Goal: Task Accomplishment & Management: Manage account settings

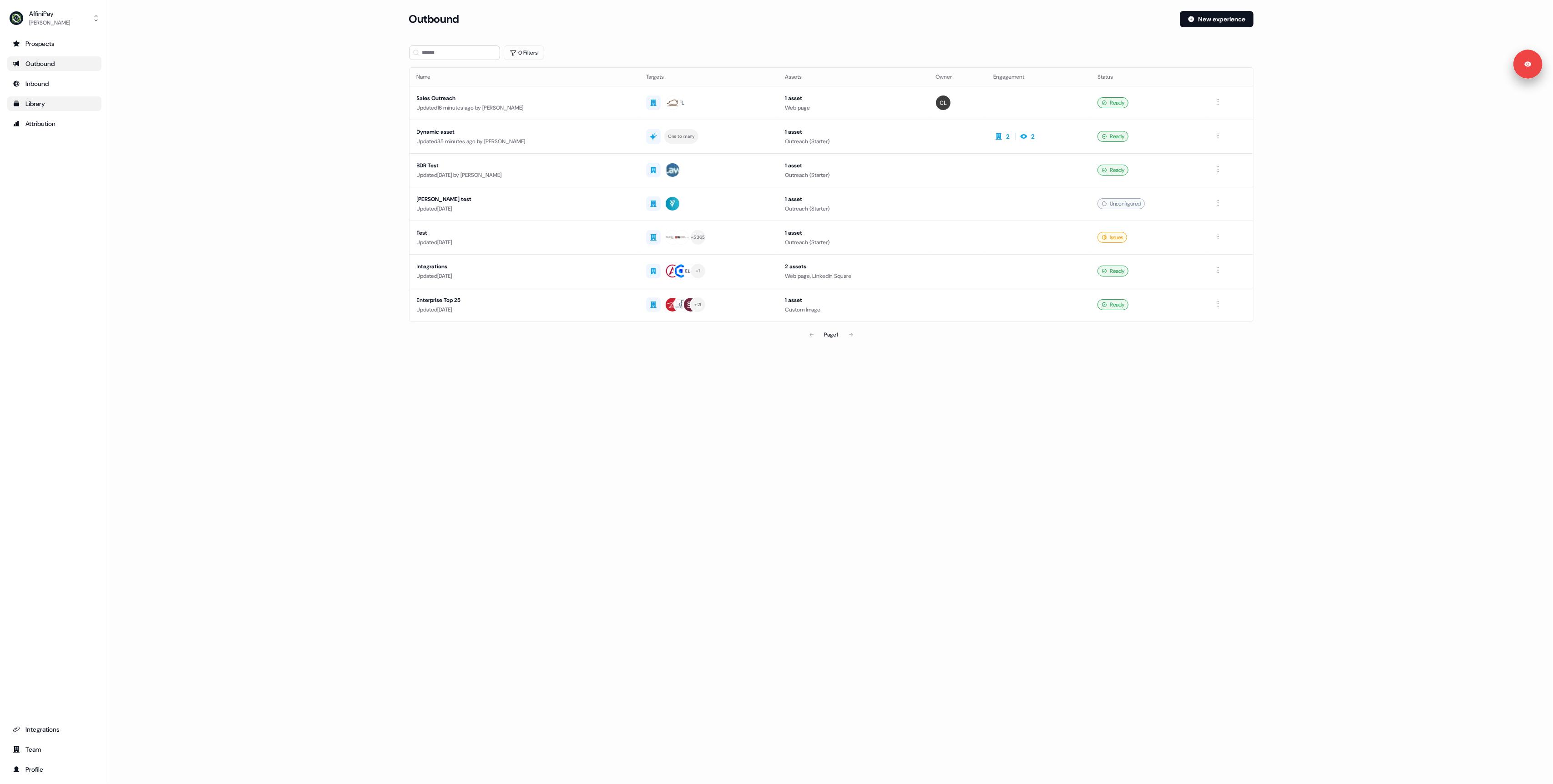
click at [28, 98] on link "Library" at bounding box center [54, 104] width 94 height 14
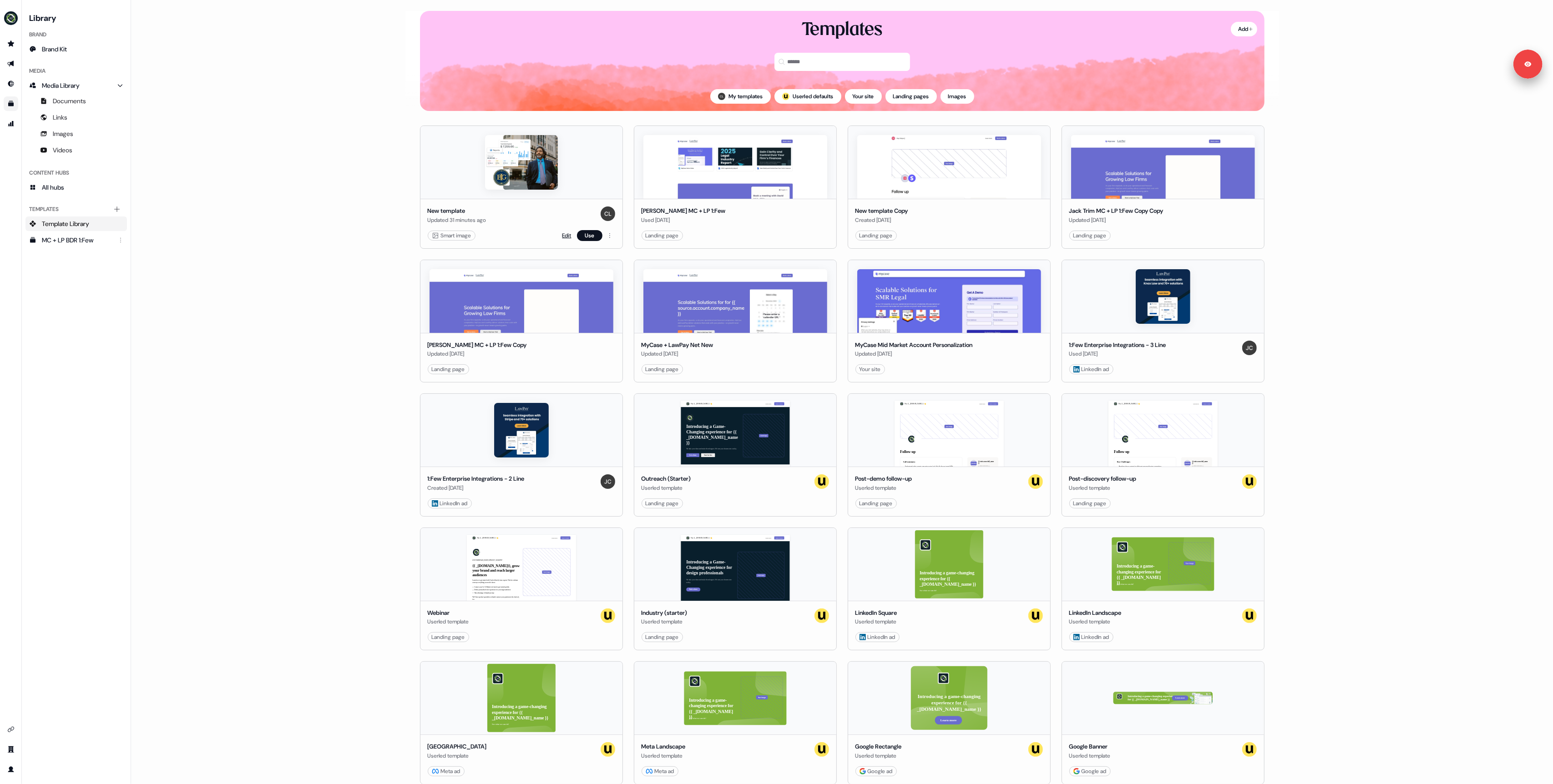
click at [565, 237] on link "Edit" at bounding box center [567, 235] width 9 height 9
click at [10, 64] on icon "Go to outbound experience" at bounding box center [10, 64] width 7 height 6
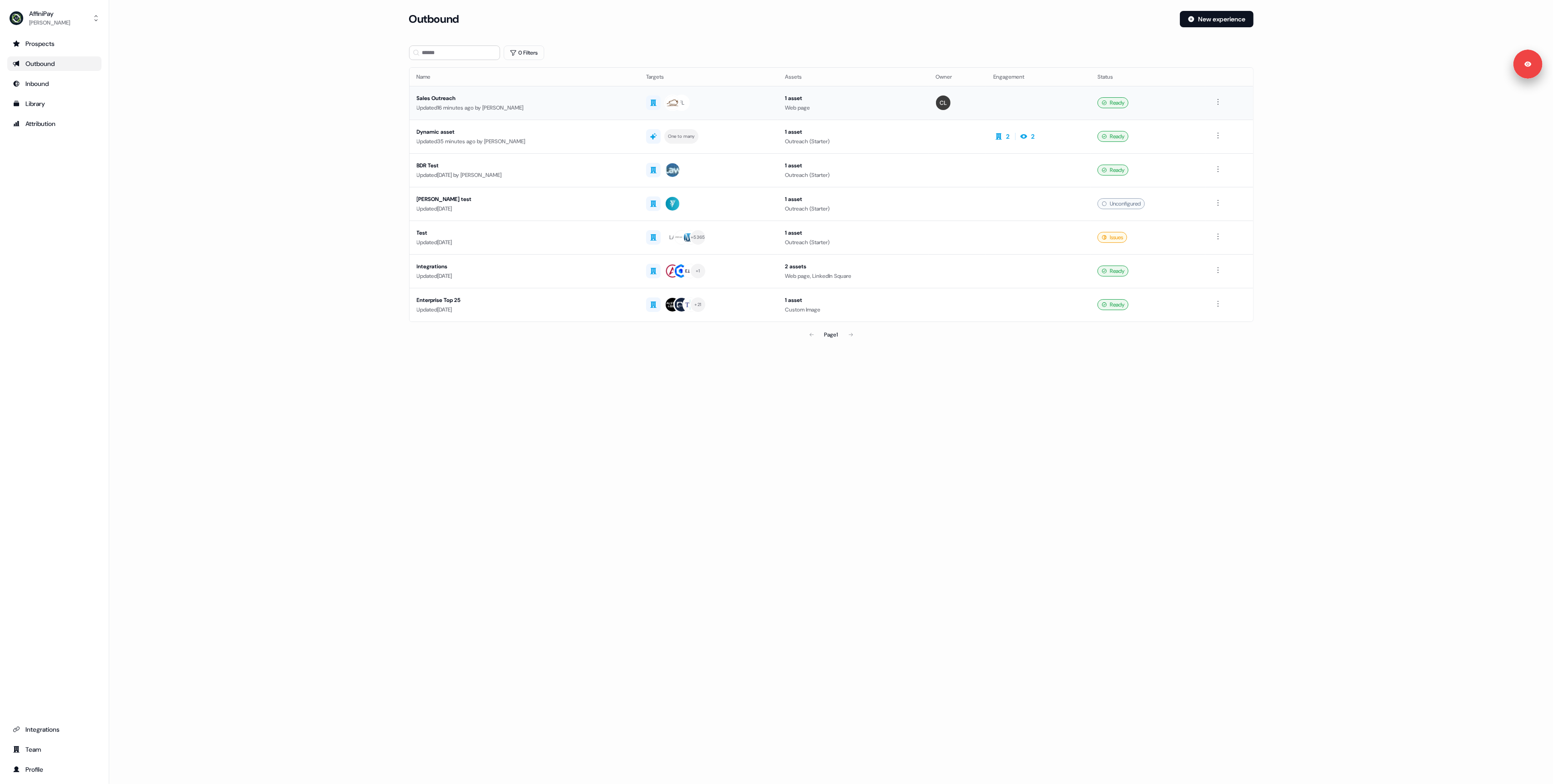
click at [597, 108] on div "Updated 16 minutes ago by Charlie Lynch" at bounding box center [524, 107] width 215 height 9
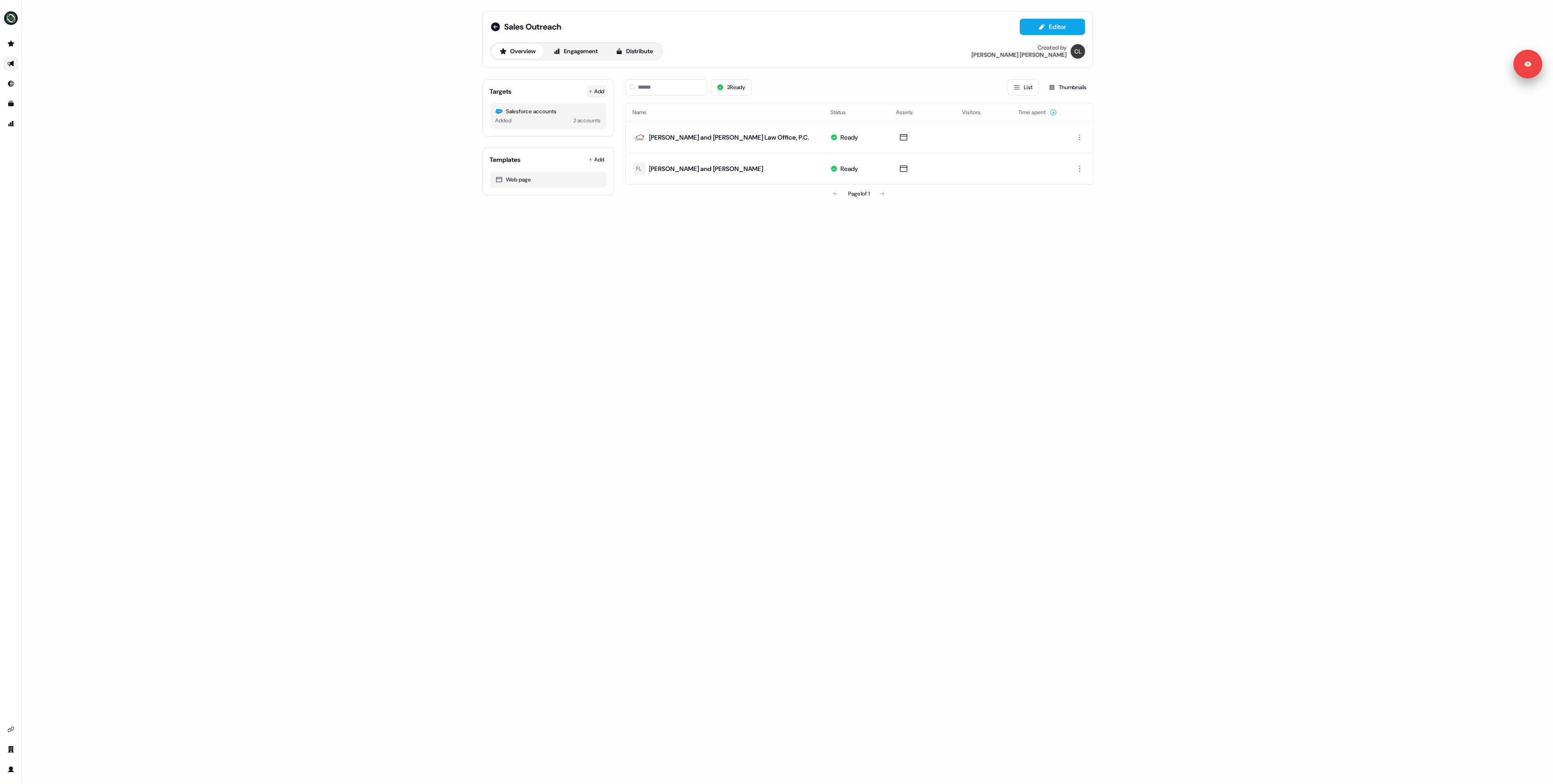
click at [599, 90] on button "Add" at bounding box center [596, 91] width 20 height 13
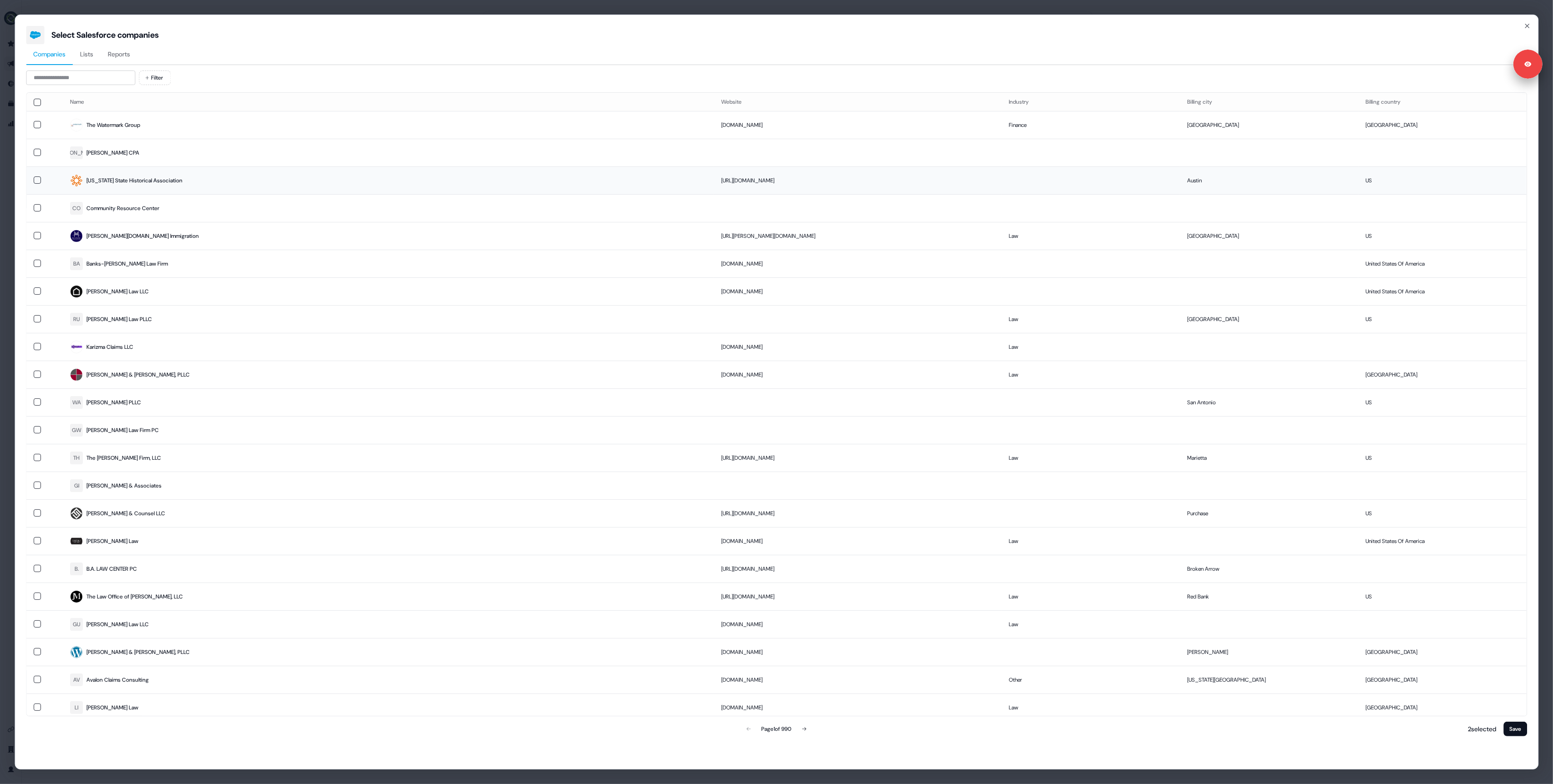
click at [36, 180] on button "button" at bounding box center [37, 180] width 7 height 7
click at [1511, 732] on button "Save" at bounding box center [1515, 729] width 24 height 14
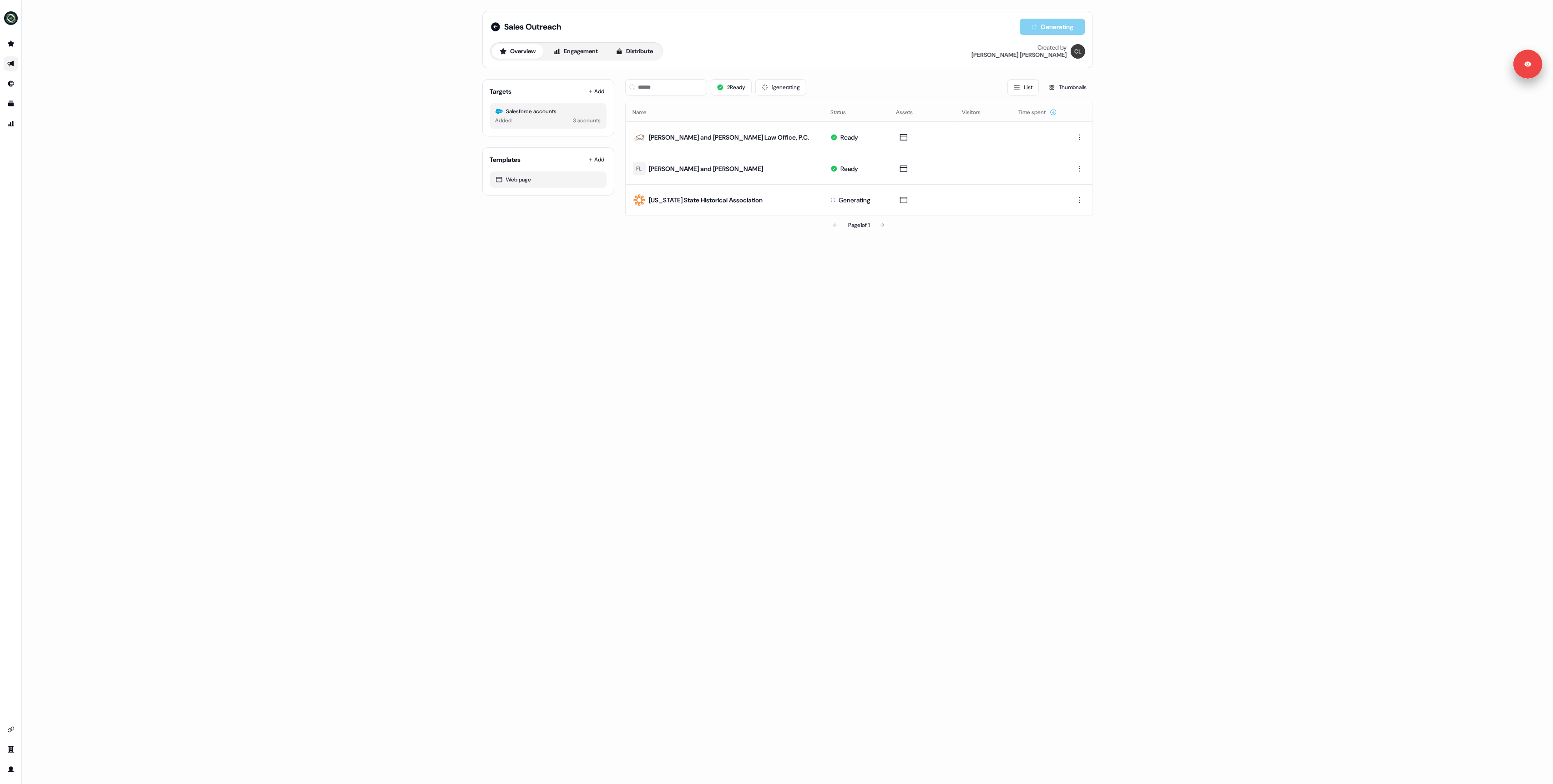
click at [747, 257] on div "Sales Outreach Generating Overview Engagement Distribute Created by Charlie Lyn…" at bounding box center [787, 392] width 1531 height 784
click at [741, 252] on div "Sales Outreach Generating Overview Engagement Distribute Created by Charlie Lyn…" at bounding box center [787, 392] width 1531 height 784
click at [906, 181] on link "Preview" at bounding box center [909, 180] width 37 height 12
click at [872, 180] on link "Edit" at bounding box center [871, 180] width 30 height 12
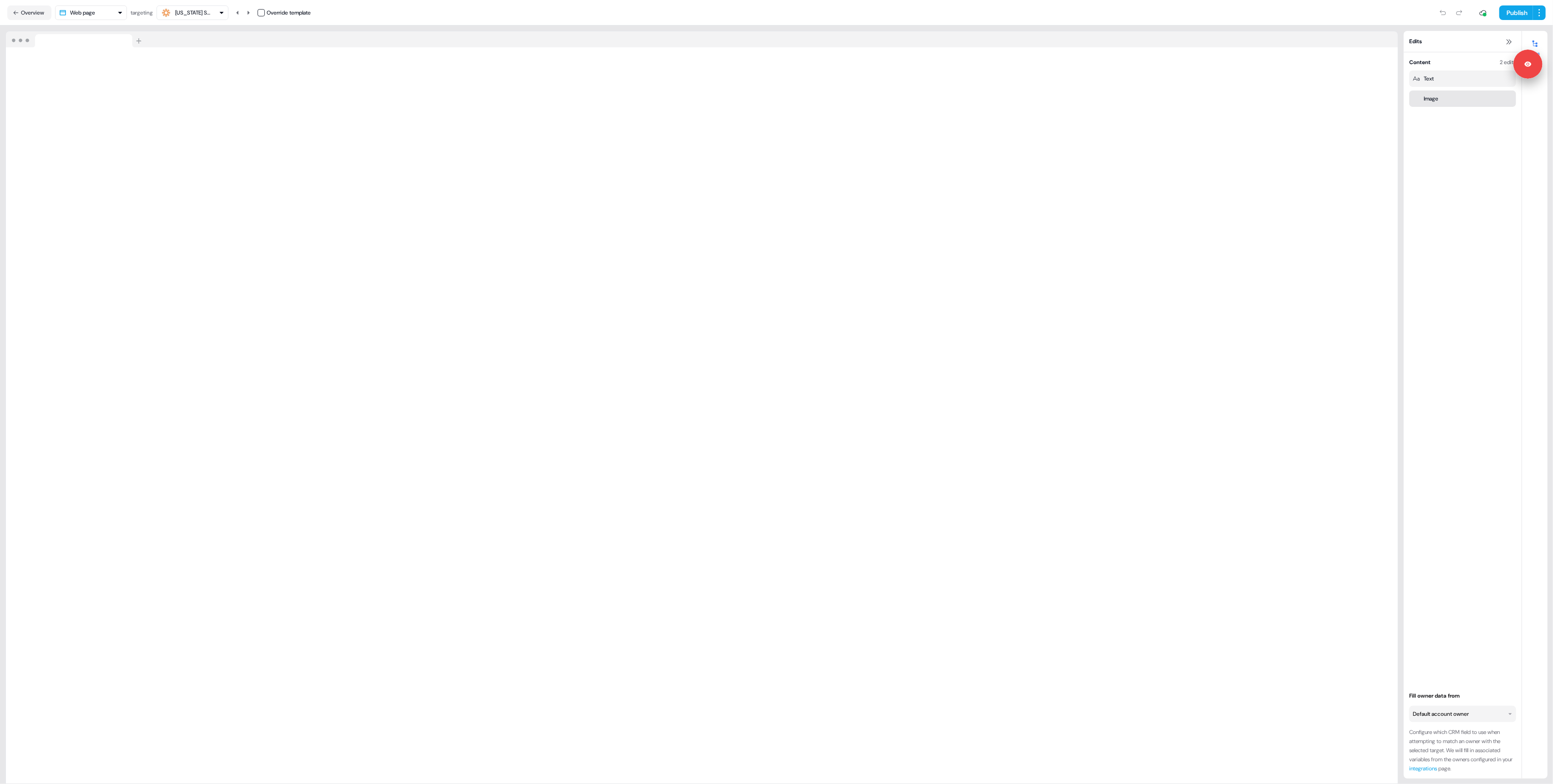
click at [1450, 95] on div "Image" at bounding box center [1463, 98] width 99 height 9
click at [1509, 98] on icon at bounding box center [1509, 98] width 5 height 5
click at [1476, 84] on html "Signed in as Charlie Lynch Sign out For the best experience switch devices to a…" at bounding box center [776, 392] width 1553 height 784
click at [1461, 101] on button "Add Image" at bounding box center [1462, 98] width 107 height 14
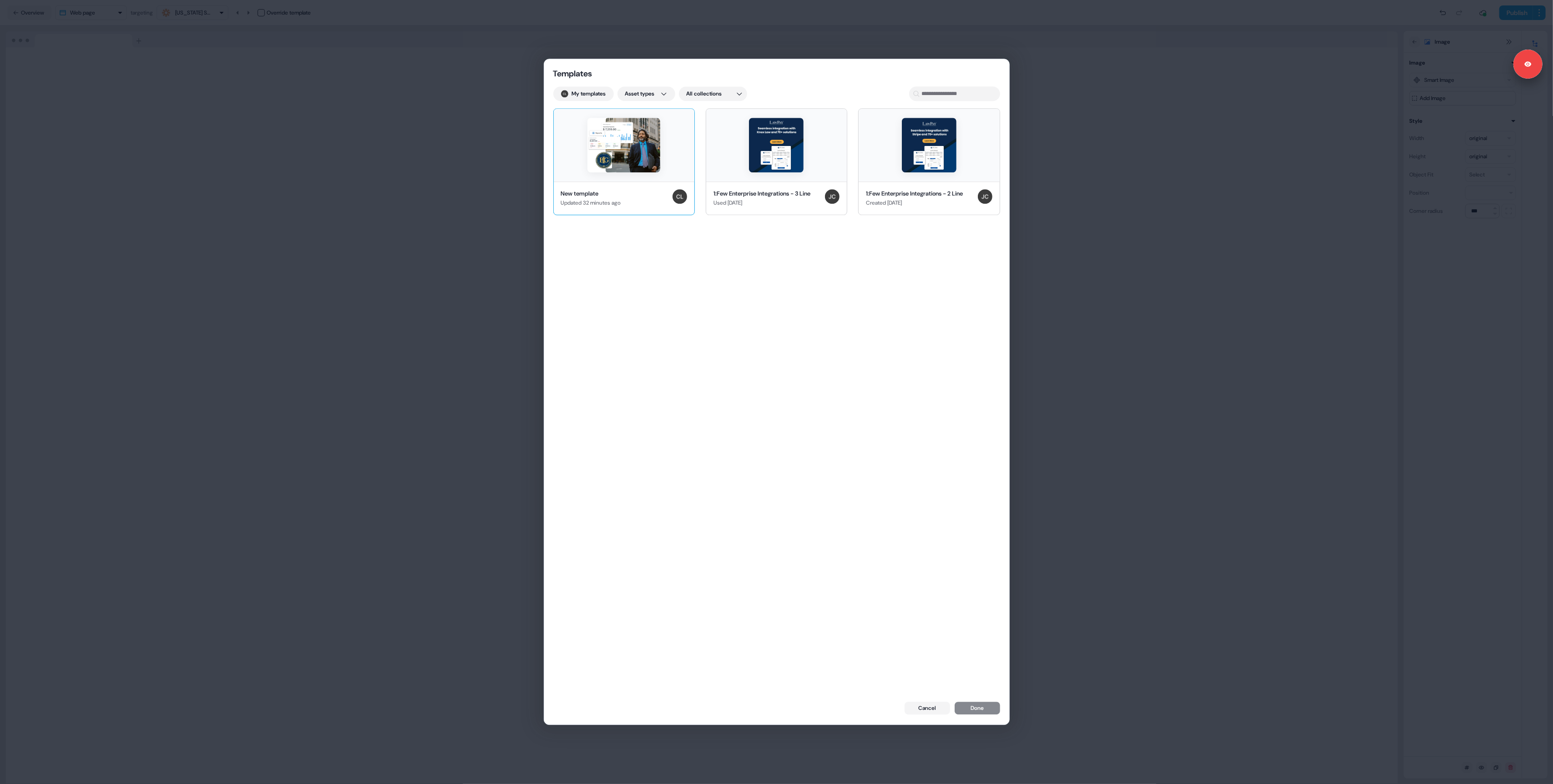
click at [631, 151] on img at bounding box center [623, 145] width 73 height 55
click at [980, 707] on button "Done" at bounding box center [977, 709] width 45 height 13
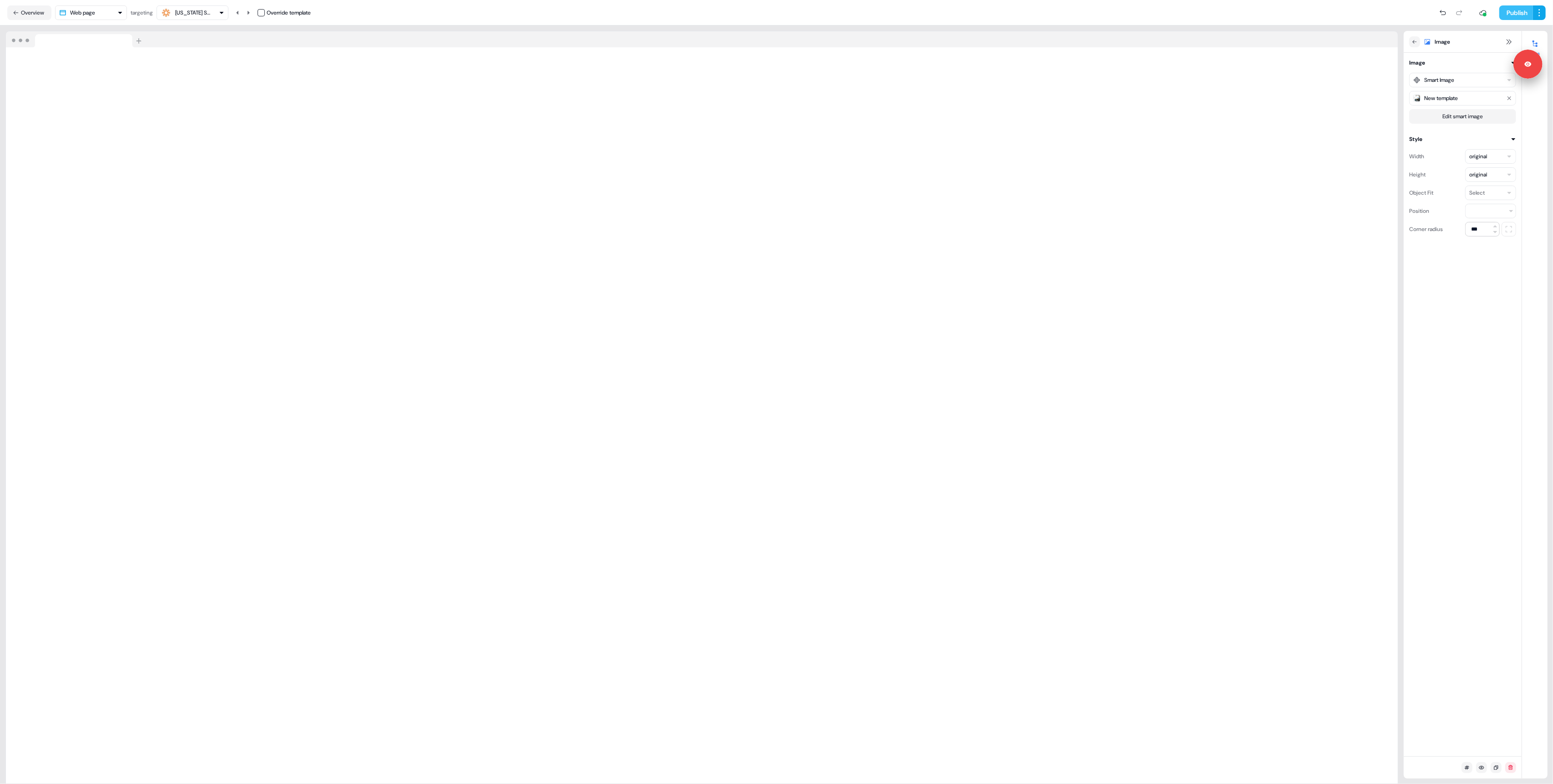
click at [1508, 14] on button "Publish" at bounding box center [1516, 13] width 34 height 14
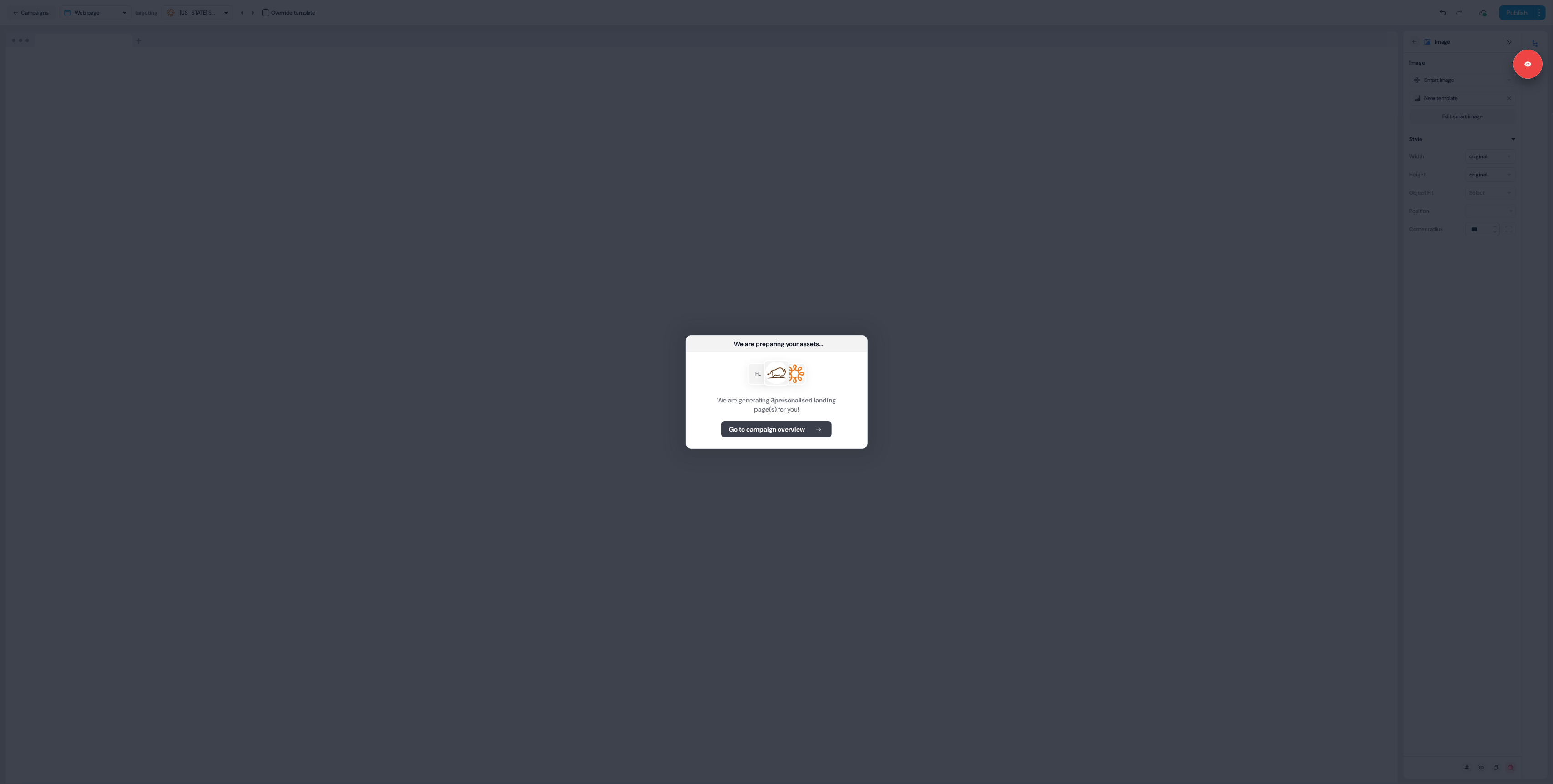
click at [755, 431] on b "Go to campaign overview" at bounding box center [767, 429] width 76 height 9
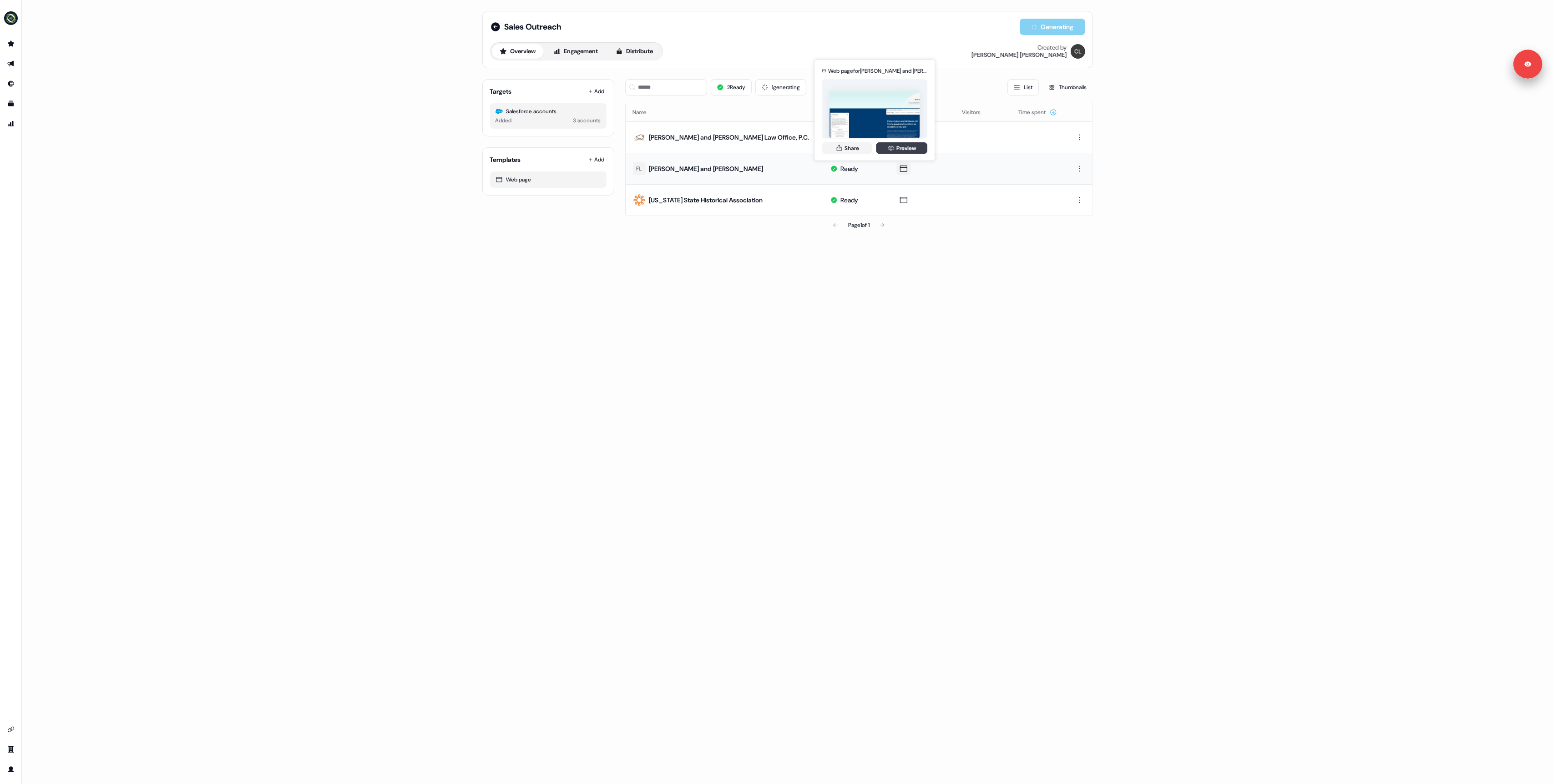
click at [910, 145] on link "Preview" at bounding box center [901, 148] width 51 height 12
click at [13, 105] on div "Attribution Attribution" at bounding box center [19, 110] width 38 height 16
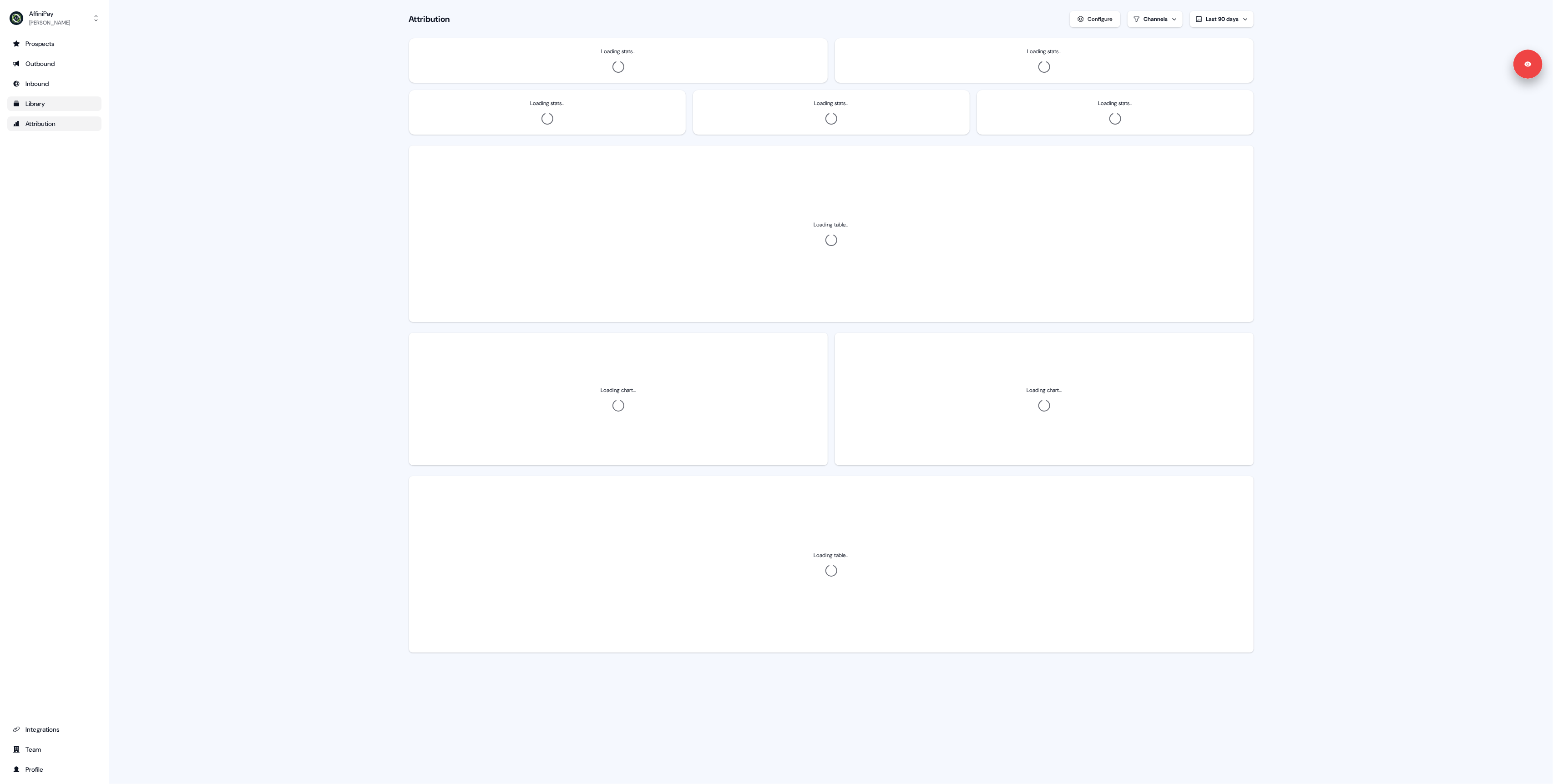
click at [31, 102] on div "Library" at bounding box center [54, 104] width 83 height 9
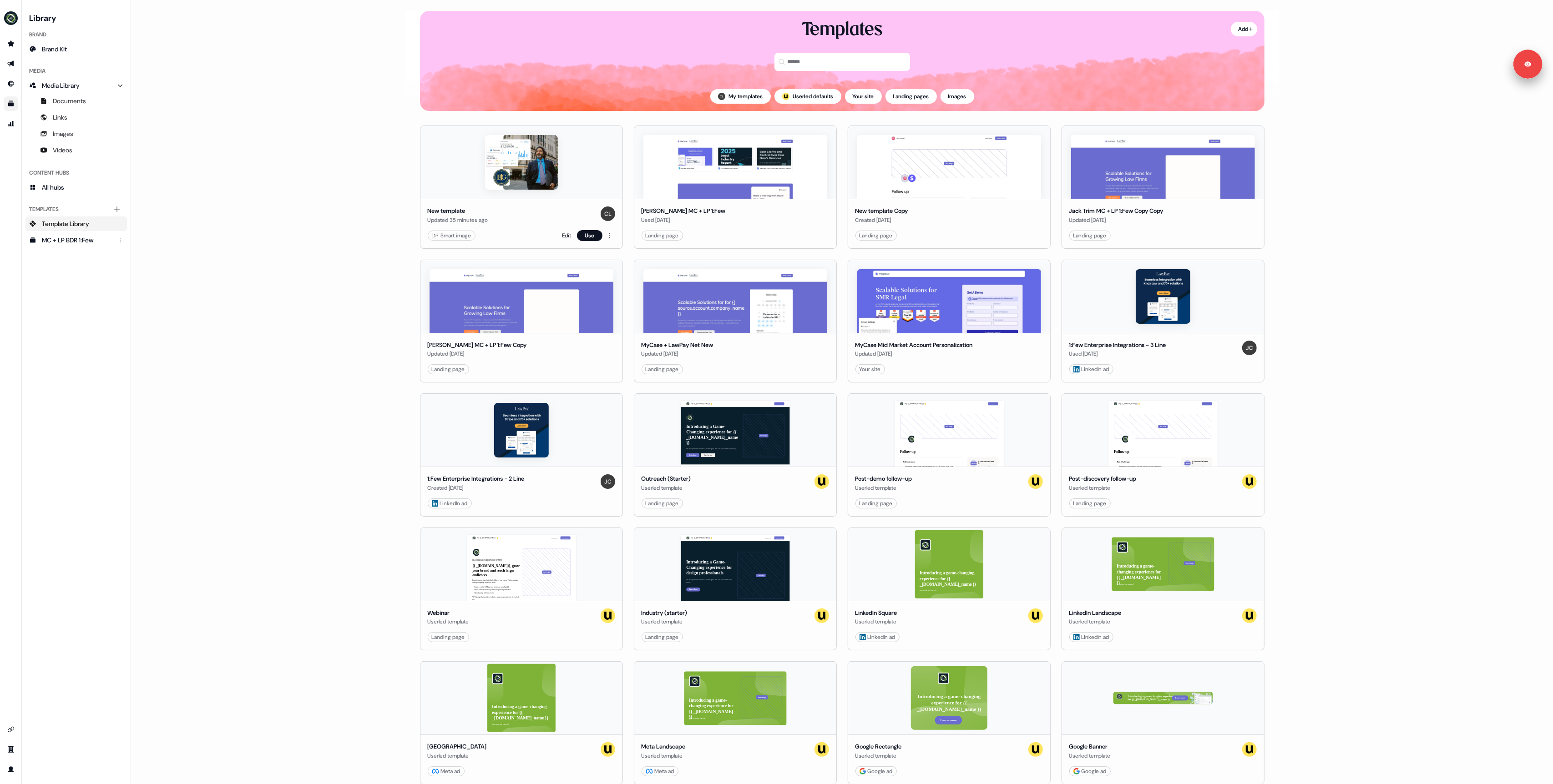
click at [565, 234] on link "Edit" at bounding box center [567, 235] width 9 height 9
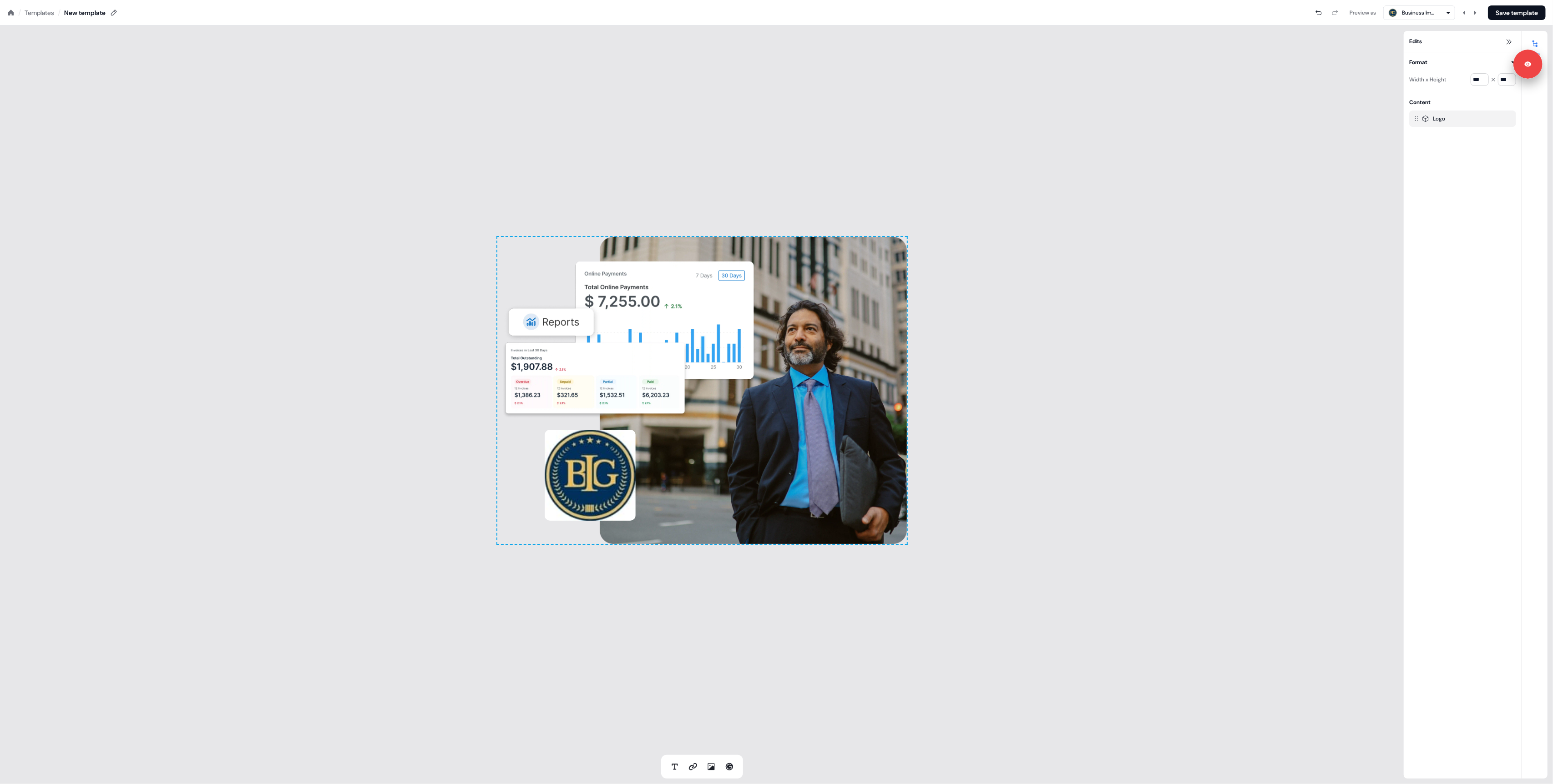
click at [542, 284] on div "To pick up a draggable item, press the space bar. While dragging, use the arrow…" at bounding box center [702, 390] width 409 height 307
click at [1493, 78] on span "#FFFFFF00" at bounding box center [1493, 80] width 23 height 9
type input "******"
click at [1458, 0] on html "Signed in as Charlie Lynch Sign out For the best experience switch devices to a…" at bounding box center [776, 0] width 1553 height 0
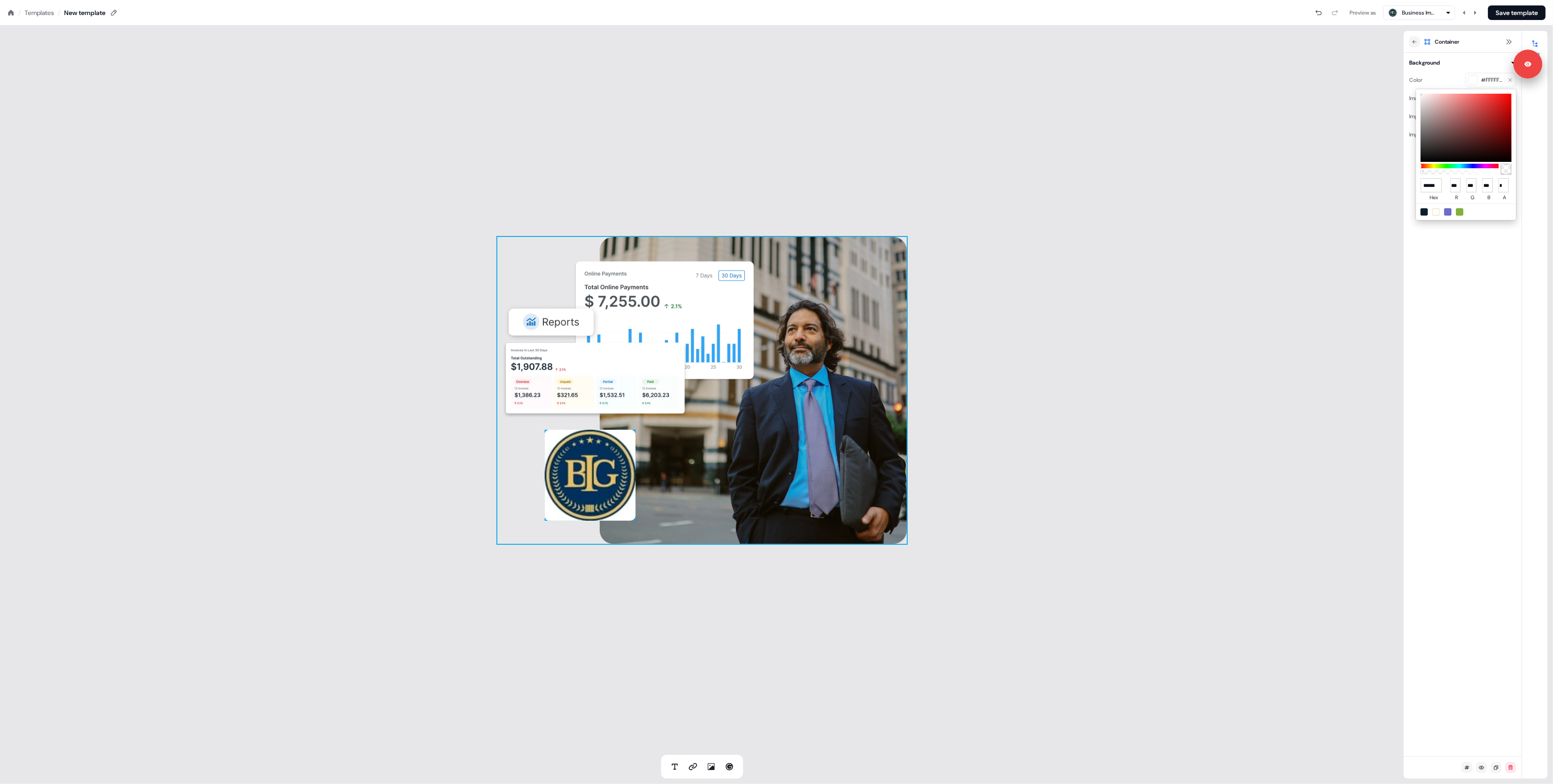
scroll to position [0, 0]
click at [1474, 79] on div "button" at bounding box center [1473, 80] width 9 height 9
type input "*******"
type input "*"
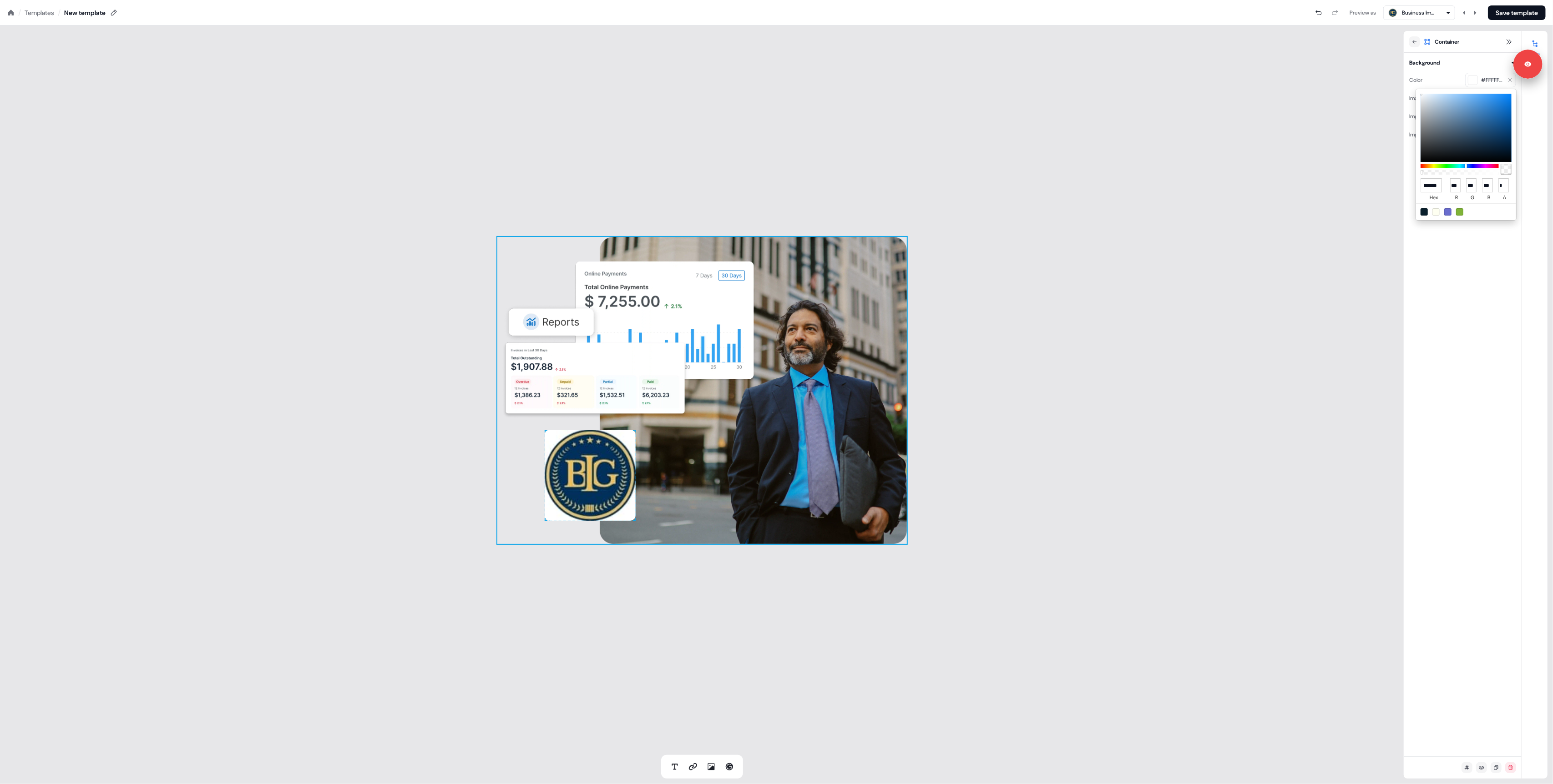
type input "**"
type input "***"
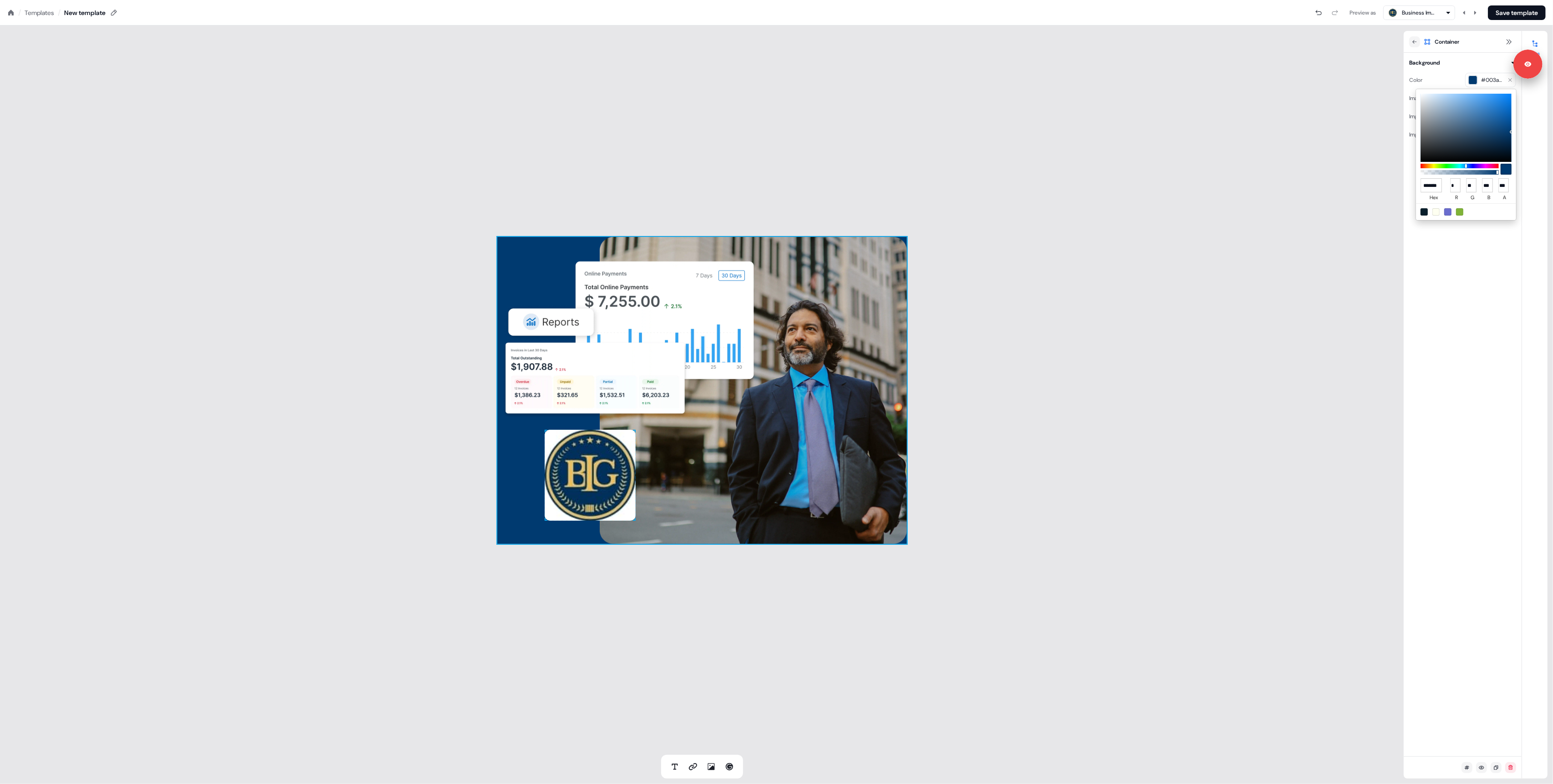
type input "******"
click at [1512, 0] on html "Signed in as Charlie Lynch Sign out For the best experience switch devices to a…" at bounding box center [776, 0] width 1553 height 0
click at [1512, 8] on button "Save template" at bounding box center [1517, 13] width 58 height 14
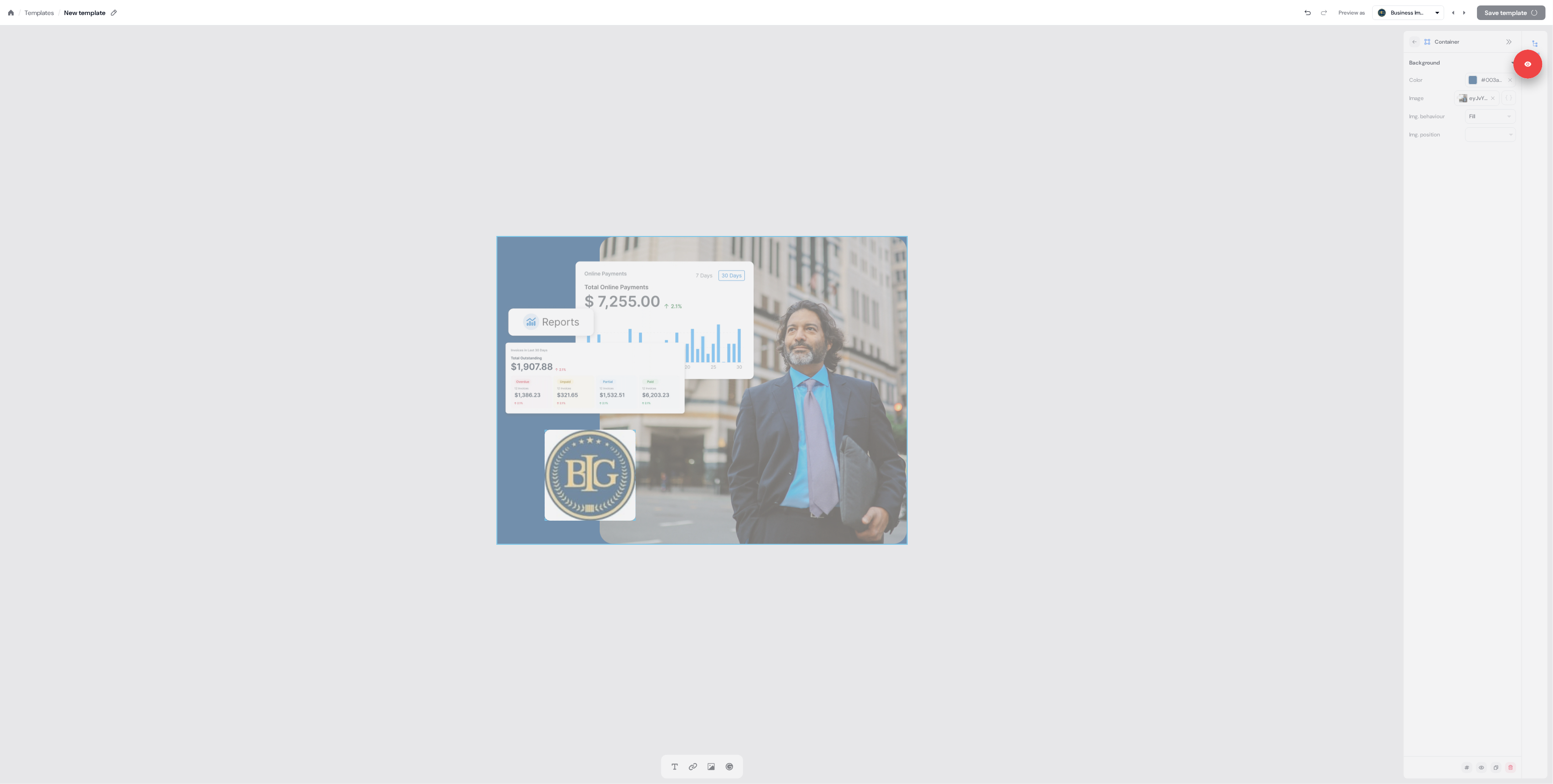
drag, startPoint x: 600, startPoint y: 477, endPoint x: 618, endPoint y: 477, distance: 18.0
click at [618, 477] on section "Loading... / Templates / New template Preview as Business Immigration Group PLL…" at bounding box center [776, 392] width 1553 height 784
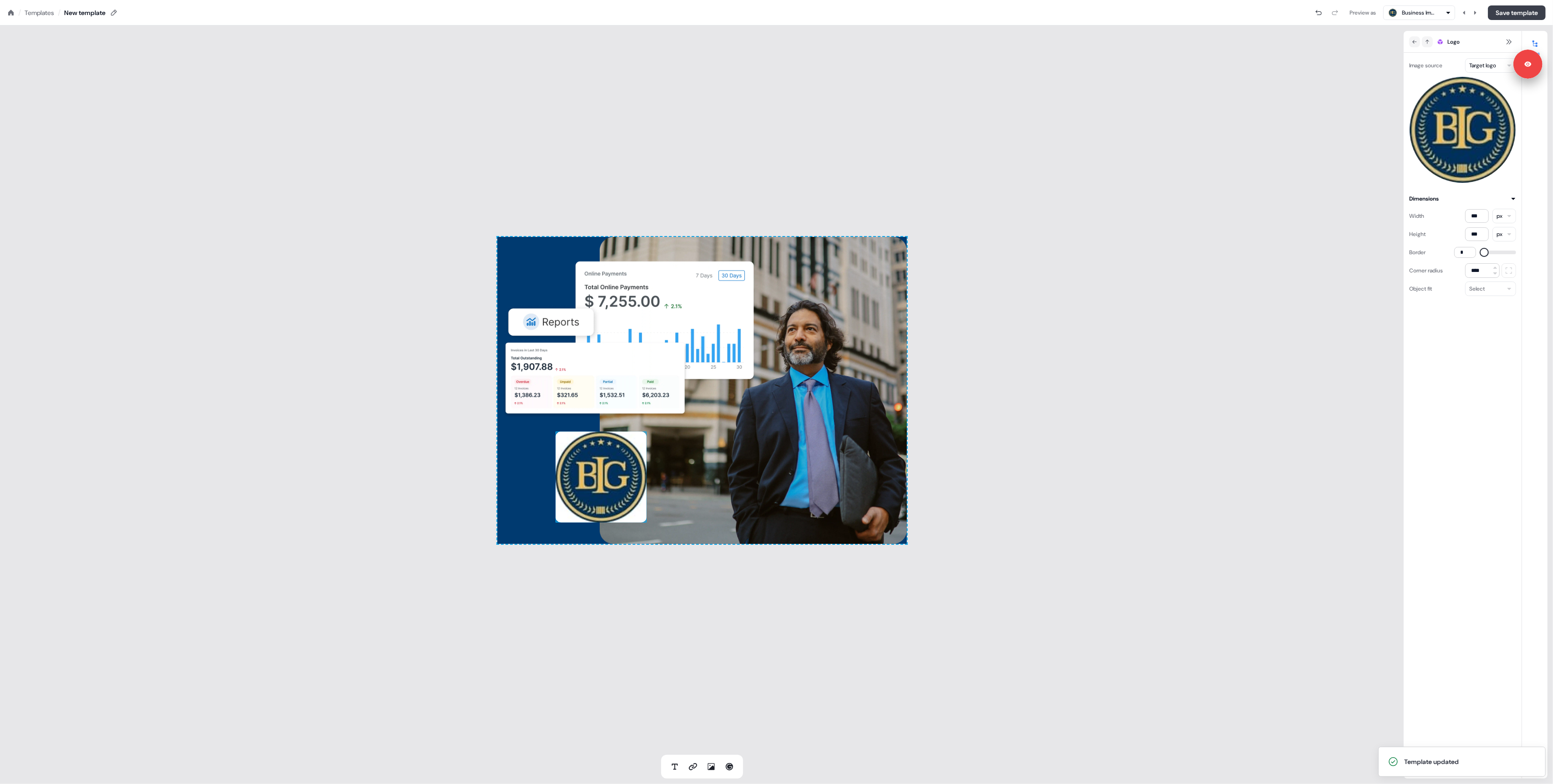
click at [1500, 11] on button "Save template" at bounding box center [1517, 13] width 58 height 14
click at [9, 15] on icon at bounding box center [11, 13] width 7 height 7
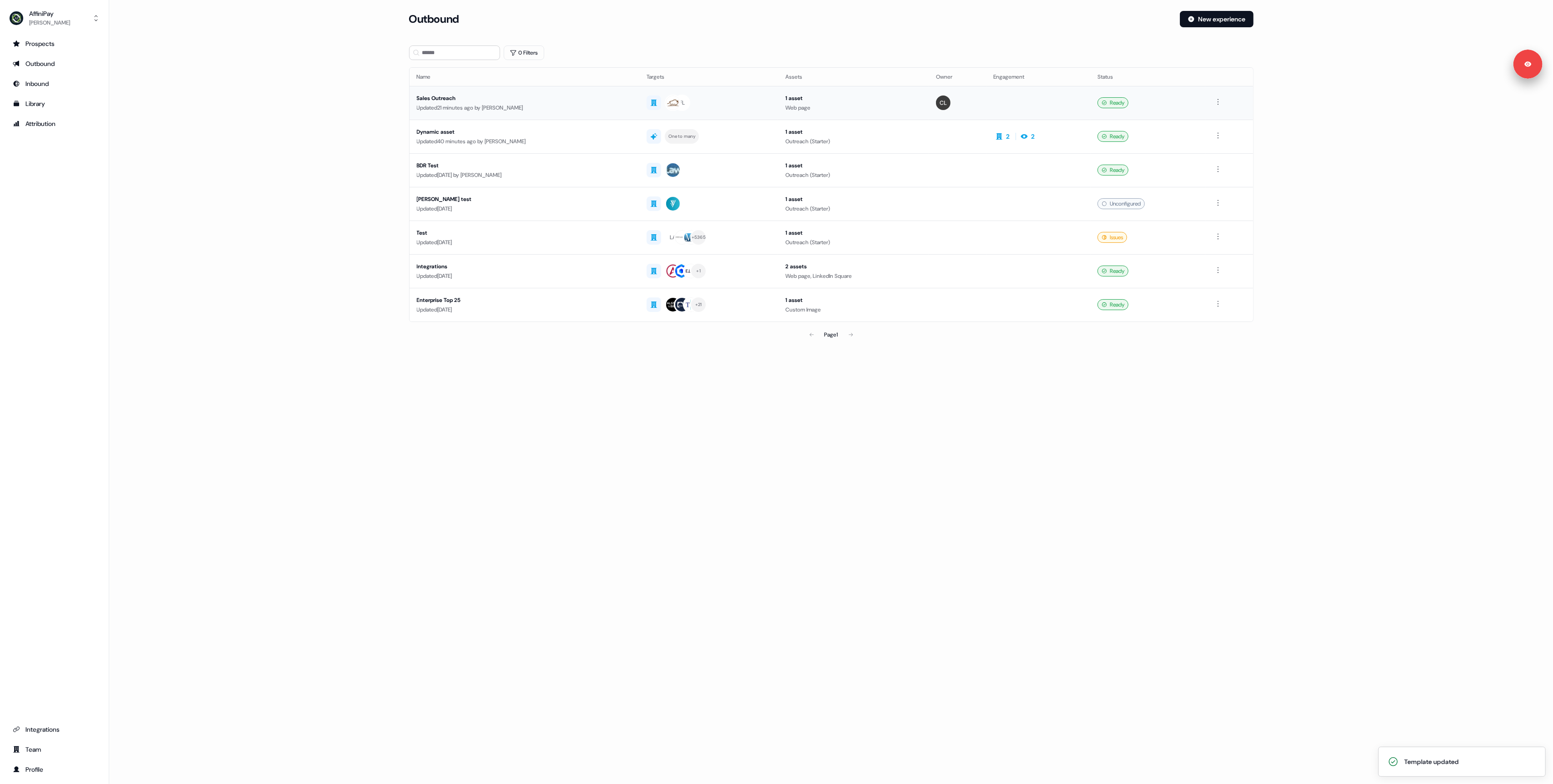
click at [535, 98] on div "Sales Outreach" at bounding box center [524, 98] width 216 height 9
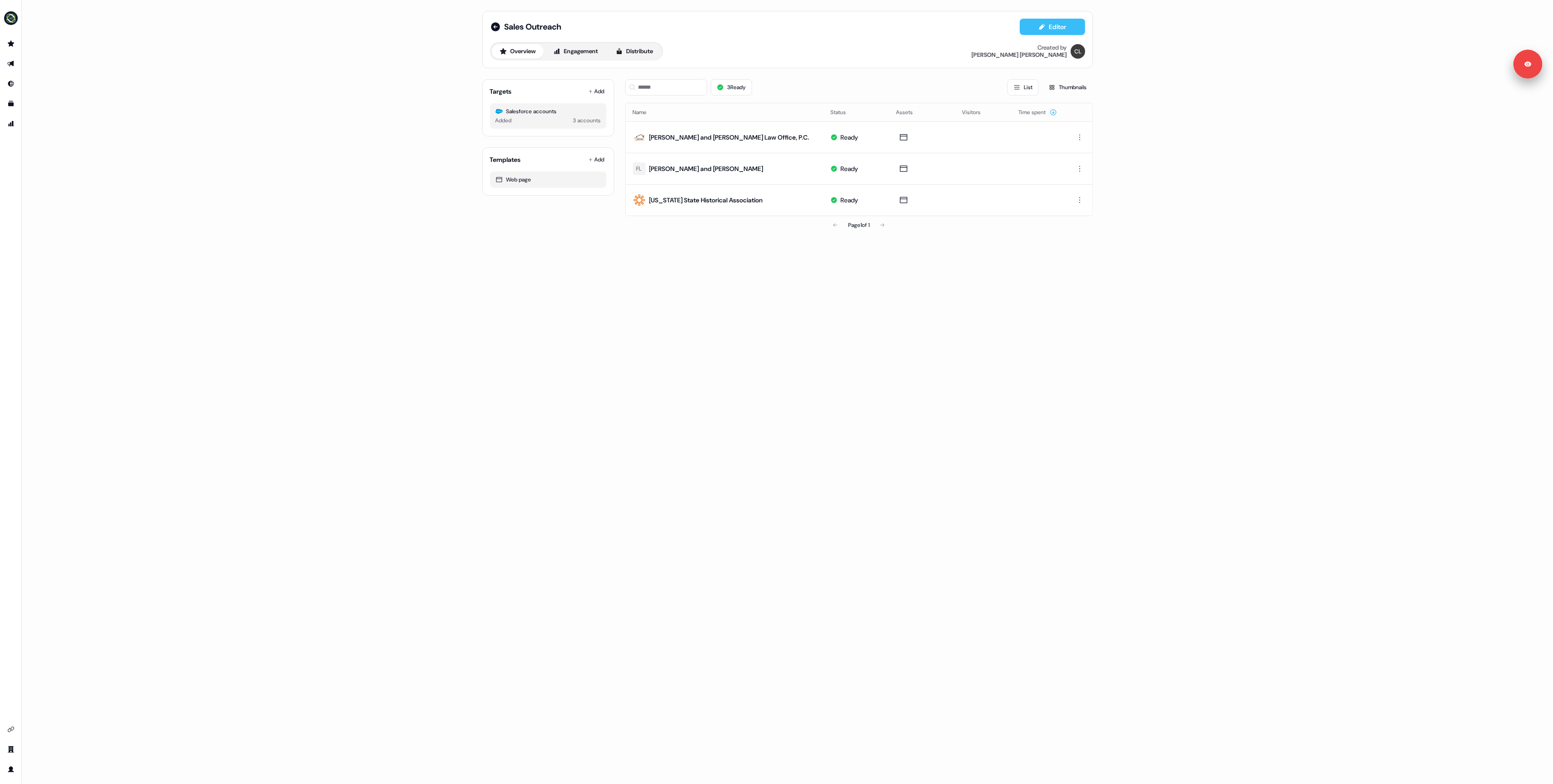
click at [1033, 31] on button "Editor" at bounding box center [1052, 27] width 66 height 16
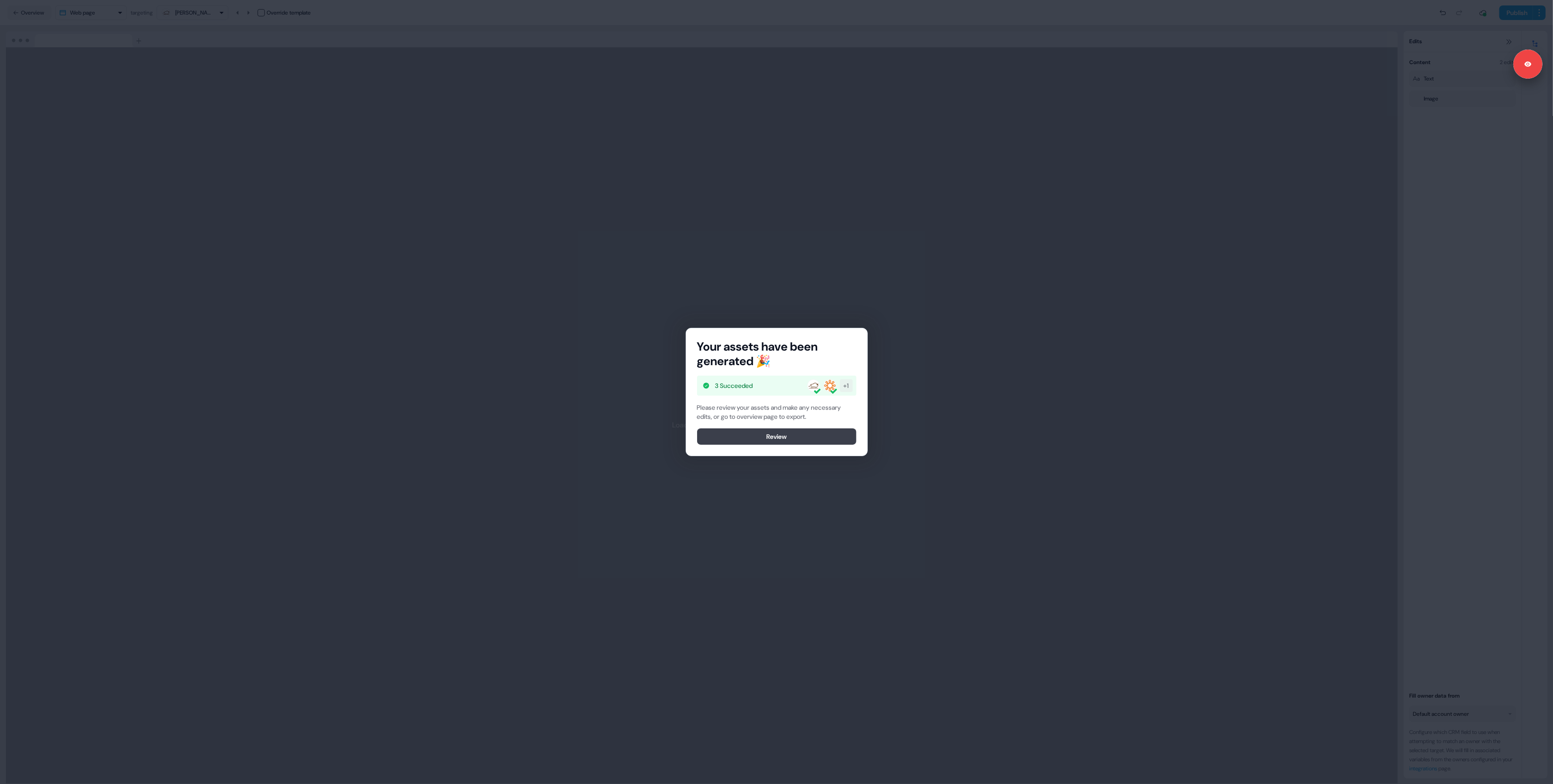
click at [760, 428] on button "Review" at bounding box center [776, 436] width 159 height 16
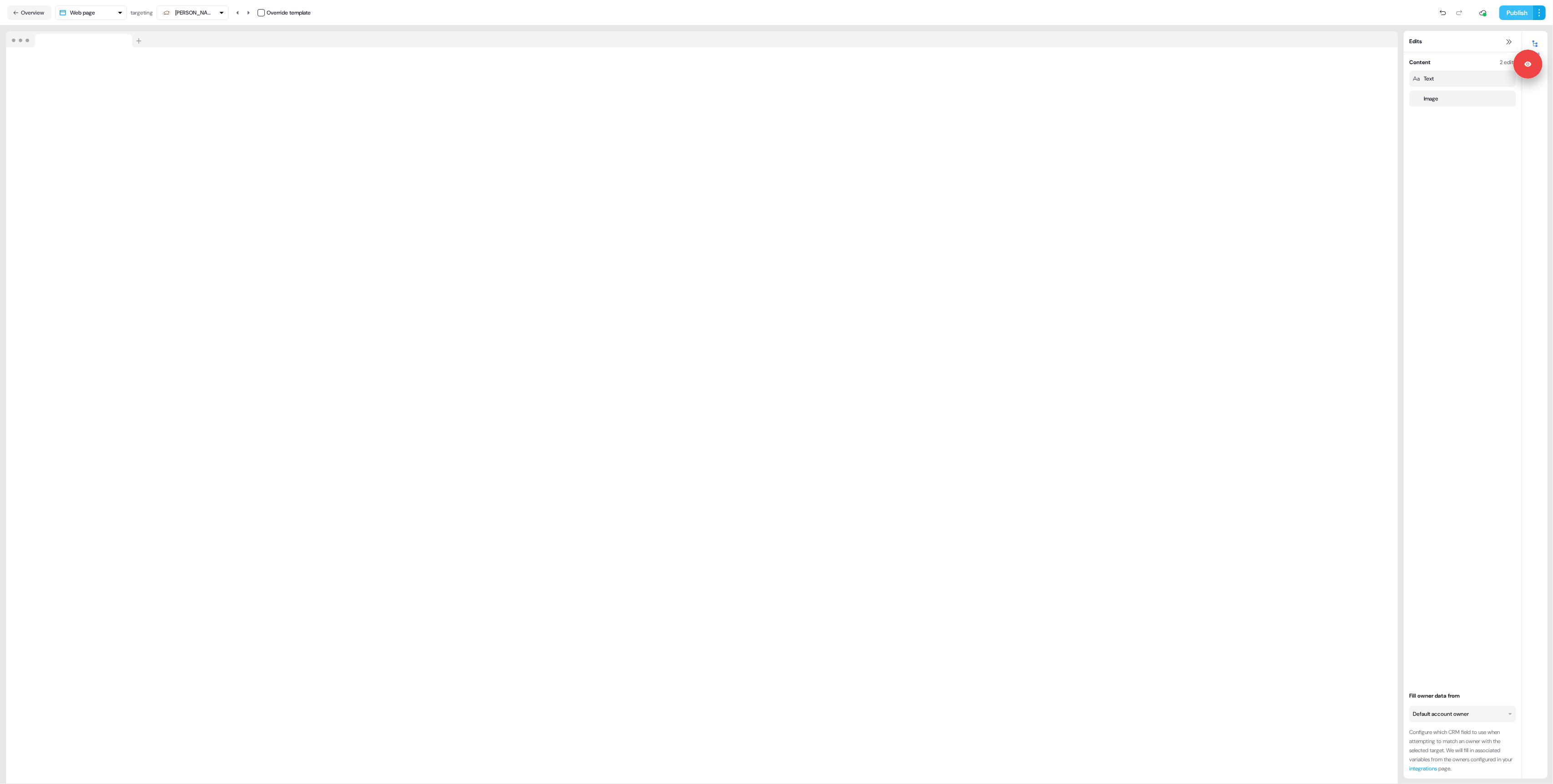
click at [1513, 17] on button "Publish" at bounding box center [1516, 13] width 34 height 14
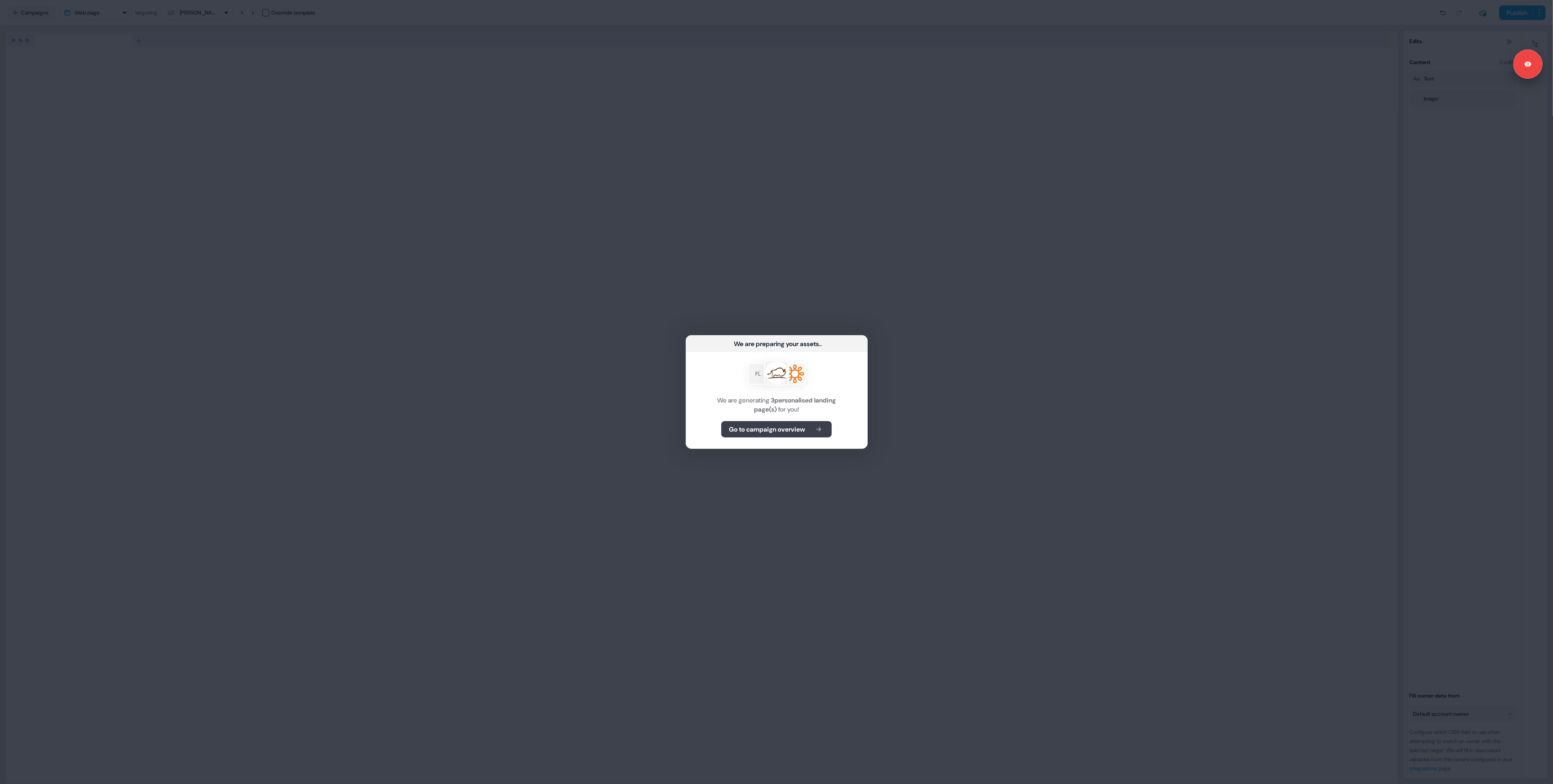
click at [793, 433] on b "Go to campaign overview" at bounding box center [767, 429] width 76 height 9
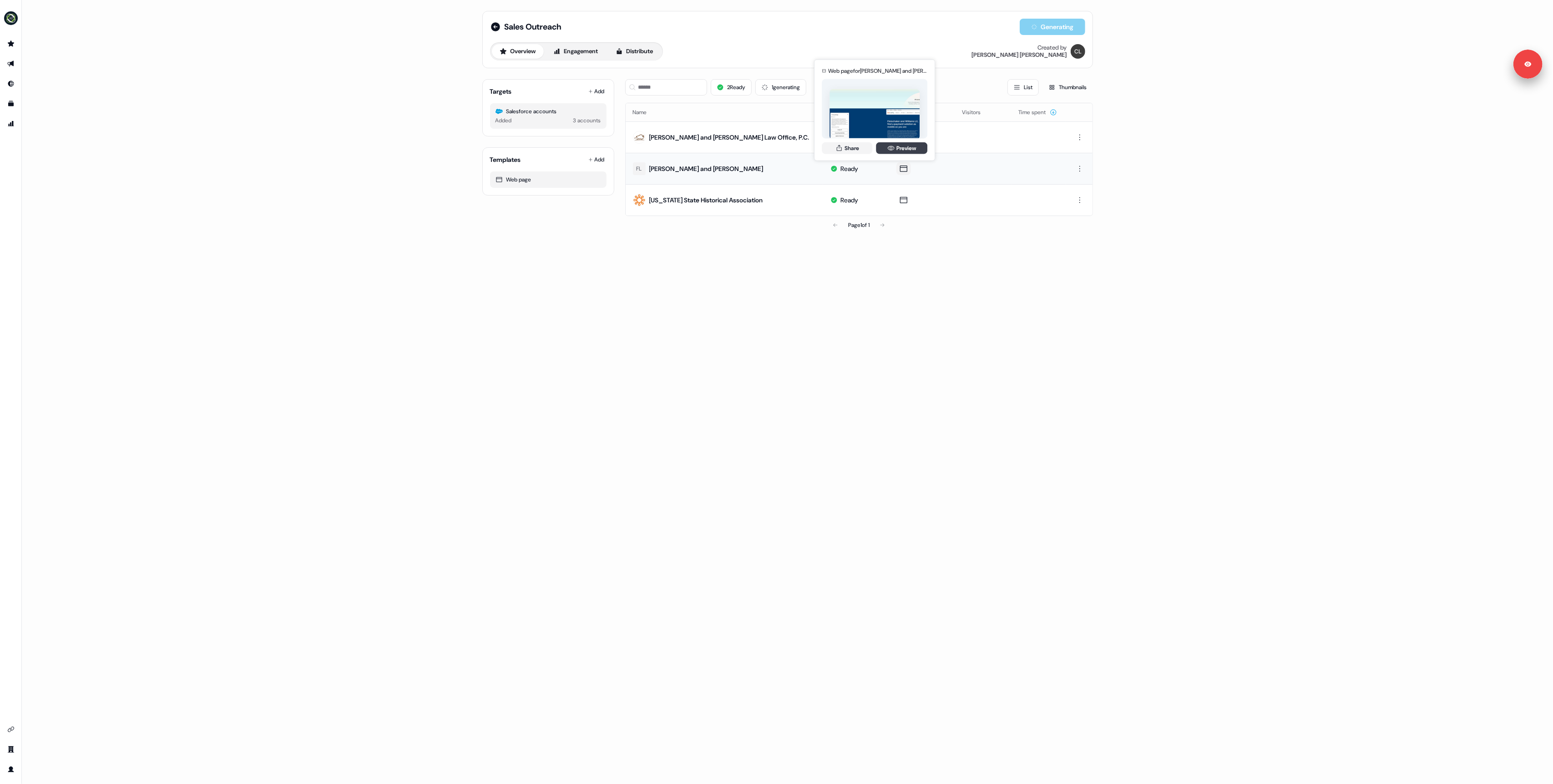
click at [895, 148] on link "Preview" at bounding box center [901, 148] width 51 height 12
click at [895, 184] on link "Preview" at bounding box center [901, 180] width 51 height 12
click at [14, 100] on icon "Go to templates" at bounding box center [11, 104] width 7 height 7
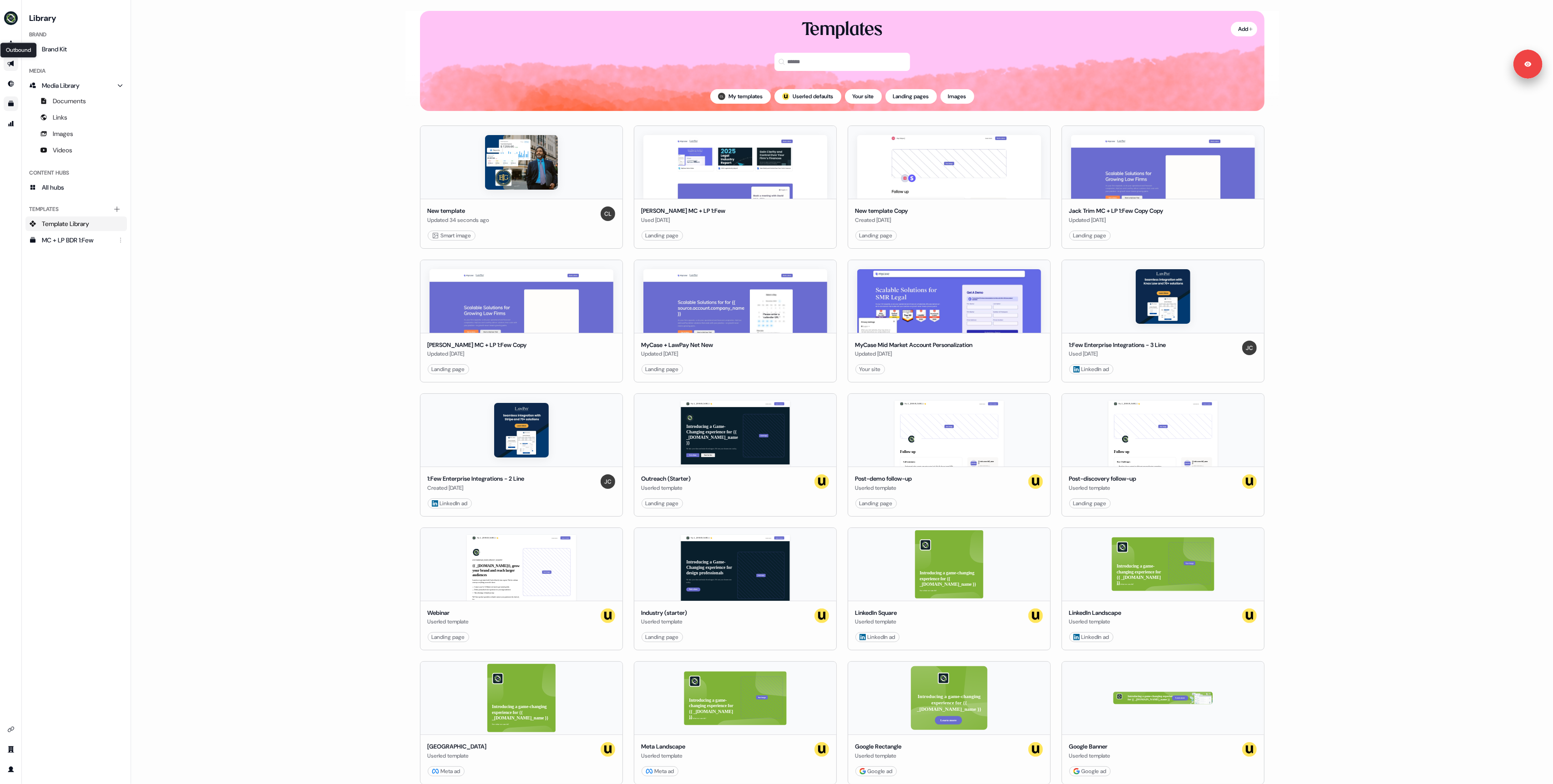
click at [14, 60] on icon "Go to outbound experience" at bounding box center [11, 64] width 7 height 7
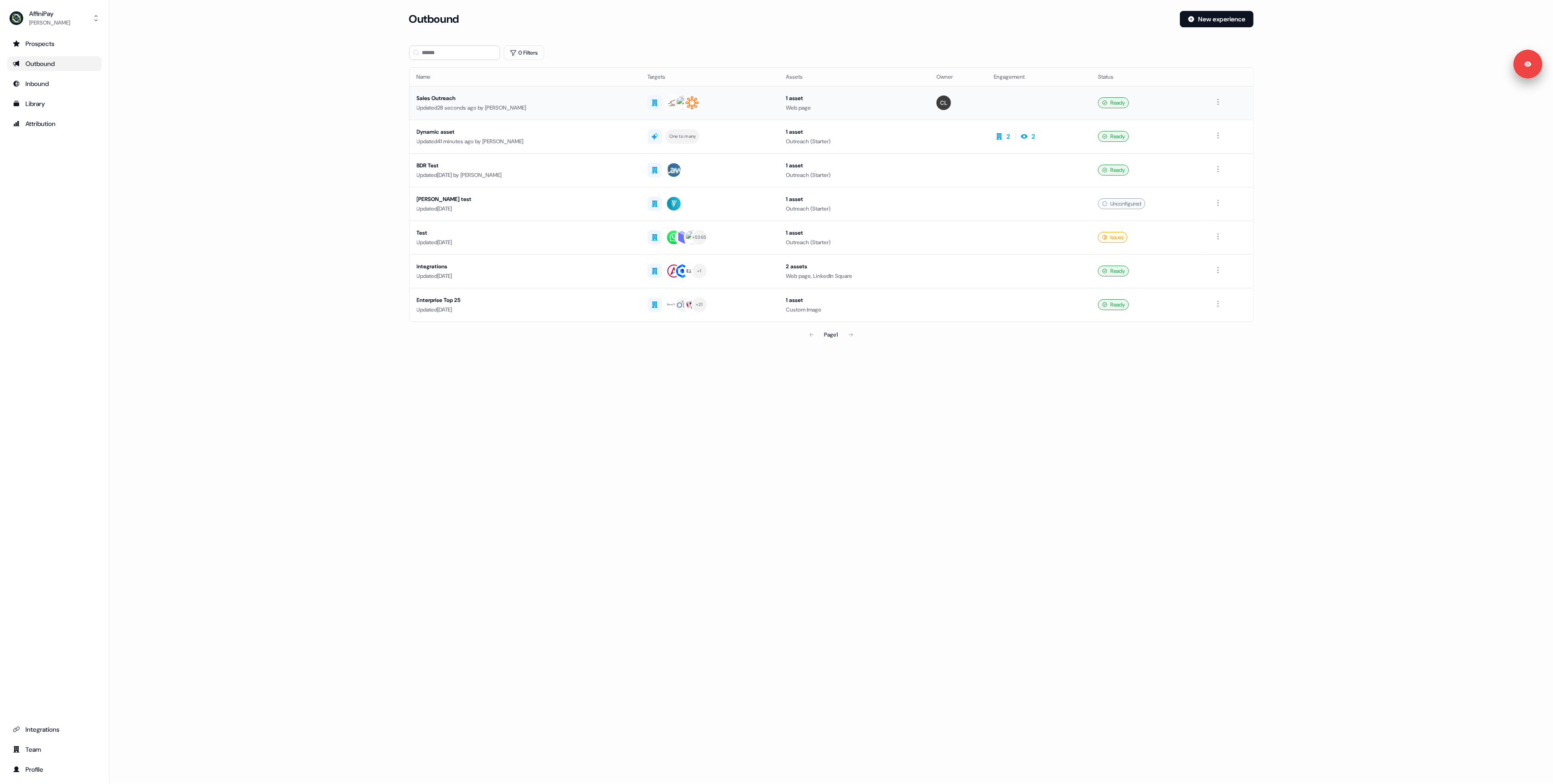
click at [928, 101] on td "1 asset Web page" at bounding box center [854, 103] width 151 height 34
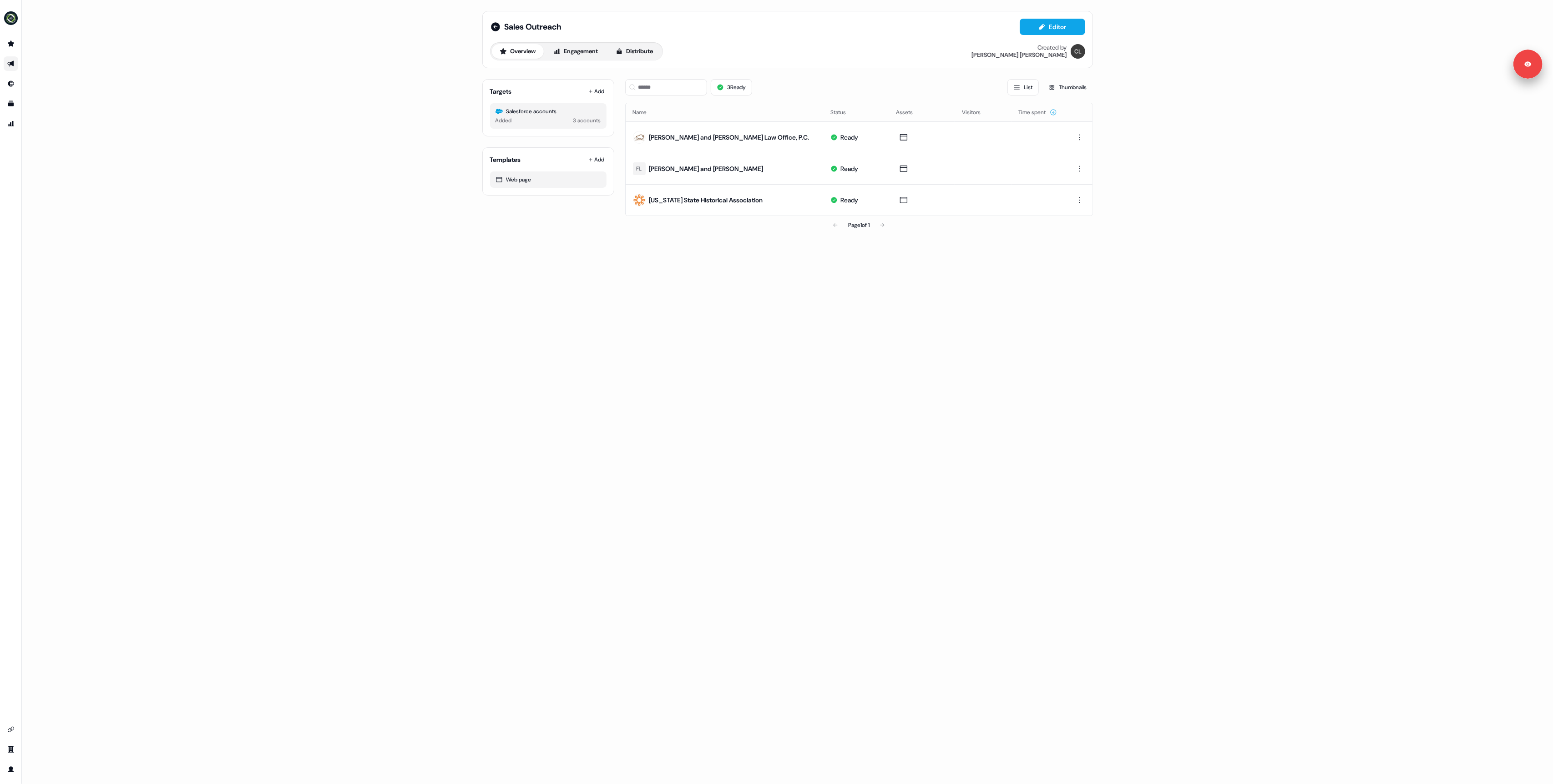
click at [1060, 36] on div "Sales Outreach Editor Overview Engagement Distribute Created by Charlie Lynch" at bounding box center [787, 39] width 595 height 42
click at [1051, 30] on button "Editor" at bounding box center [1052, 27] width 66 height 16
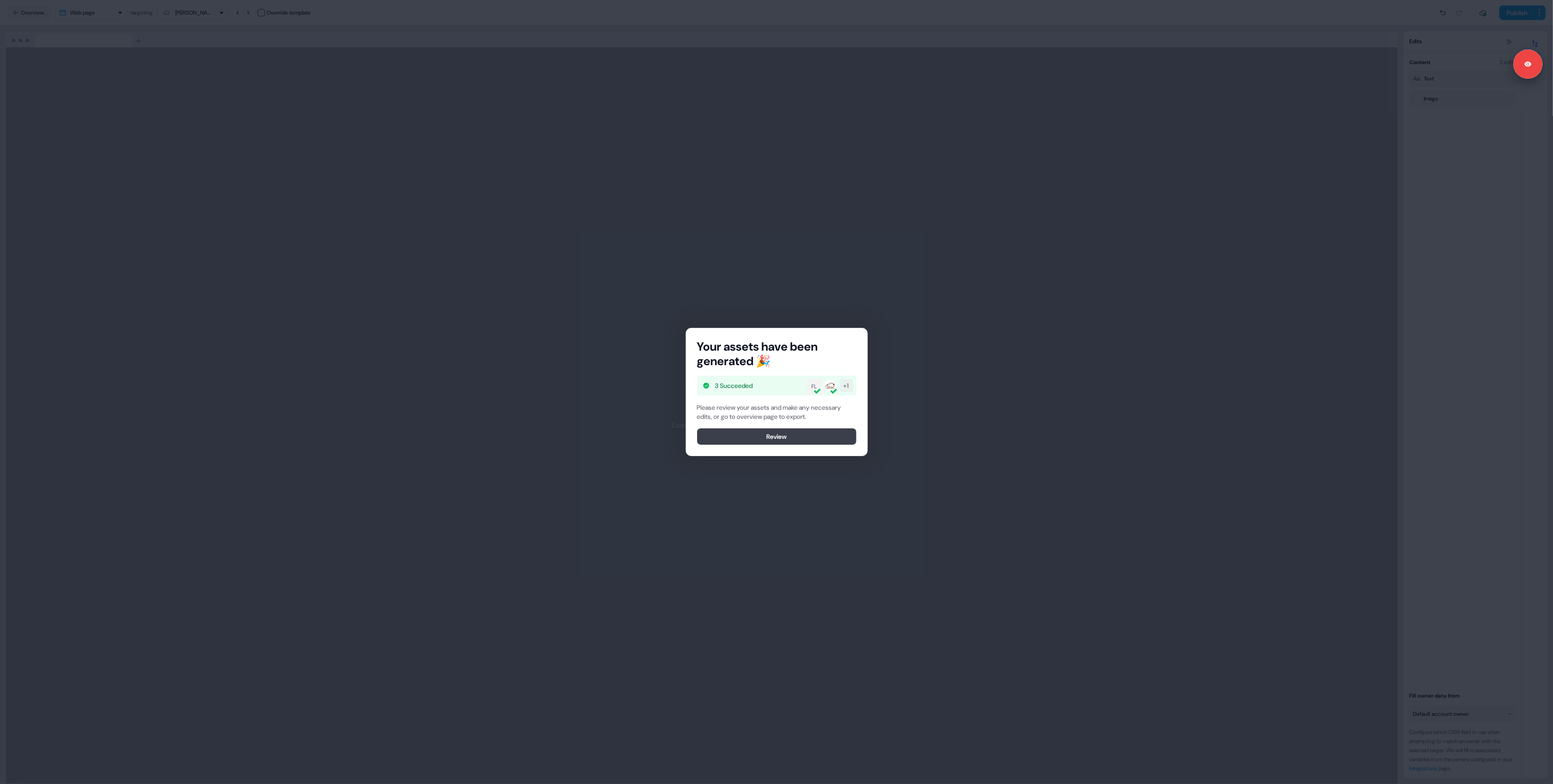
click at [753, 434] on button "Review" at bounding box center [776, 436] width 159 height 16
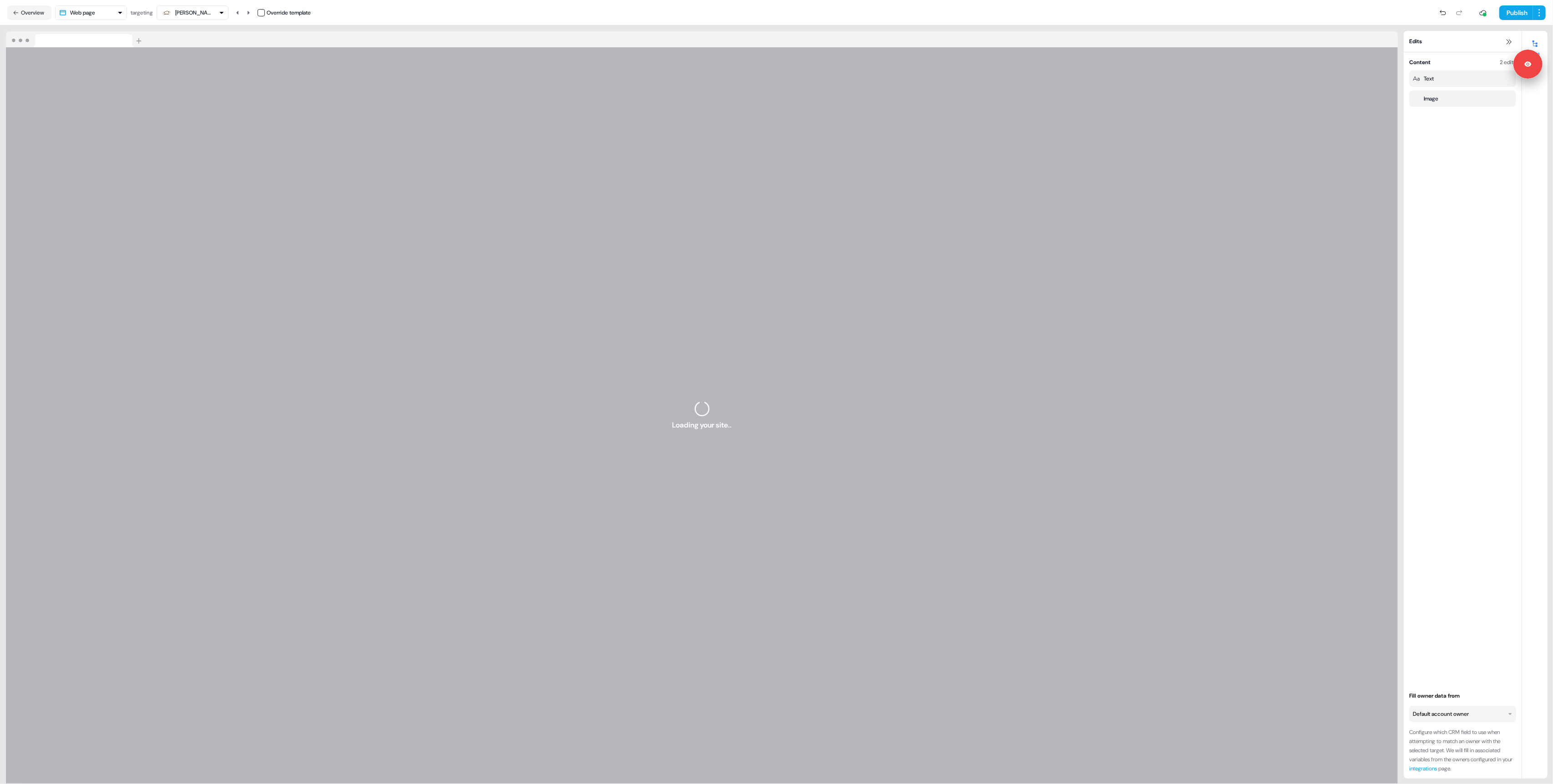
click at [906, 259] on div "Loading your site.." at bounding box center [702, 415] width 1392 height 737
click at [983, 268] on div "Loading your site.." at bounding box center [702, 415] width 1392 height 737
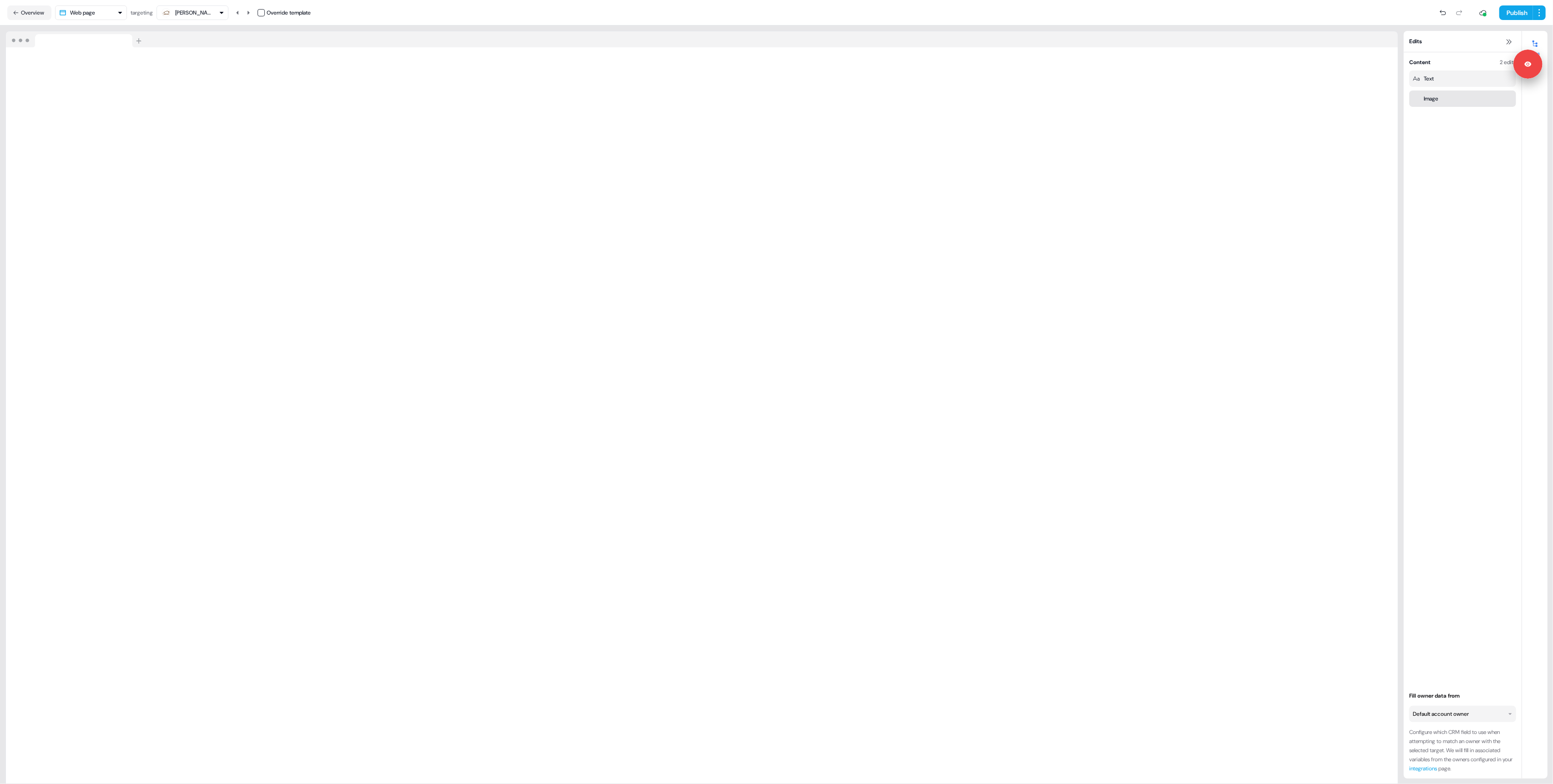
click at [1431, 95] on div "Image" at bounding box center [1431, 98] width 14 height 9
click at [1508, 99] on icon at bounding box center [1510, 98] width 4 height 4
click at [1461, 83] on html "Signed in as Charlie Lynch Sign out For the best experience switch devices to a…" at bounding box center [776, 392] width 1553 height 784
click at [1449, 95] on button "Add Image" at bounding box center [1462, 98] width 107 height 14
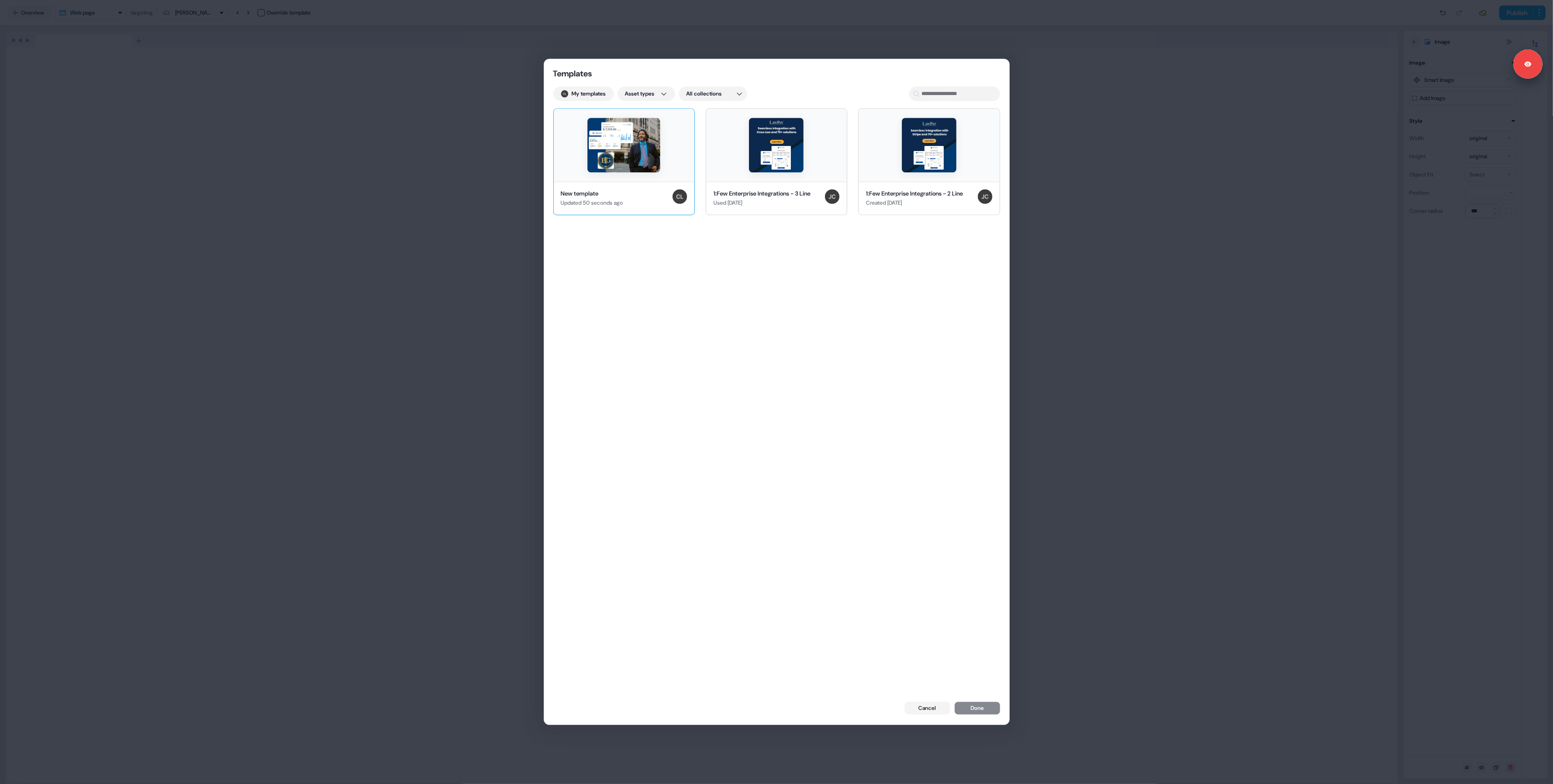
click at [625, 157] on img at bounding box center [623, 145] width 73 height 55
click at [971, 707] on button "Done" at bounding box center [977, 709] width 45 height 13
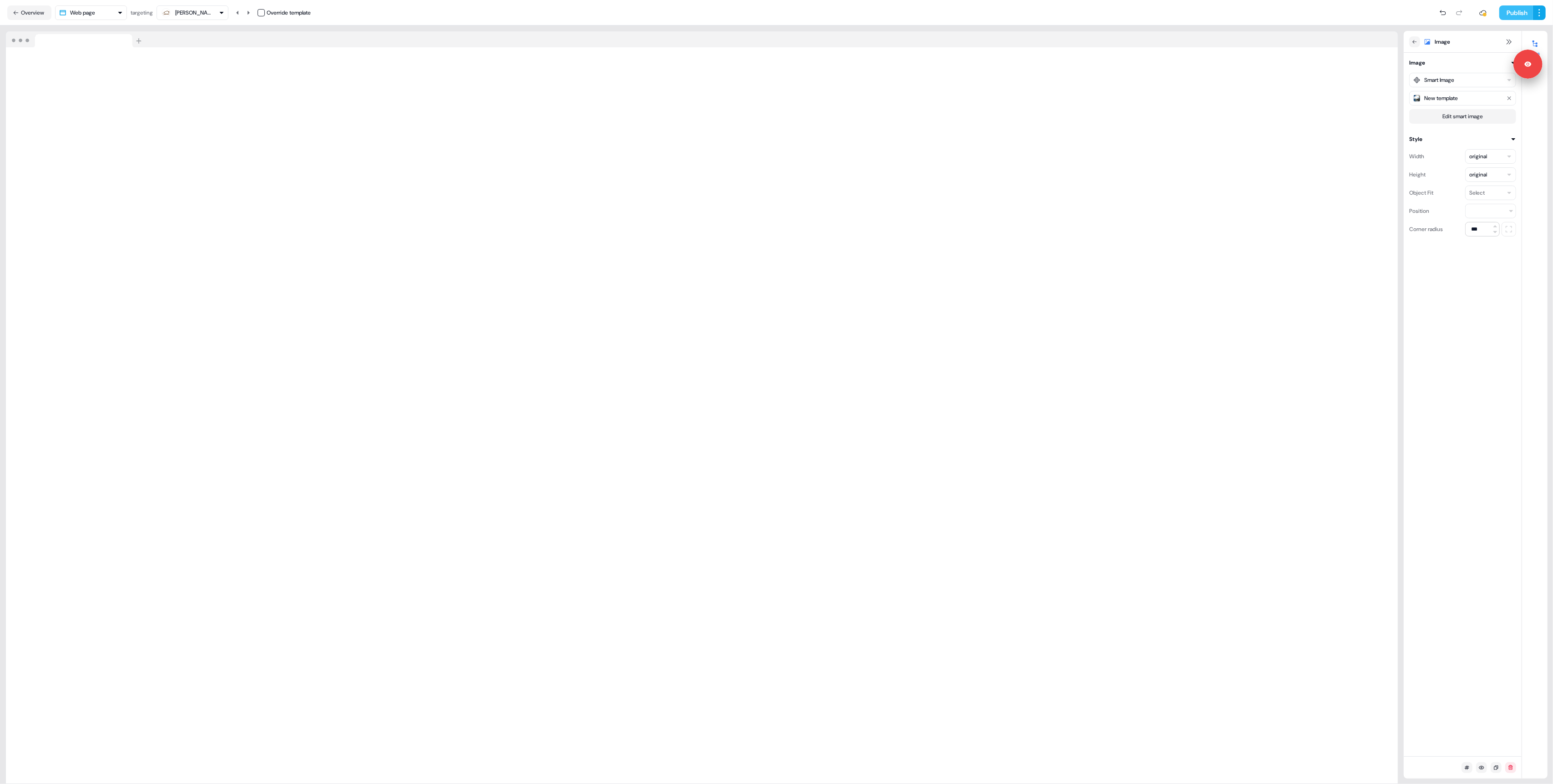
click at [1513, 15] on button "Publish" at bounding box center [1516, 13] width 34 height 14
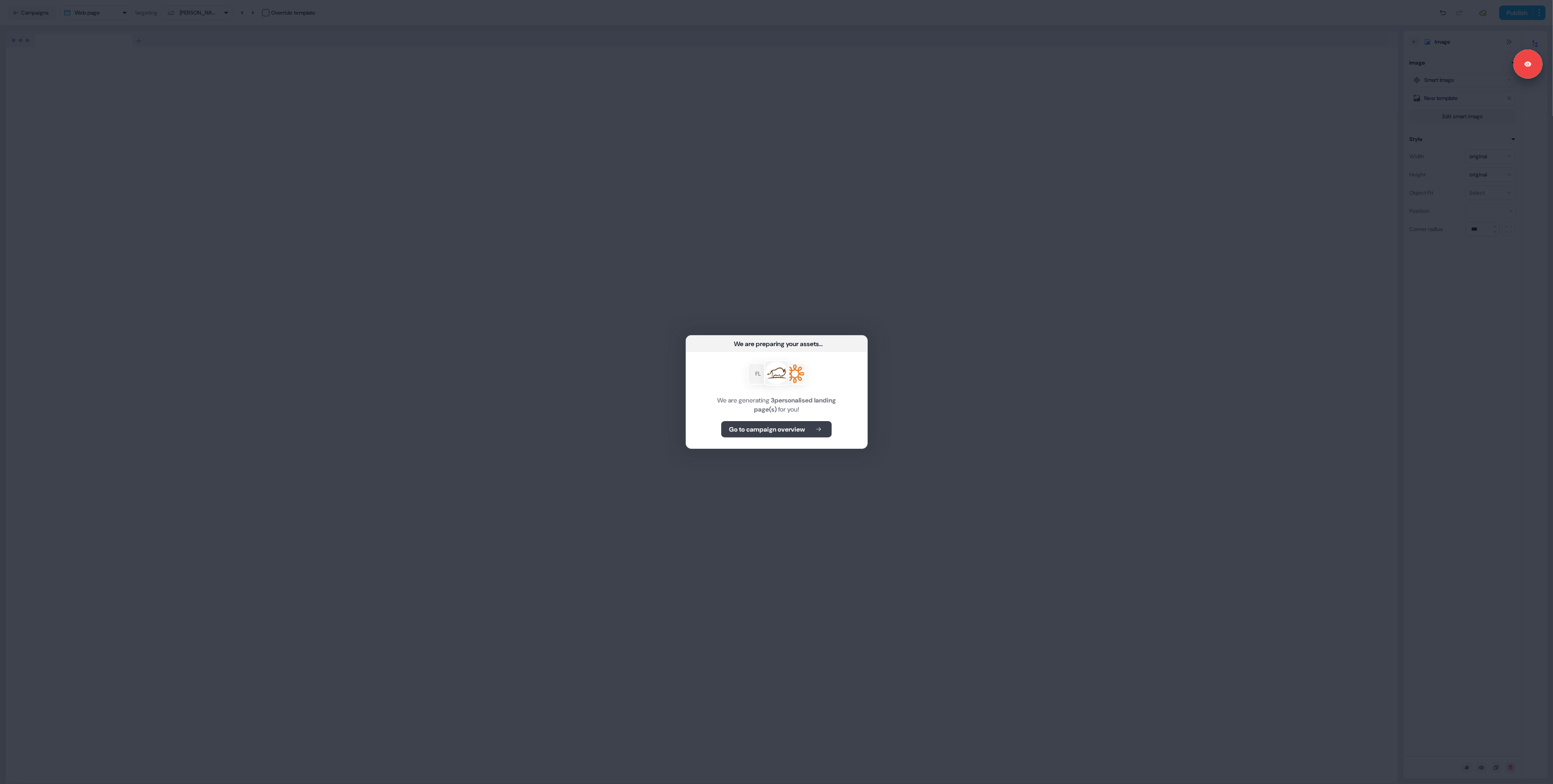
click at [792, 427] on b "Go to campaign overview" at bounding box center [767, 429] width 76 height 9
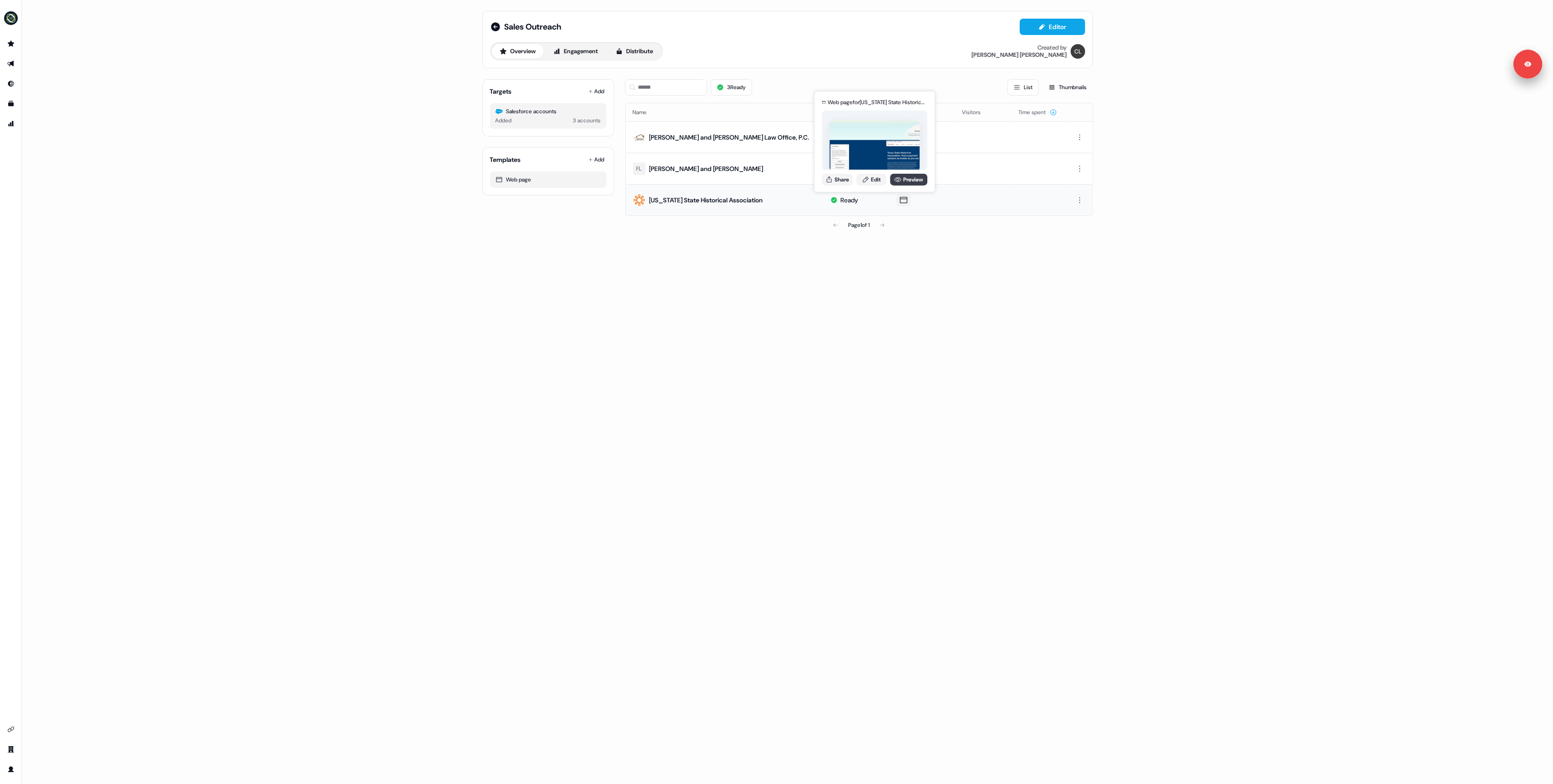
click at [897, 180] on icon at bounding box center [898, 180] width 7 height 7
click at [897, 146] on icon at bounding box center [898, 148] width 7 height 7
click at [907, 116] on link "Preview" at bounding box center [909, 116] width 37 height 12
click at [385, 209] on div "Sales Outreach Editor Overview Engagement Distribute Created by Charlie Lynch T…" at bounding box center [787, 392] width 1531 height 784
click at [402, 170] on div "Sales Outreach Editor Overview Engagement Distribute Created by Charlie Lynch T…" at bounding box center [787, 392] width 1531 height 784
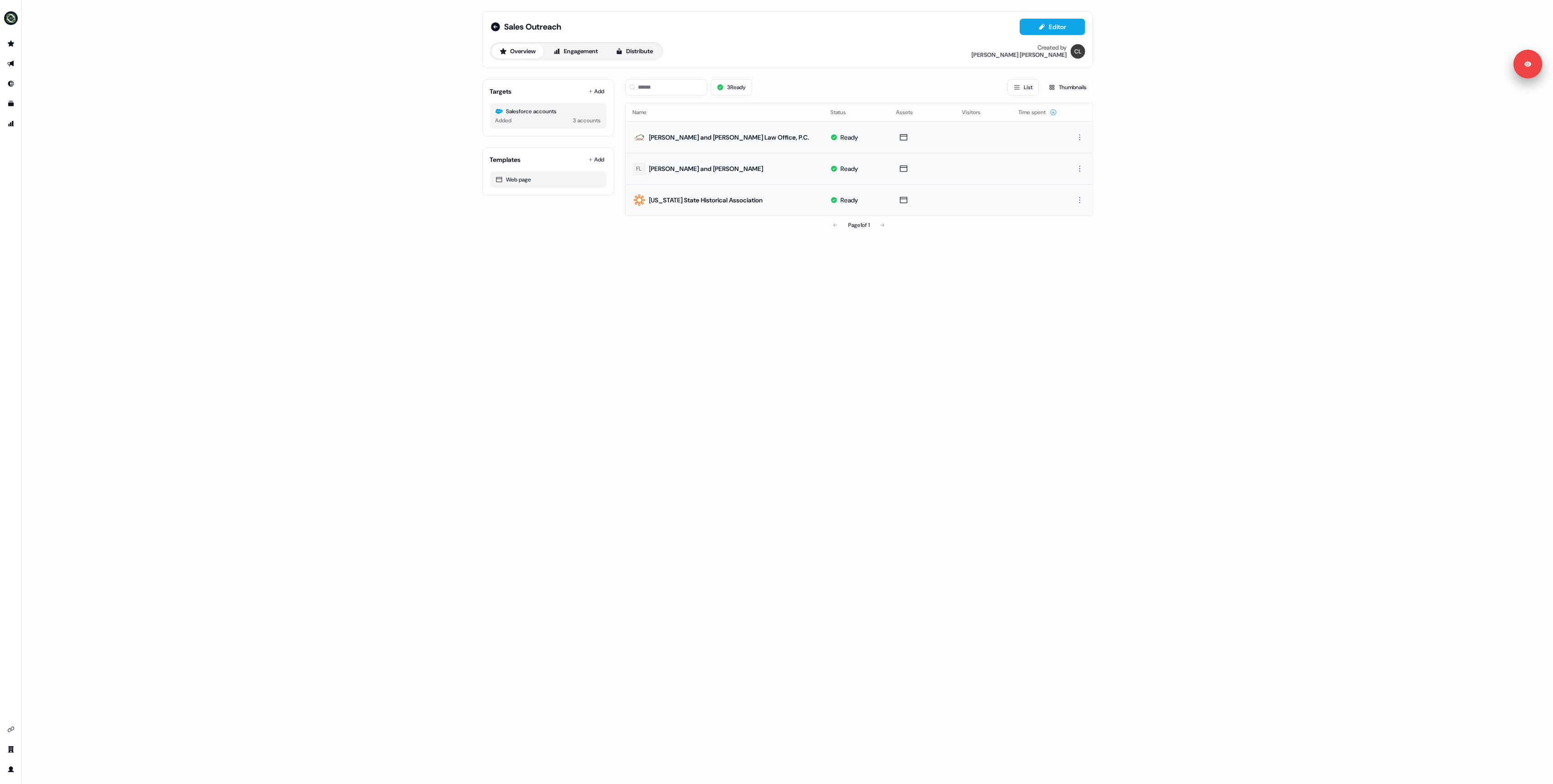
click at [305, 177] on div "Sales Outreach Editor Overview Engagement Distribute Created by Charlie Lynch T…" at bounding box center [787, 392] width 1531 height 784
click at [825, 350] on div "Sales Outreach Editor Overview Engagement Distribute Created by Charlie Lynch T…" at bounding box center [787, 392] width 1531 height 784
click at [896, 117] on icon at bounding box center [898, 116] width 7 height 7
click at [99, 327] on div "Sales Outreach Editor Overview Engagement Distribute Created by Charlie Lynch T…" at bounding box center [787, 392] width 1531 height 784
click at [14, 105] on link "Go to templates" at bounding box center [11, 104] width 14 height 14
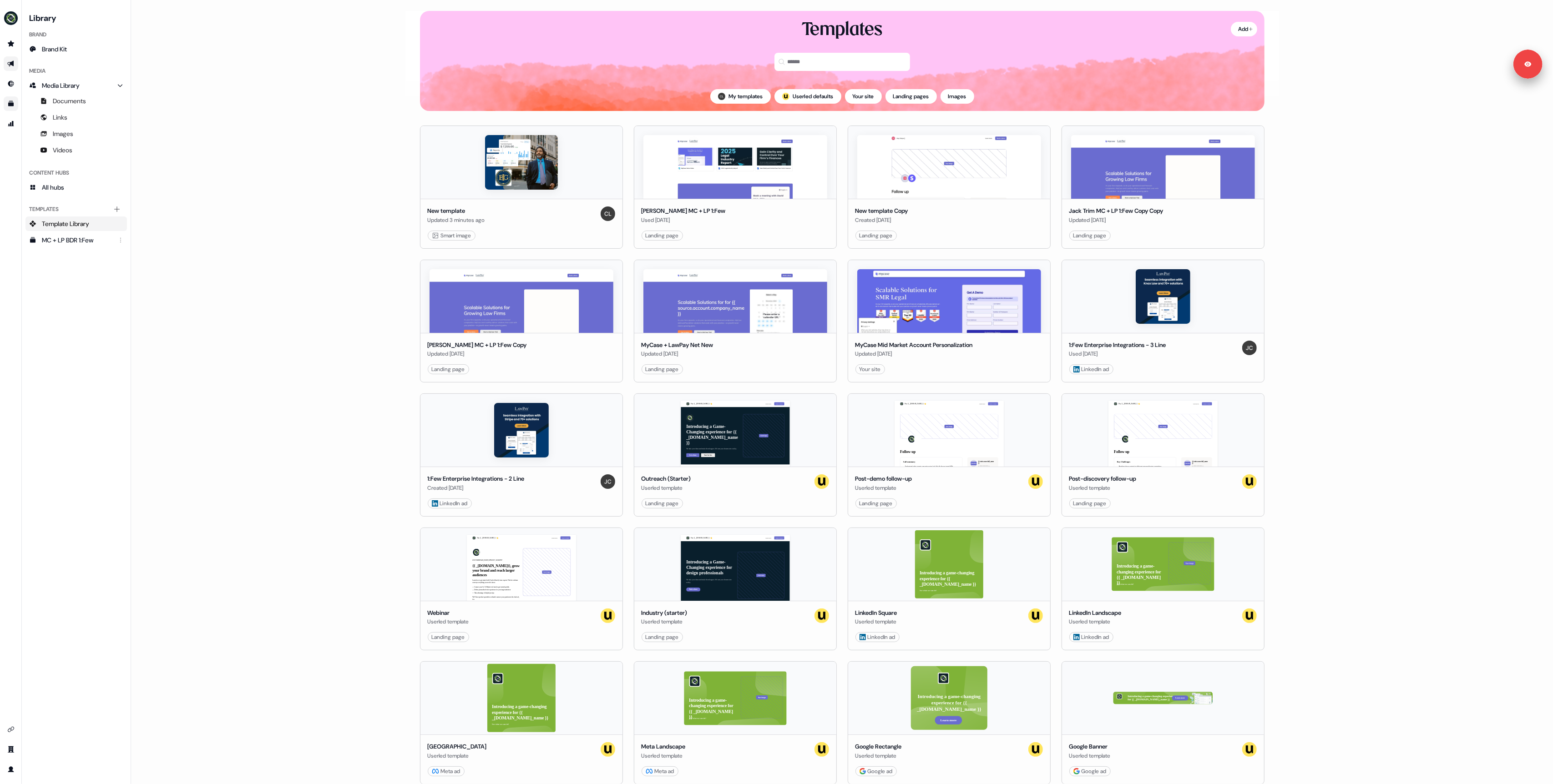
click at [12, 58] on link "Go to outbound experience" at bounding box center [11, 64] width 14 height 14
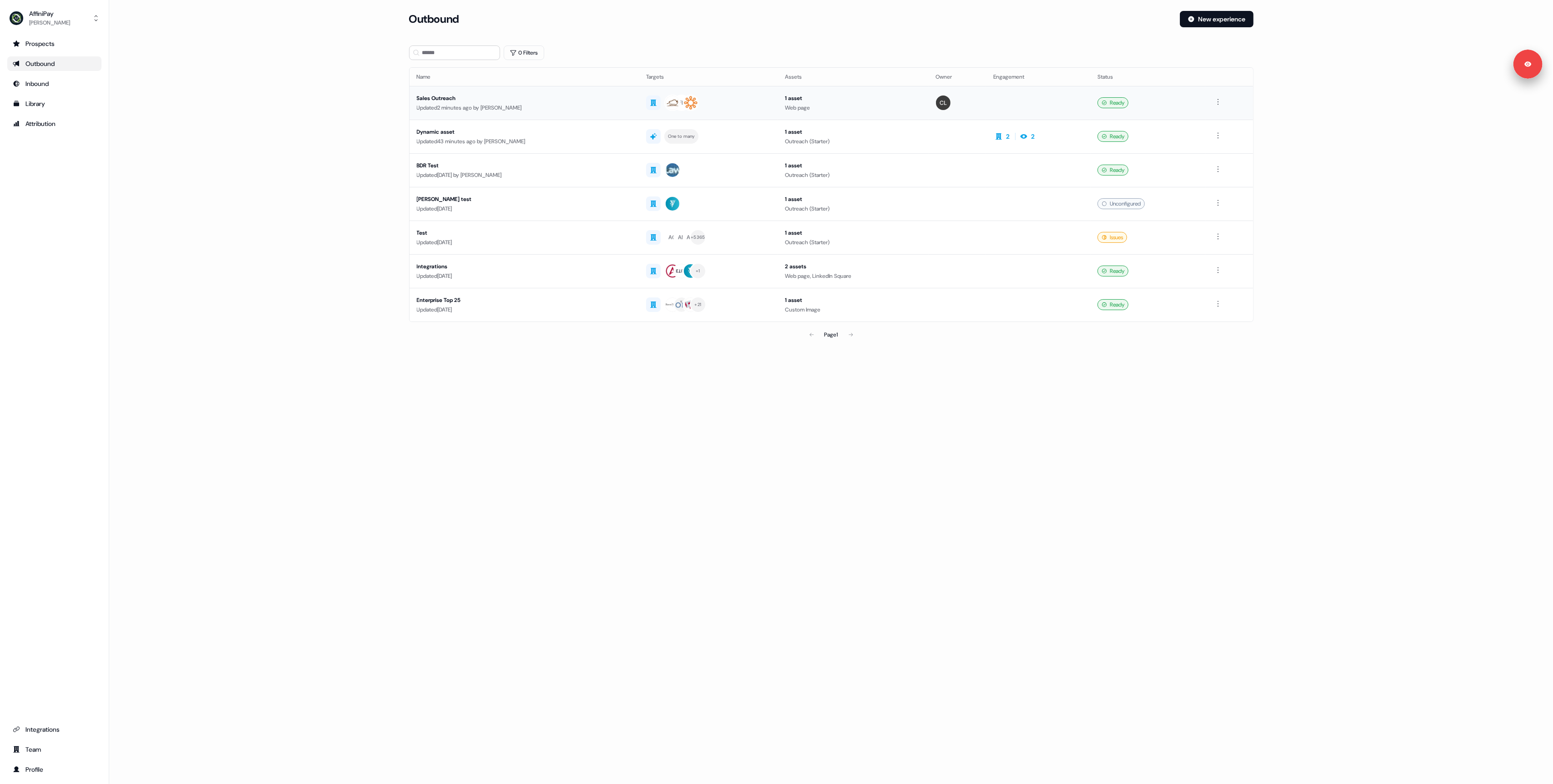
click at [491, 101] on div "Sales Outreach" at bounding box center [524, 98] width 215 height 9
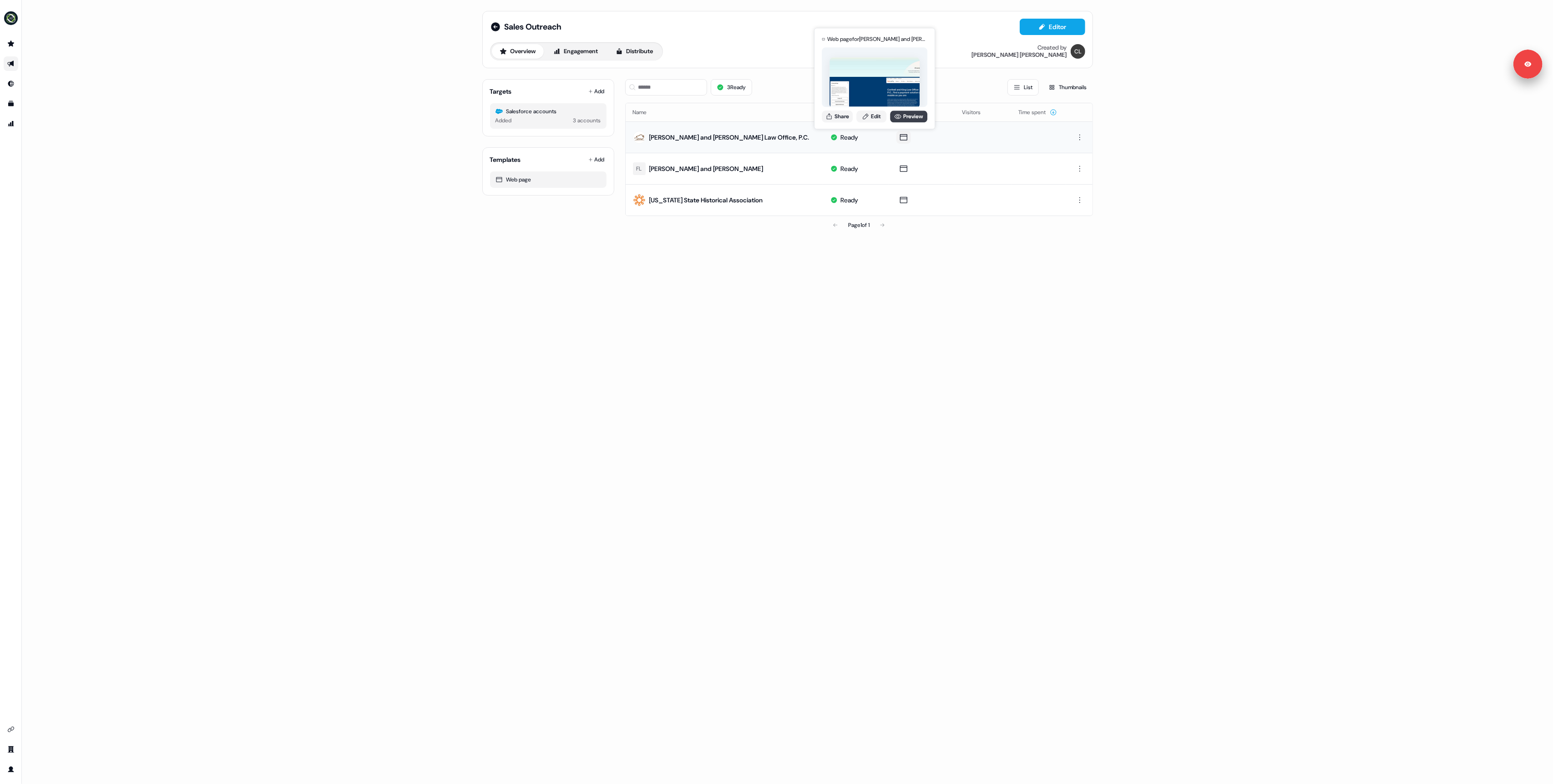
click at [904, 115] on link "Preview" at bounding box center [909, 116] width 37 height 12
click at [350, 253] on div "Sales Outreach Editor Overview Engagement Distribute Created by Charlie Lynch T…" at bounding box center [787, 392] width 1531 height 784
click at [842, 118] on button "Share" at bounding box center [837, 116] width 31 height 12
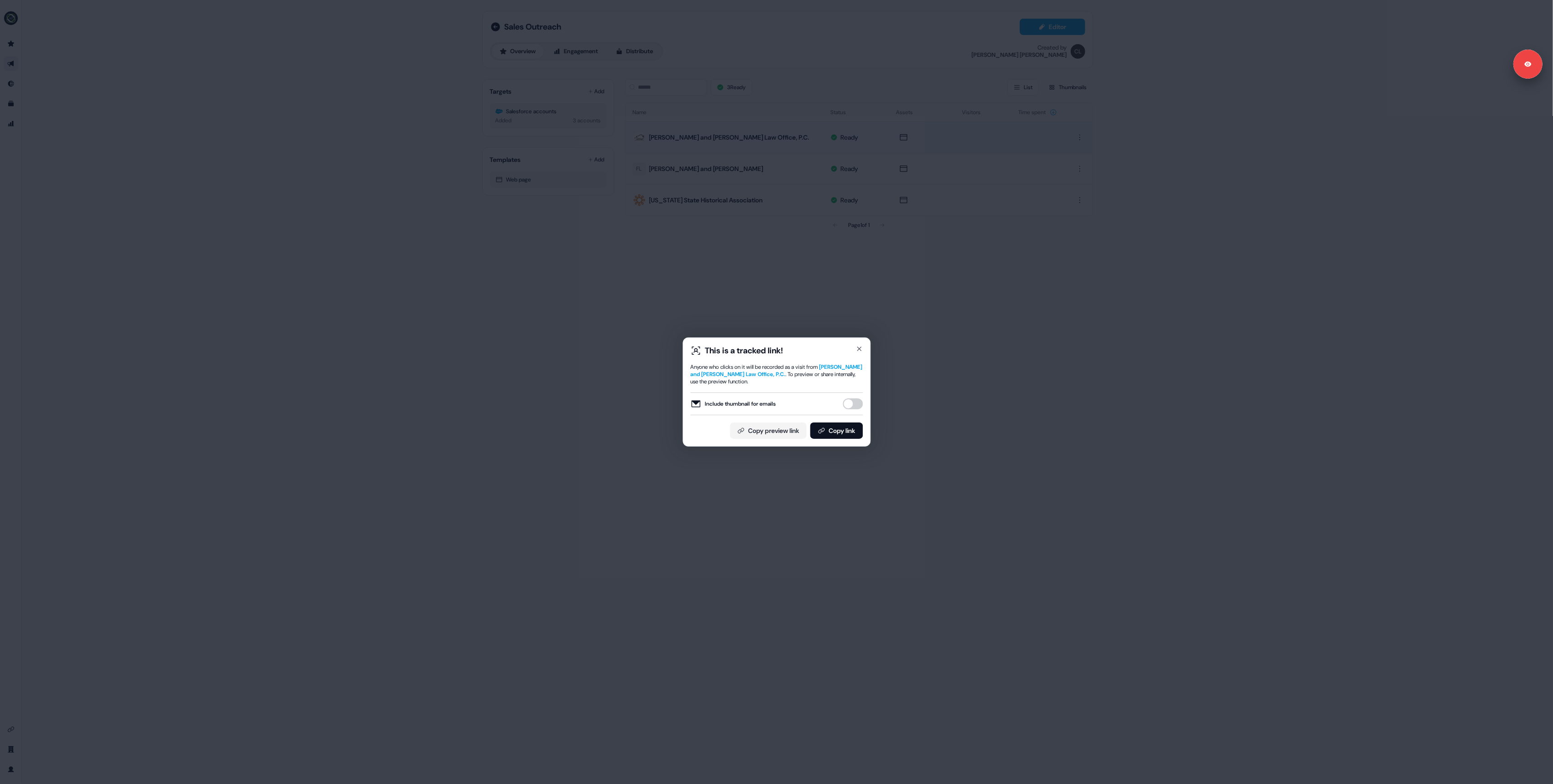
click at [851, 403] on button "Include thumbnail for emails" at bounding box center [852, 404] width 20 height 11
click at [821, 428] on icon at bounding box center [821, 431] width 7 height 7
click at [377, 356] on div "This is a tracked link! Anyone who clicks on it will be recorded as a visit fro…" at bounding box center [776, 392] width 1553 height 784
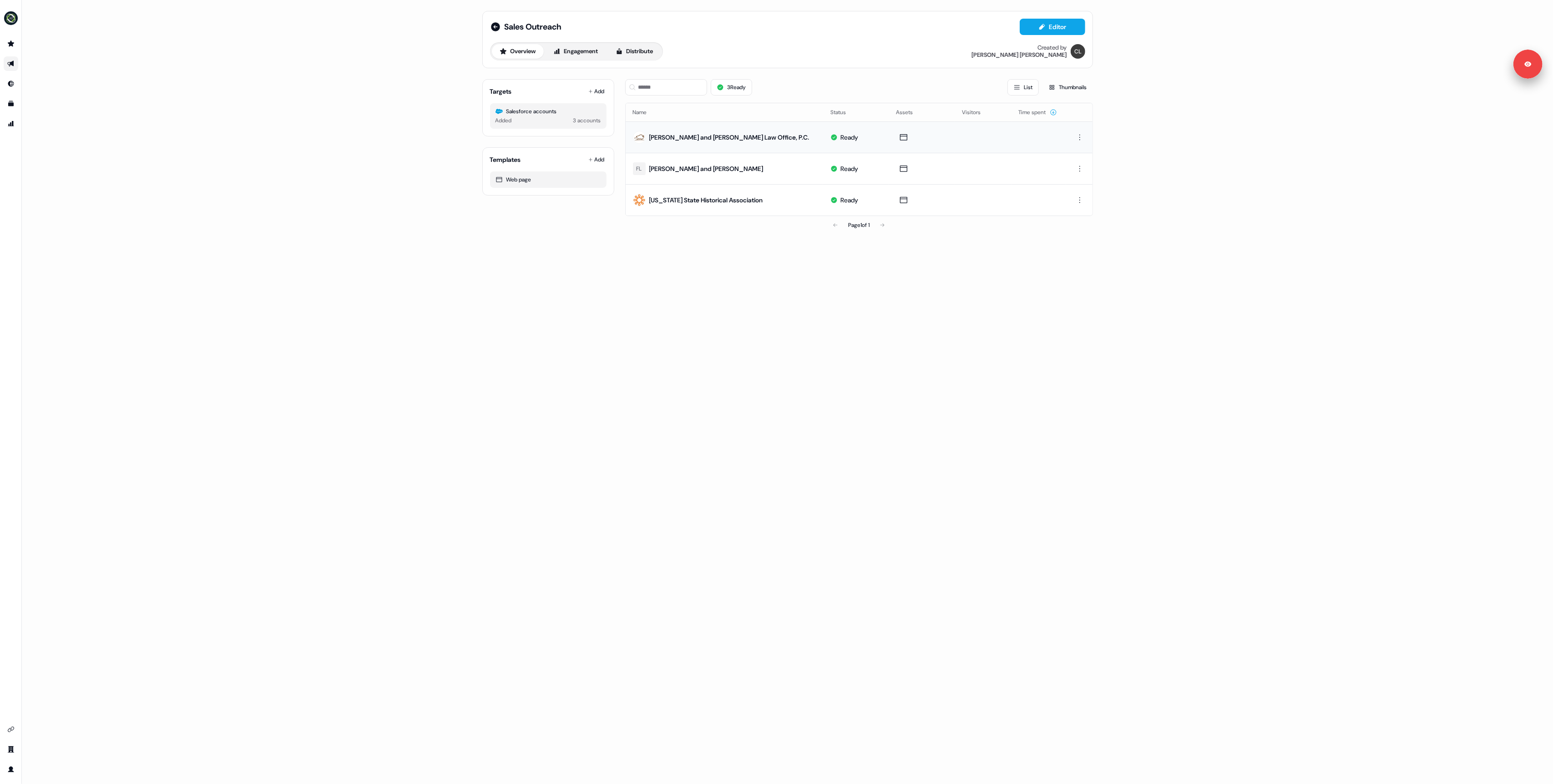
drag, startPoint x: 559, startPoint y: 428, endPoint x: 553, endPoint y: 409, distance: 19.9
click at [554, 422] on div "Sales Outreach Editor Overview Engagement Distribute Created by Charlie Lynch T…" at bounding box center [787, 392] width 1531 height 784
click at [247, 186] on div "Sales Outreach Editor Overview Engagement Distribute Created by Charlie Lynch T…" at bounding box center [787, 392] width 1531 height 784
click at [221, 731] on div "Sales Outreach Editor Overview Engagement Distribute Created by Charlie Lynch T…" at bounding box center [787, 392] width 1531 height 784
click at [12, 731] on icon "Go to integrations" at bounding box center [11, 730] width 7 height 7
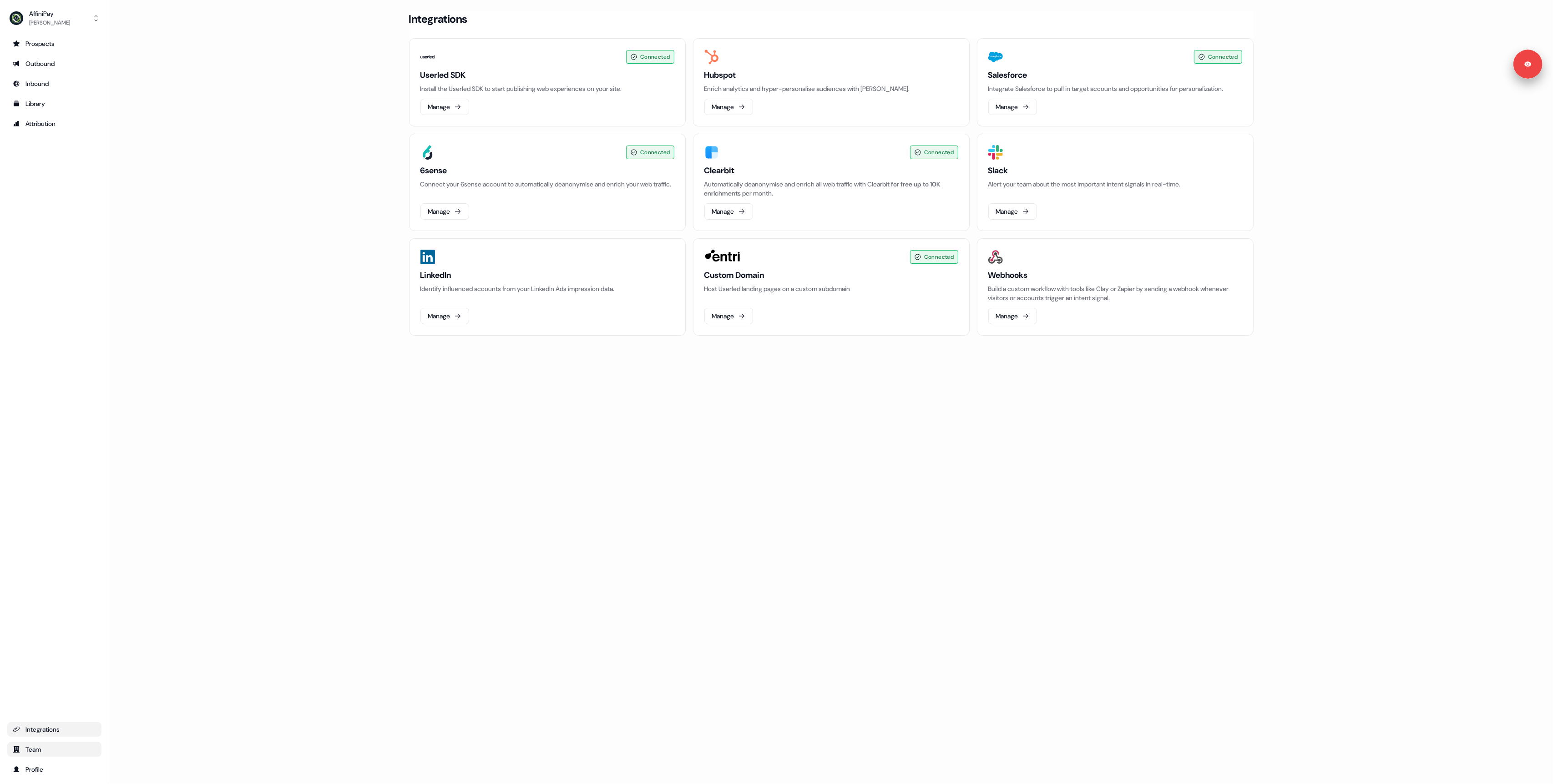
click at [34, 754] on link "Team" at bounding box center [54, 750] width 94 height 14
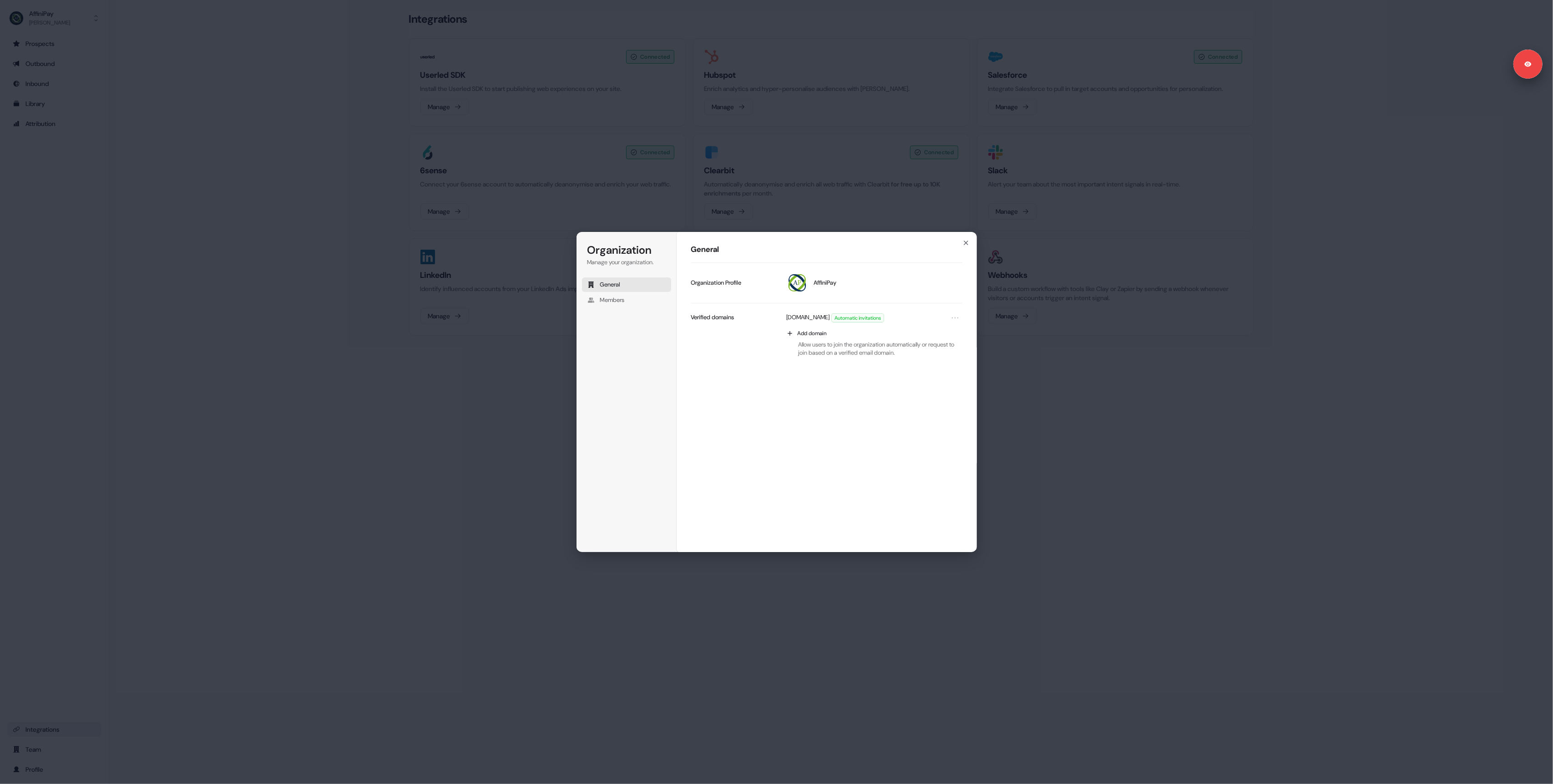
drag, startPoint x: 228, startPoint y: 490, endPoint x: 202, endPoint y: 409, distance: 85.1
click at [225, 489] on div "Organization Manage your organization. General Members Organization General Aff…" at bounding box center [776, 392] width 1553 height 784
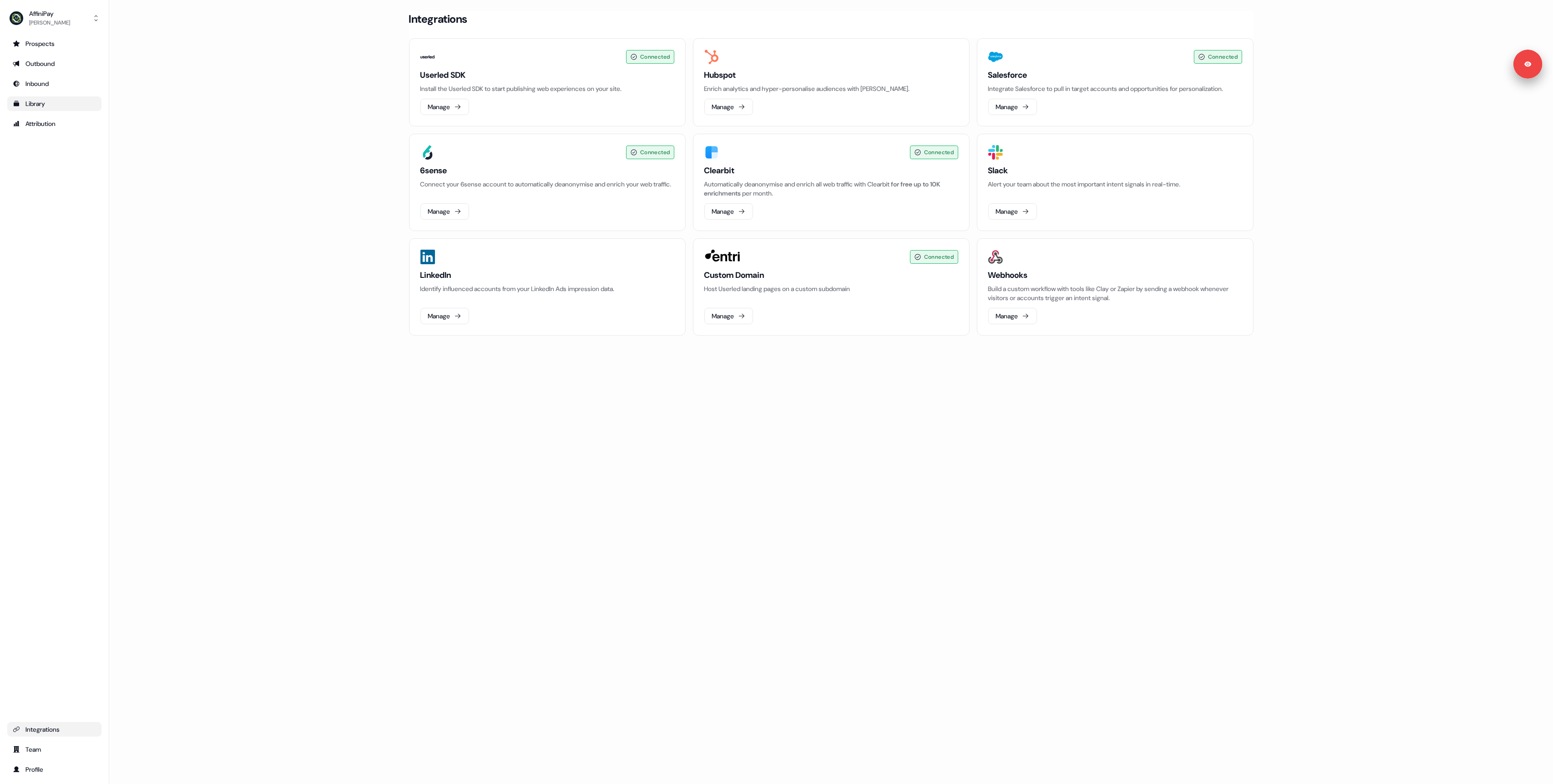
click at [47, 99] on div "Library" at bounding box center [54, 104] width 83 height 9
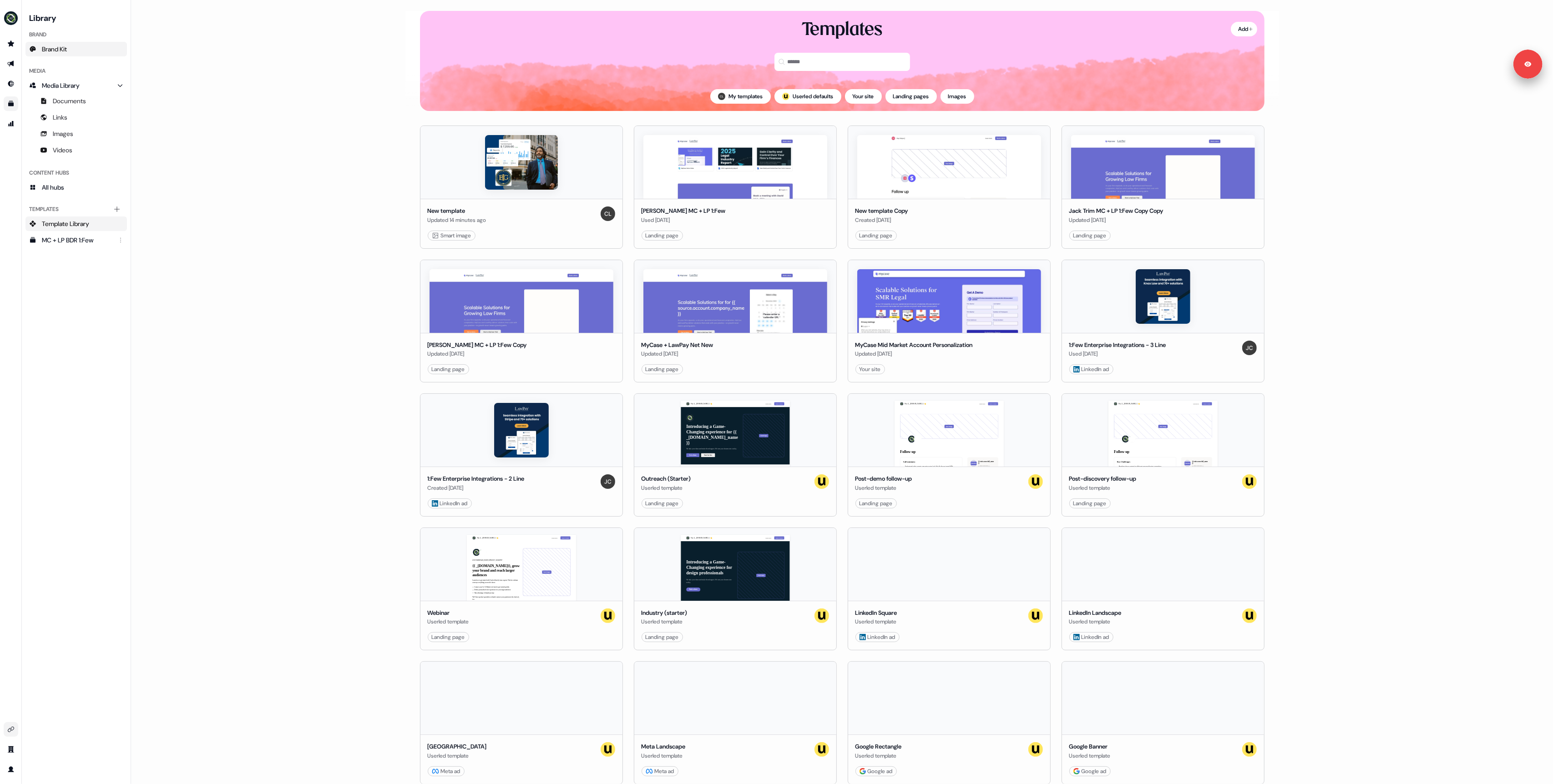
click at [57, 49] on span "Brand Kit" at bounding box center [54, 49] width 25 height 9
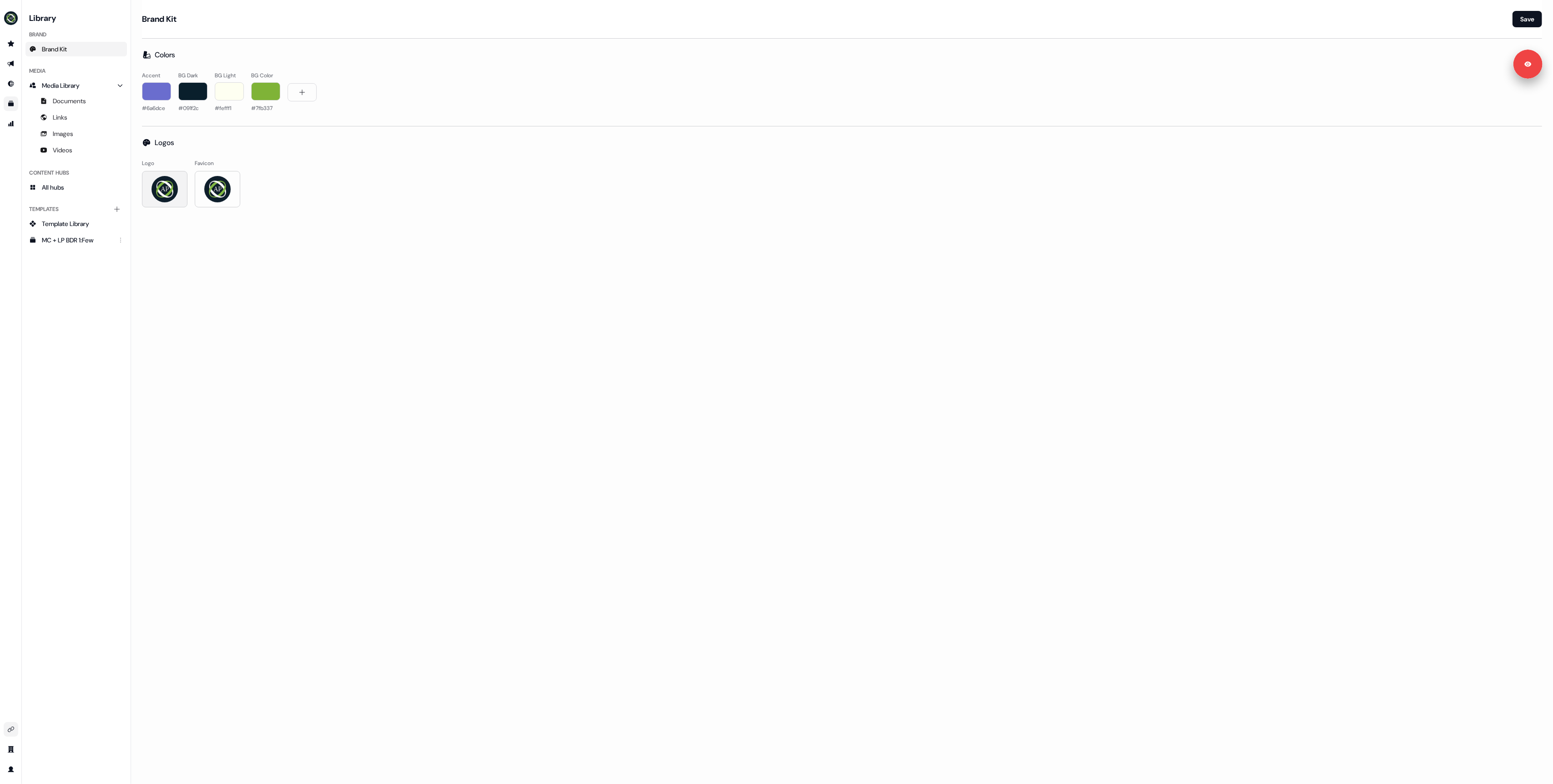
click at [171, 192] on img at bounding box center [165, 189] width 27 height 27
click at [166, 184] on img at bounding box center [165, 189] width 27 height 27
type input "**********"
click at [224, 186] on img at bounding box center [217, 189] width 27 height 27
click at [216, 192] on img at bounding box center [217, 189] width 27 height 27
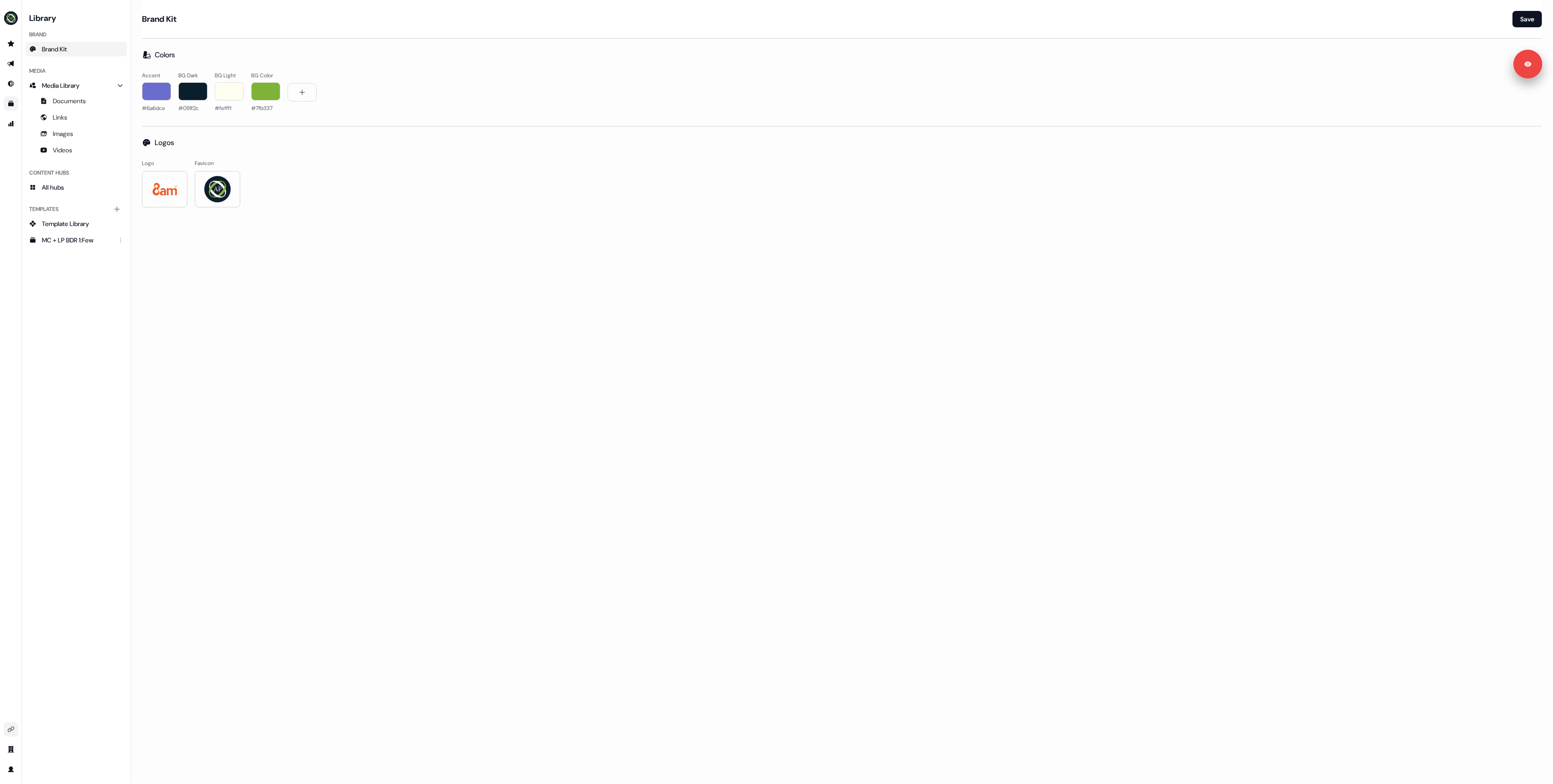
drag, startPoint x: 394, startPoint y: 245, endPoint x: 191, endPoint y: 191, distance: 210.1
click at [358, 236] on div "Brand Kit Save Colors Accent #6a6dce BG Dark #091f2c BG Light #fefff1 BG Color …" at bounding box center [842, 392] width 1422 height 784
drag, startPoint x: 189, startPoint y: 188, endPoint x: 199, endPoint y: 192, distance: 10.8
click at [189, 188] on div "Logo Favicon" at bounding box center [842, 183] width 1400 height 48
click at [216, 189] on img at bounding box center [217, 189] width 27 height 27
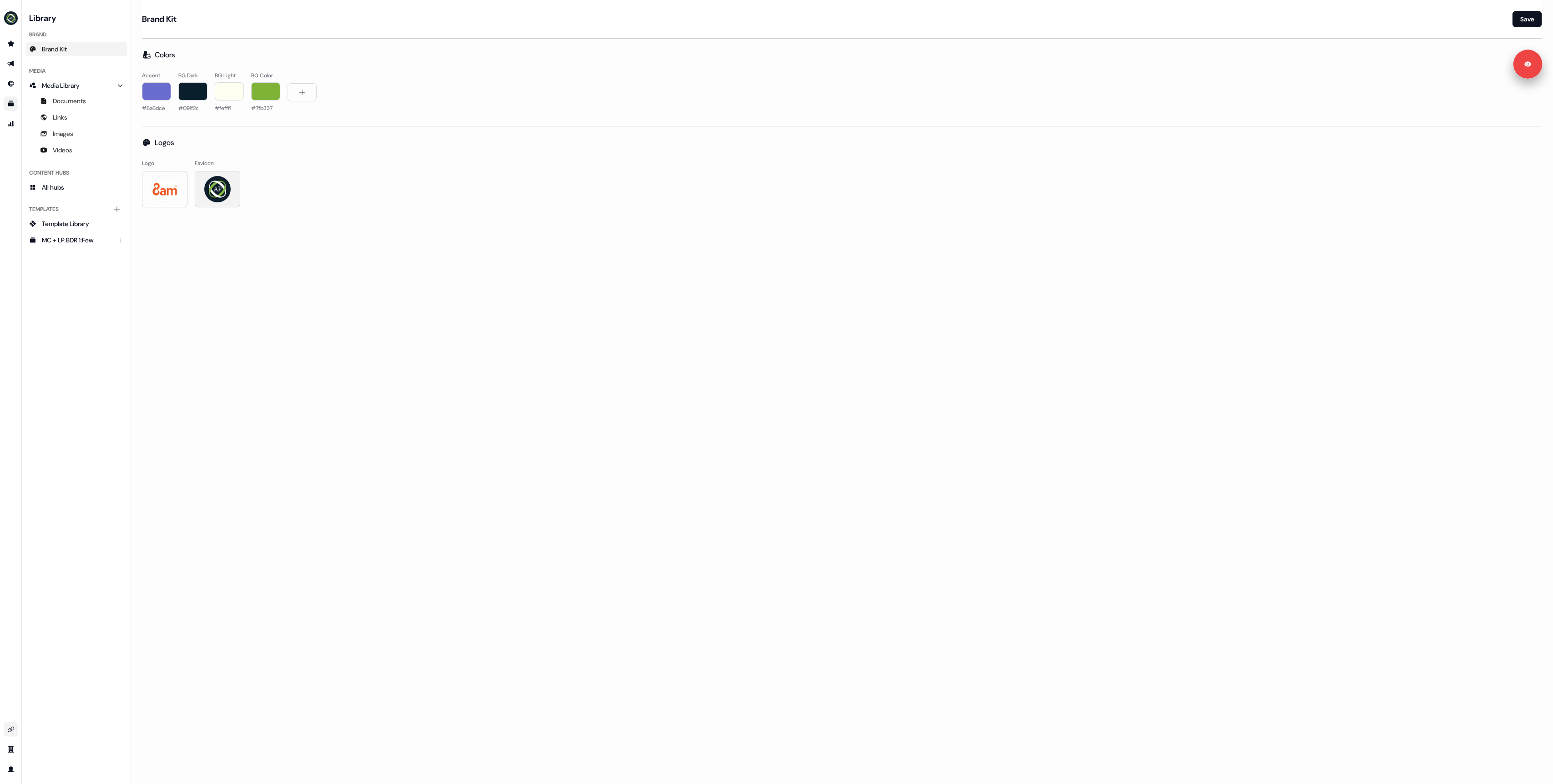
click at [226, 186] on img at bounding box center [217, 189] width 27 height 27
type input "**********"
click at [211, 191] on img at bounding box center [217, 189] width 27 height 27
click at [208, 188] on img at bounding box center [217, 189] width 27 height 27
type input "**********"
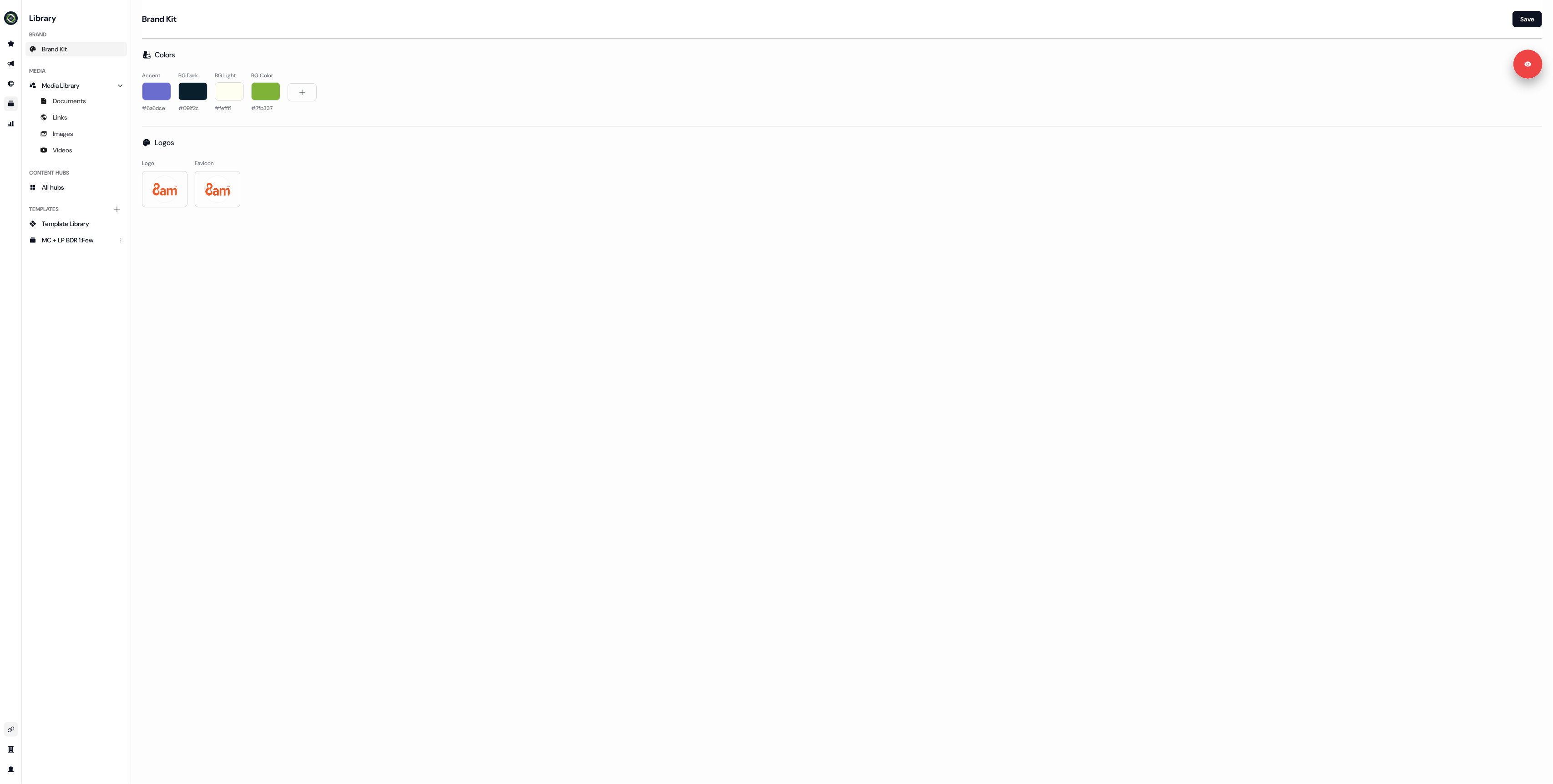
drag, startPoint x: 459, startPoint y: 265, endPoint x: 439, endPoint y: 266, distance: 20.0
click at [455, 266] on div "Brand Kit Save Colors Accent #6a6dce BG Dark #091f2c BG Light #fefff1 BG Color …" at bounding box center [842, 392] width 1422 height 784
drag, startPoint x: 298, startPoint y: 298, endPoint x: 329, endPoint y: 602, distance: 305.6
click at [298, 298] on div "Brand Kit Save Colors Accent #6a6dce BG Dark #091f2c BG Light #fefff1 BG Color …" at bounding box center [842, 392] width 1422 height 784
click at [544, 582] on div "Brand Kit Save Colors Accent #6a6dce BG Dark #091f2c BG Light #fefff1 BG Color …" at bounding box center [842, 392] width 1422 height 784
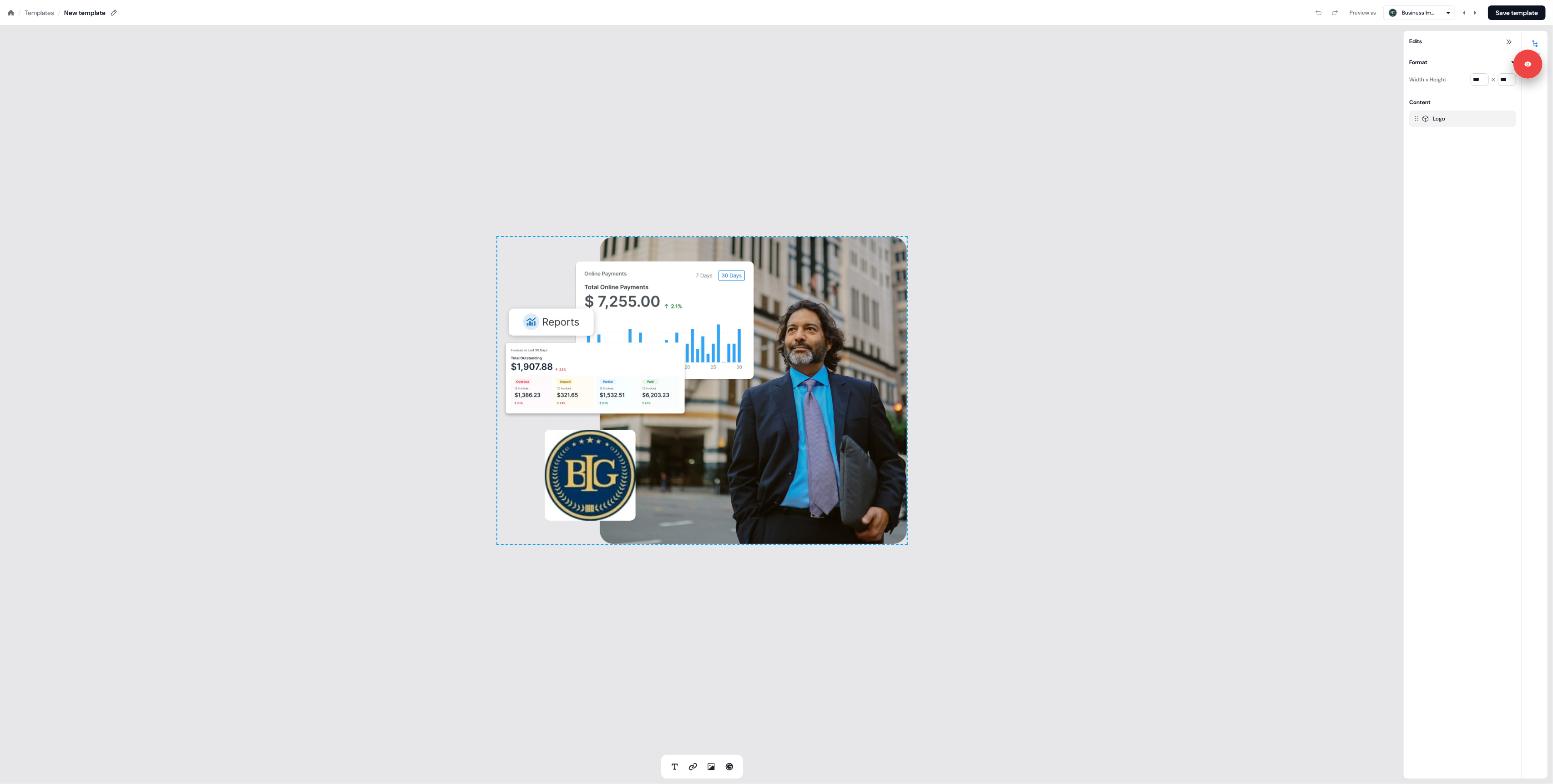
click at [517, 274] on div "To pick up a draggable item, press the space bar. While dragging, use the arrow…" at bounding box center [702, 390] width 409 height 307
click at [1474, 81] on div "button" at bounding box center [1473, 80] width 9 height 9
type input "*******"
type input "*"
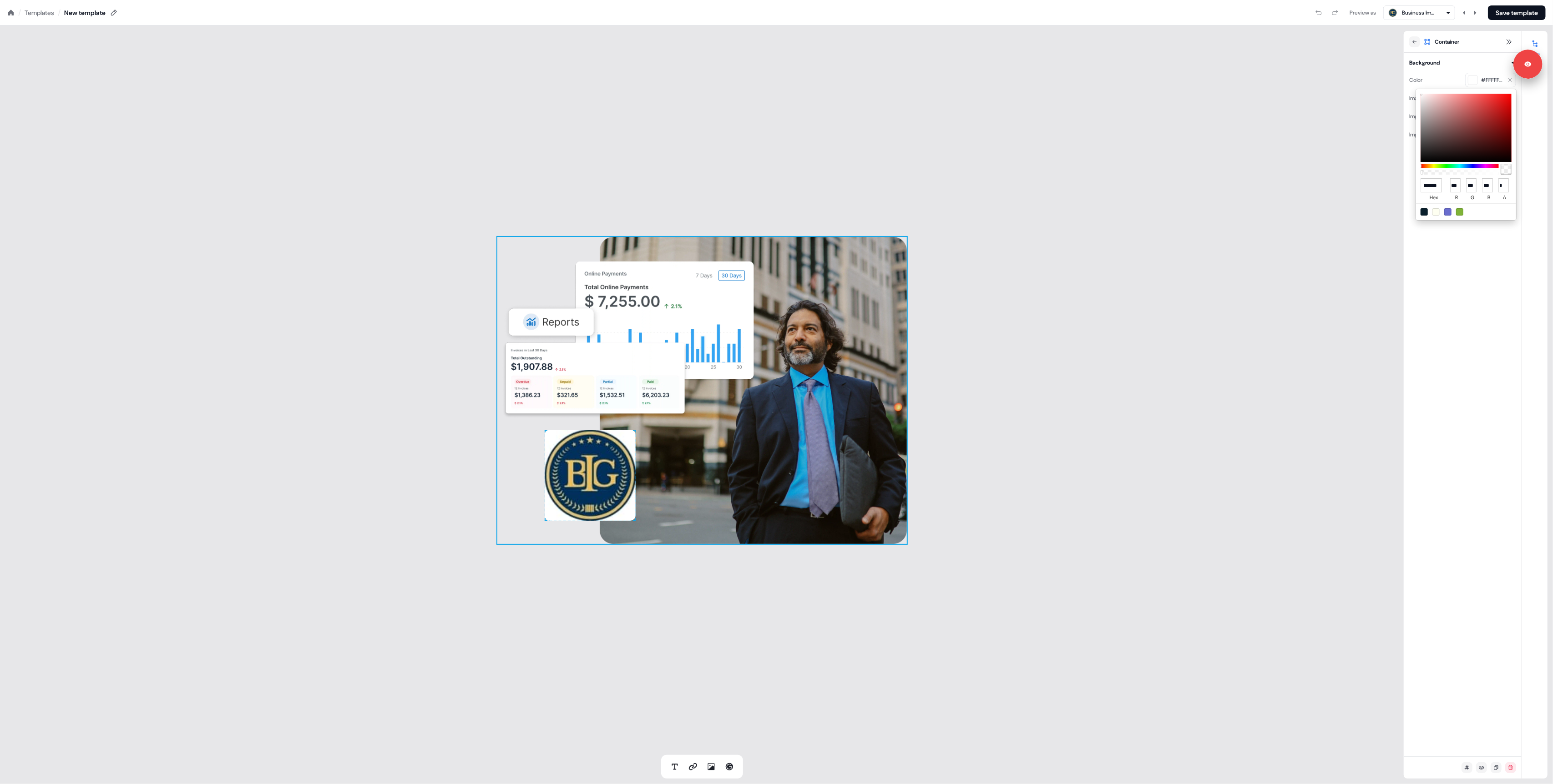
type input "**"
type input "***"
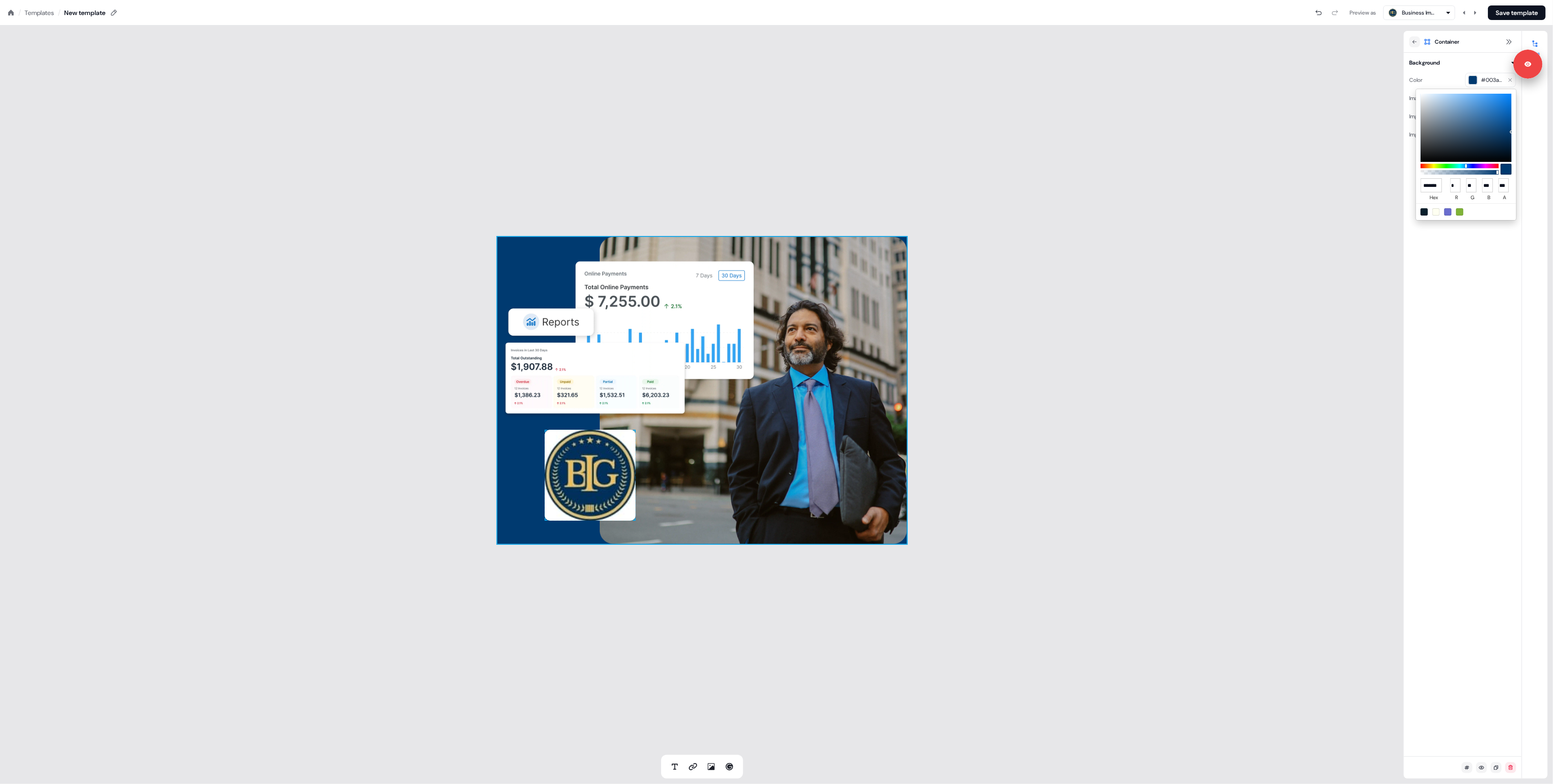
type input "******"
click at [1188, 0] on html "For the best experience switch devices to a bigger screen. Go to Userled.io Loa…" at bounding box center [776, 0] width 1553 height 0
click at [1069, 355] on div "To pick up a draggable item, press the space bar. While dragging, use the arrow…" at bounding box center [702, 390] width 1403 height 730
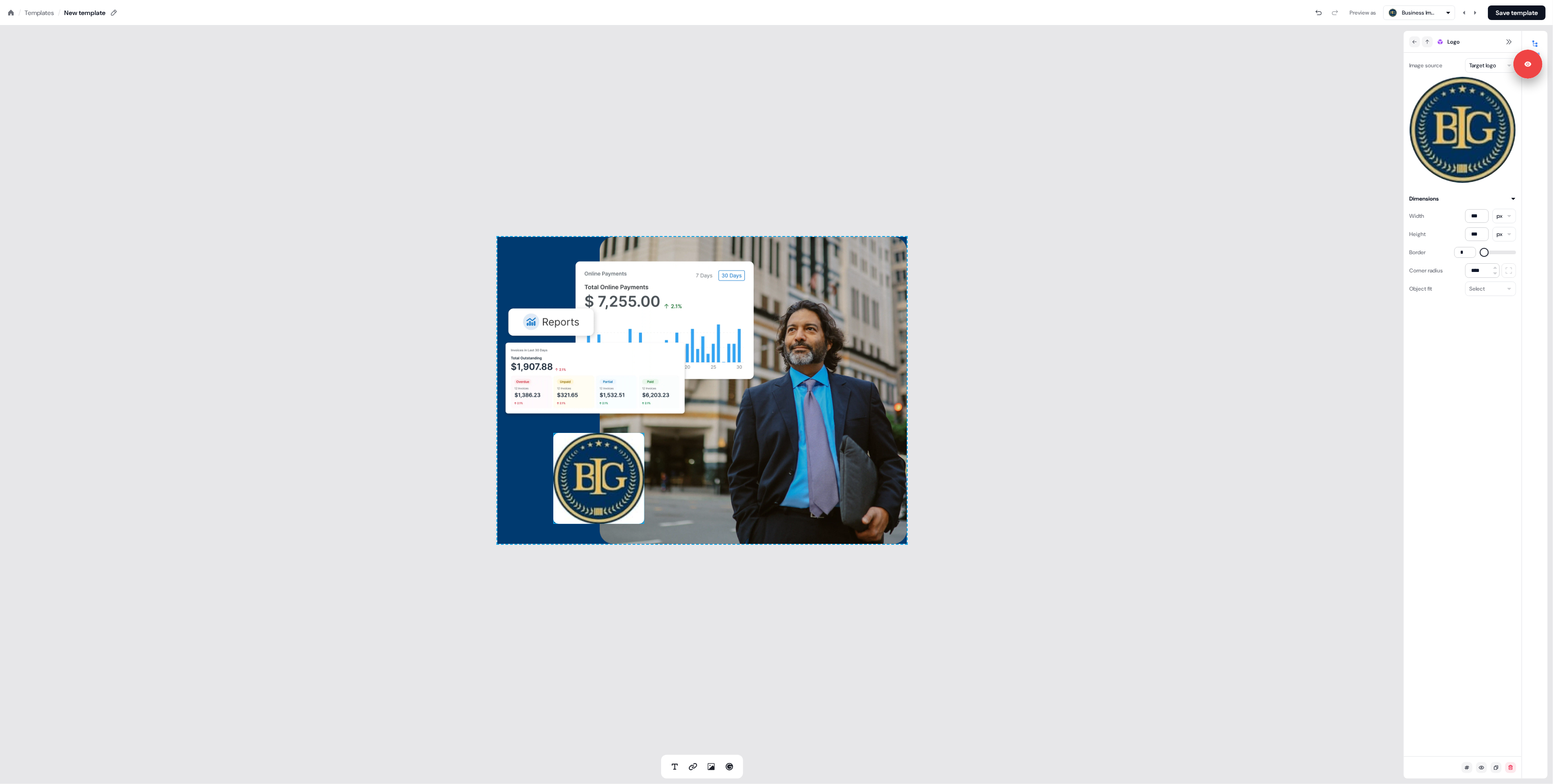
click at [430, 303] on div "To pick up a draggable item, press the space bar. While dragging, use the arrow…" at bounding box center [702, 390] width 1403 height 730
click at [598, 494] on img at bounding box center [599, 478] width 91 height 91
click at [1478, 217] on input "***" at bounding box center [1476, 216] width 24 height 14
click at [1477, 217] on input "***" at bounding box center [1476, 216] width 24 height 14
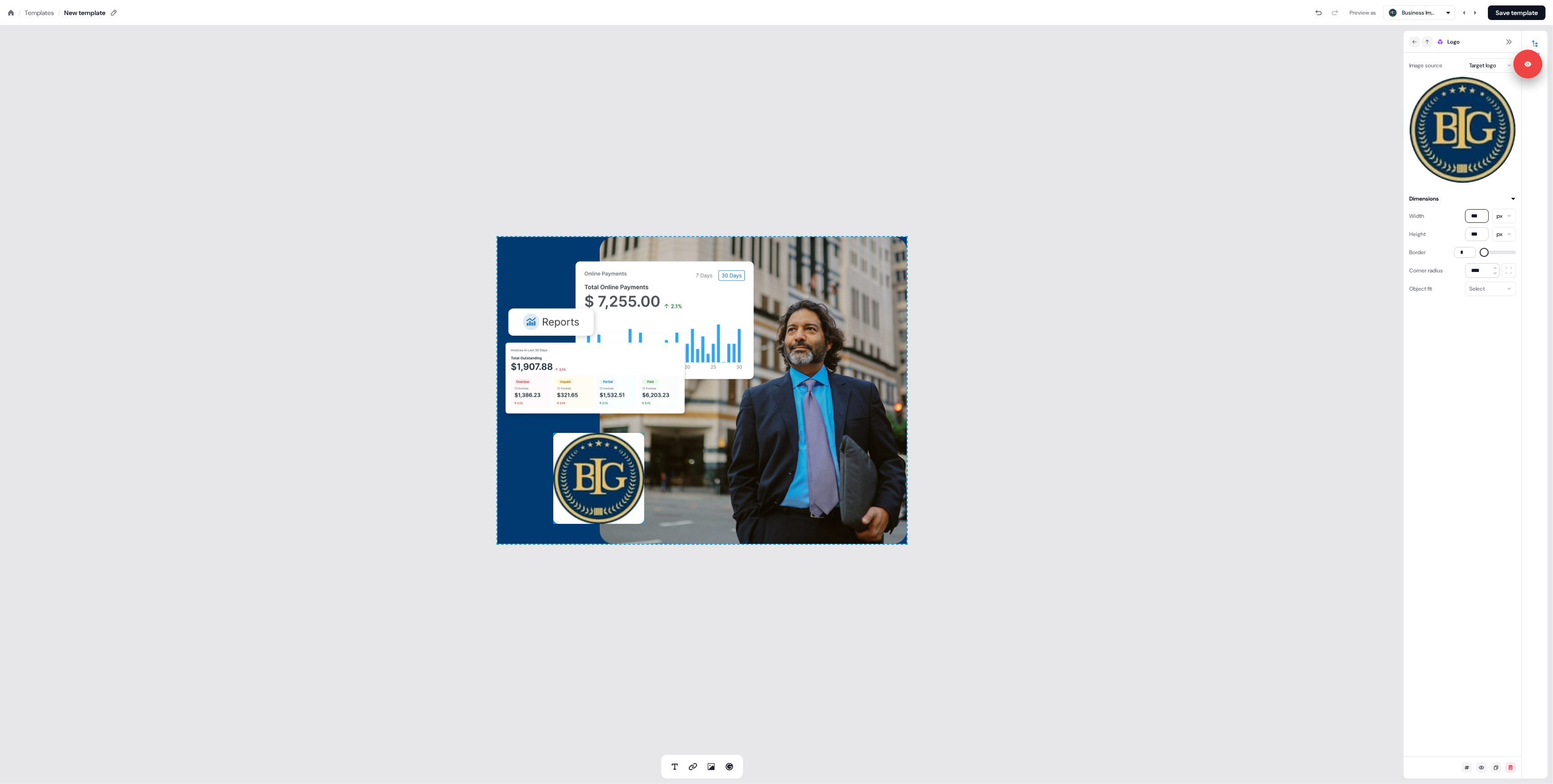
click at [1120, 374] on div "To pick up a draggable item, press the space bar. While dragging, use the arrow…" at bounding box center [702, 390] width 1403 height 730
click at [1513, 11] on button "Save template" at bounding box center [1517, 13] width 58 height 14
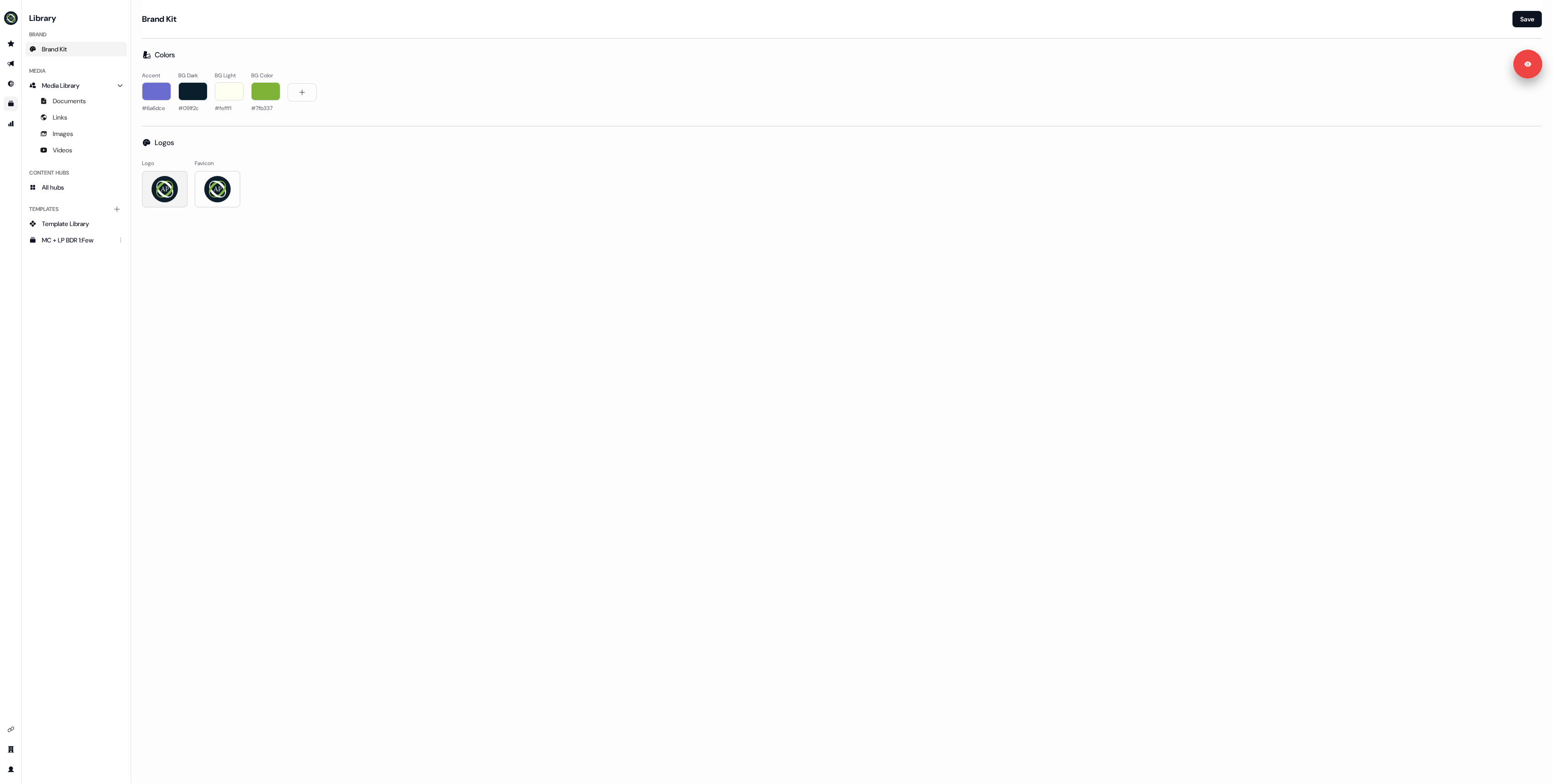
click at [163, 187] on img at bounding box center [165, 189] width 27 height 27
click at [224, 196] on img at bounding box center [217, 189] width 27 height 27
type input "**********"
click at [166, 187] on img at bounding box center [165, 189] width 27 height 27
type input "**********"
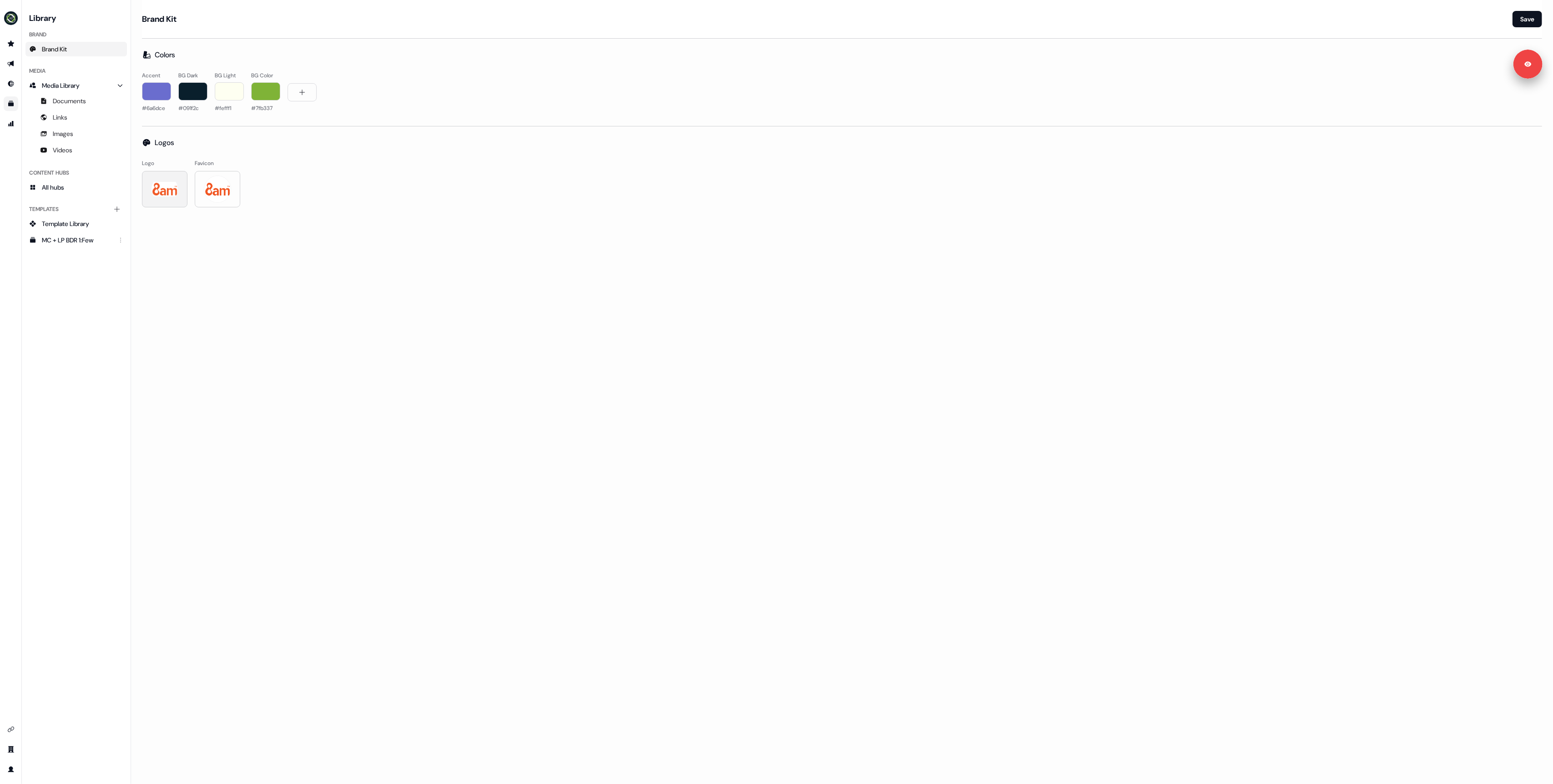
click at [159, 186] on img at bounding box center [165, 189] width 27 height 27
type input "**********"
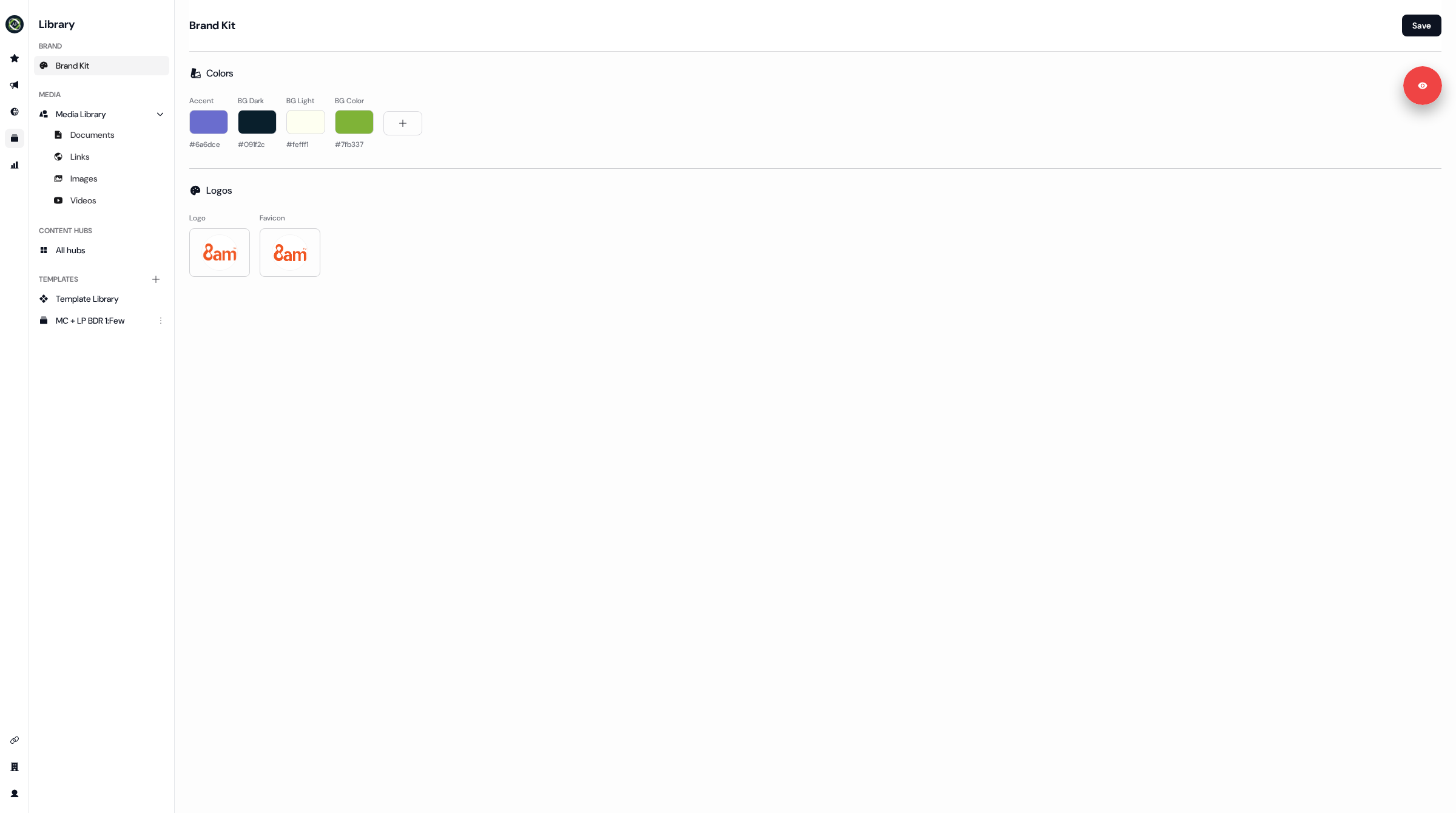
click at [207, 125] on div "button" at bounding box center [208, 122] width 39 height 24
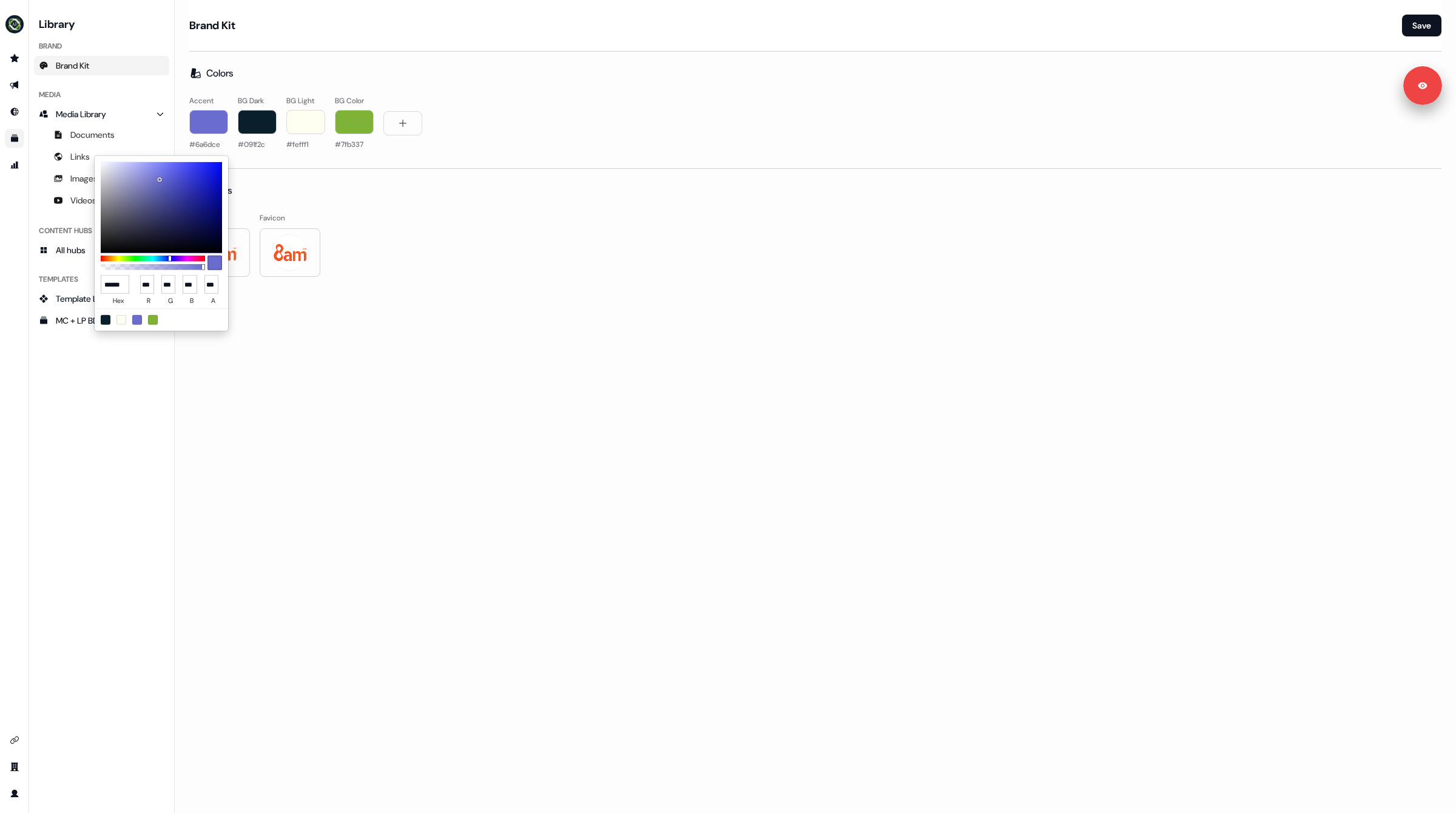
type input "*******"
type input "*"
type input "**"
type input "***"
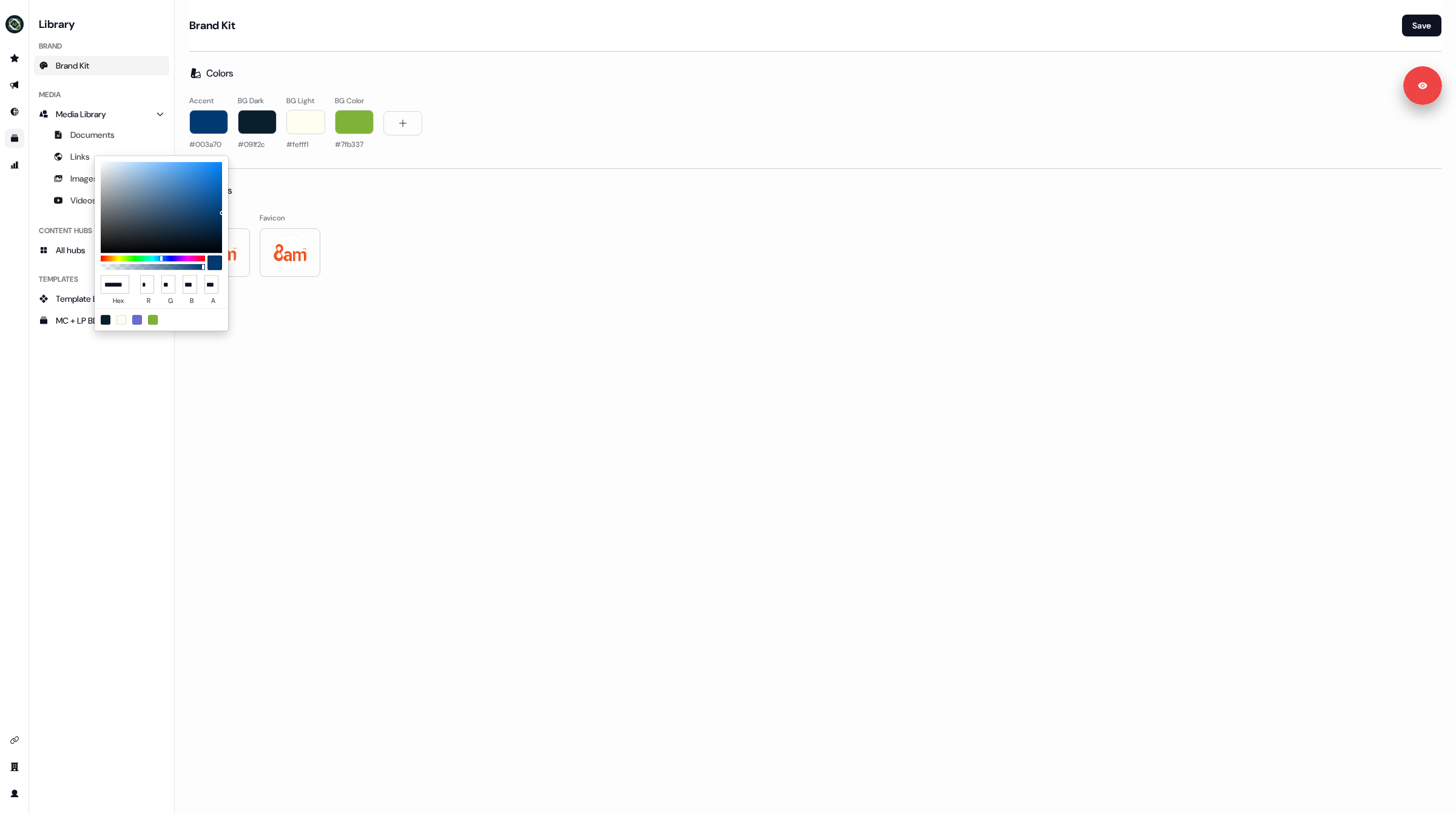
type input "******"
drag, startPoint x: 527, startPoint y: 370, endPoint x: 298, endPoint y: 246, distance: 260.4
click at [525, 369] on html "For the best experience switch devices to a bigger screen. Go to Userled.io Lib…" at bounding box center [728, 406] width 1456 height 813
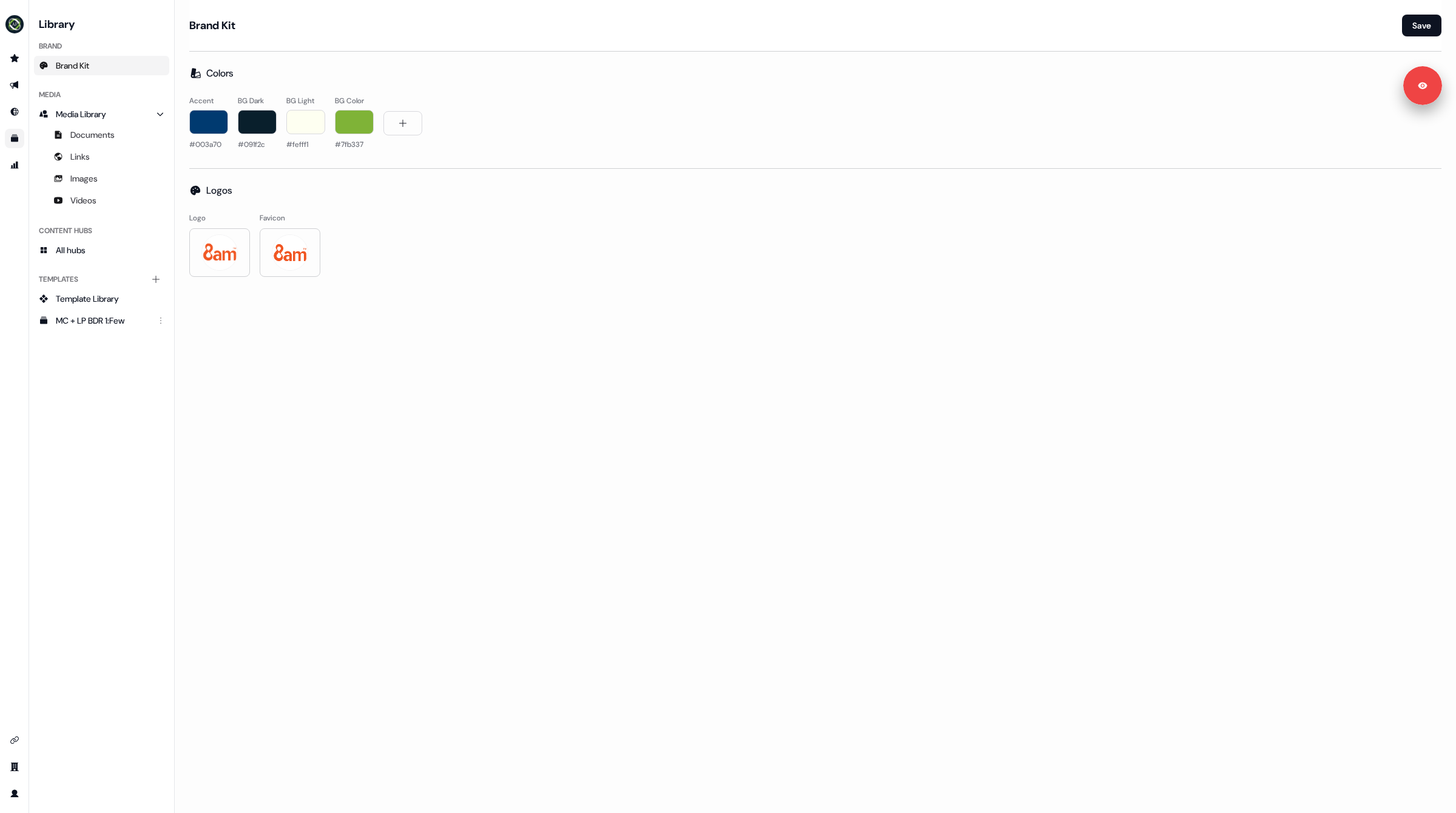
click at [244, 123] on div "button" at bounding box center [257, 122] width 39 height 24
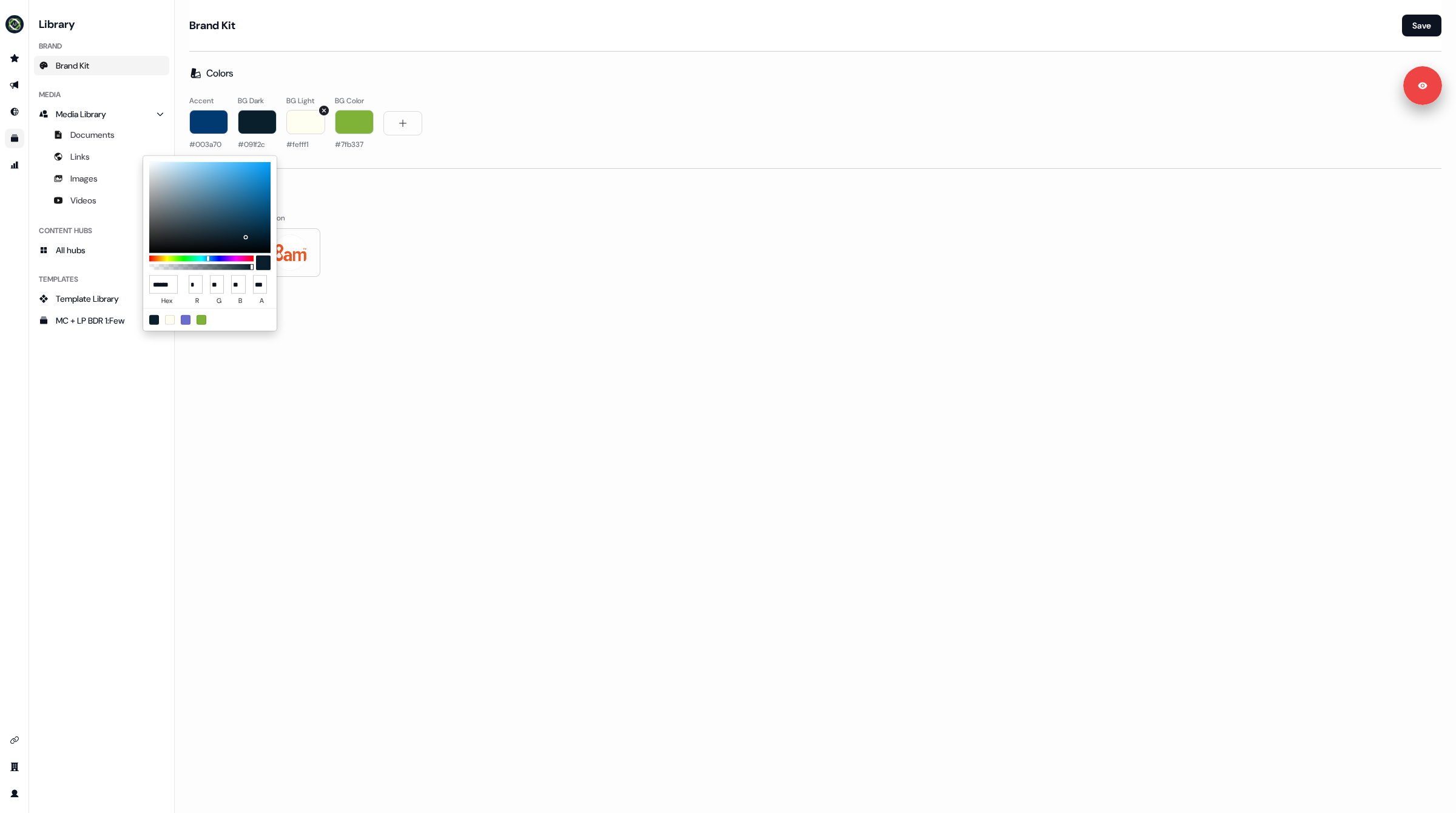
drag, startPoint x: 301, startPoint y: 120, endPoint x: 297, endPoint y: 128, distance: 8.9
click at [301, 120] on html "For the best experience switch devices to a bigger screen. Go to Userled.io Lib…" at bounding box center [728, 406] width 1456 height 813
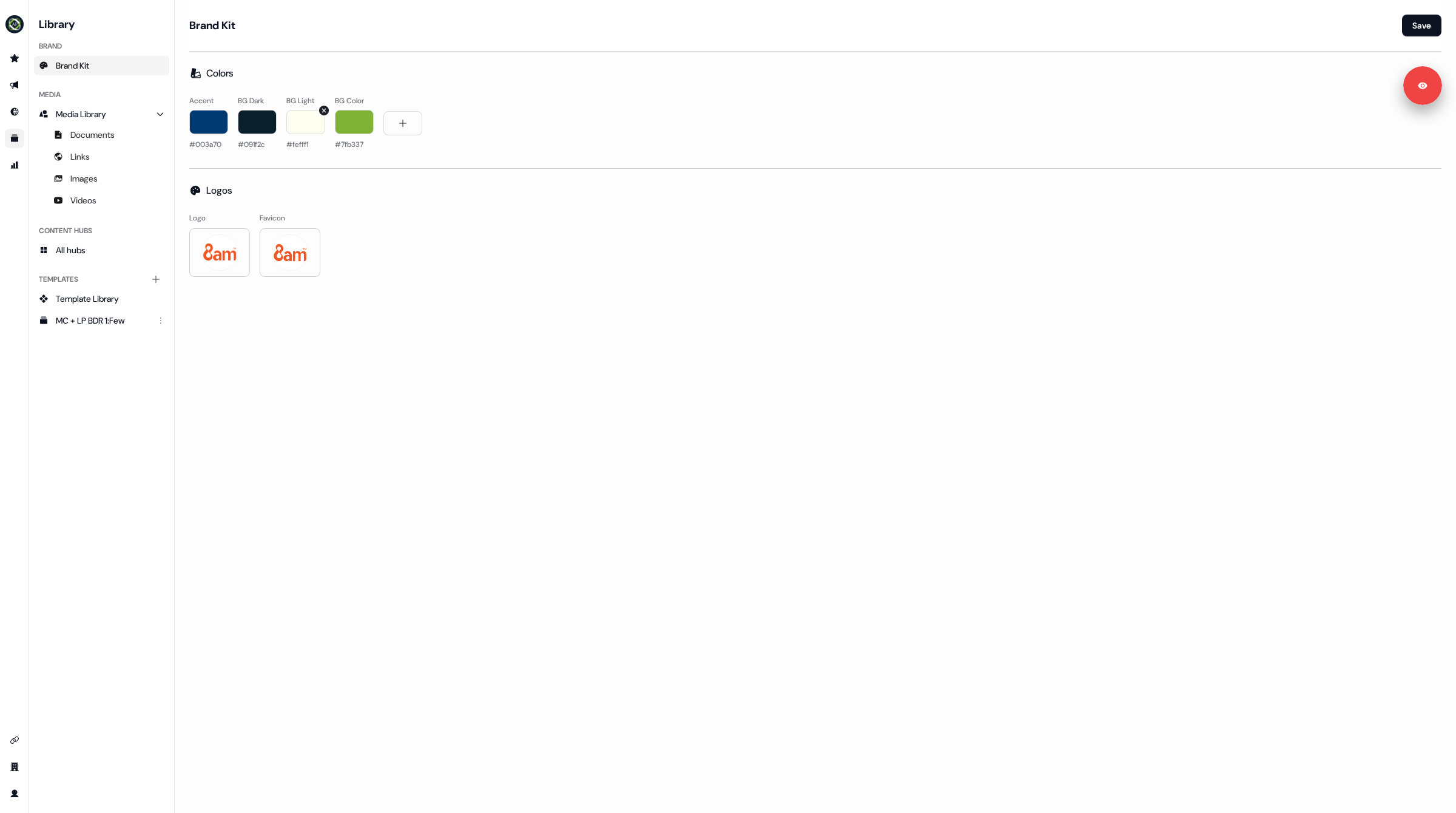
click at [316, 127] on div "button" at bounding box center [306, 122] width 39 height 24
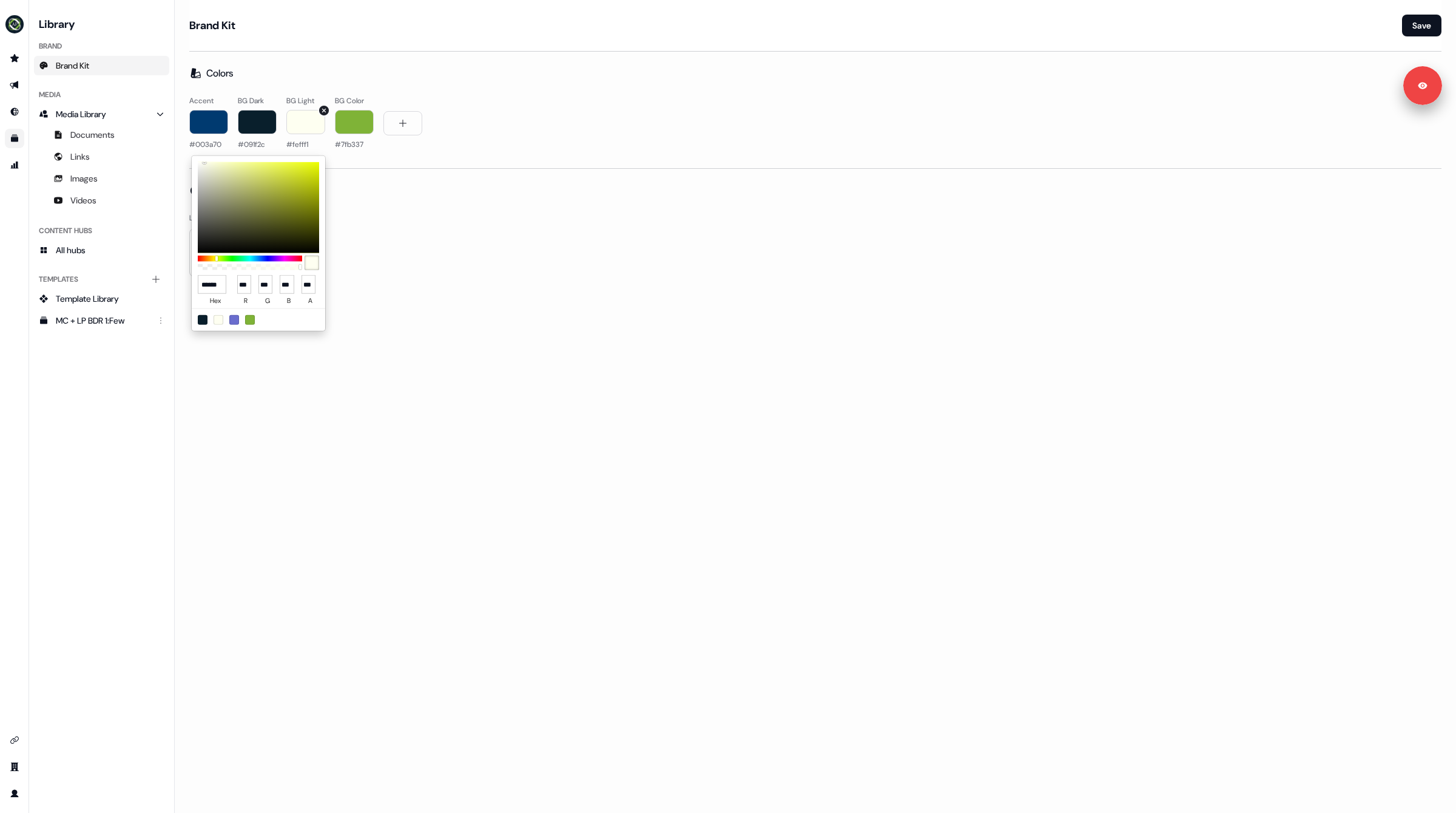
type input "*******"
type input "***"
type input "******"
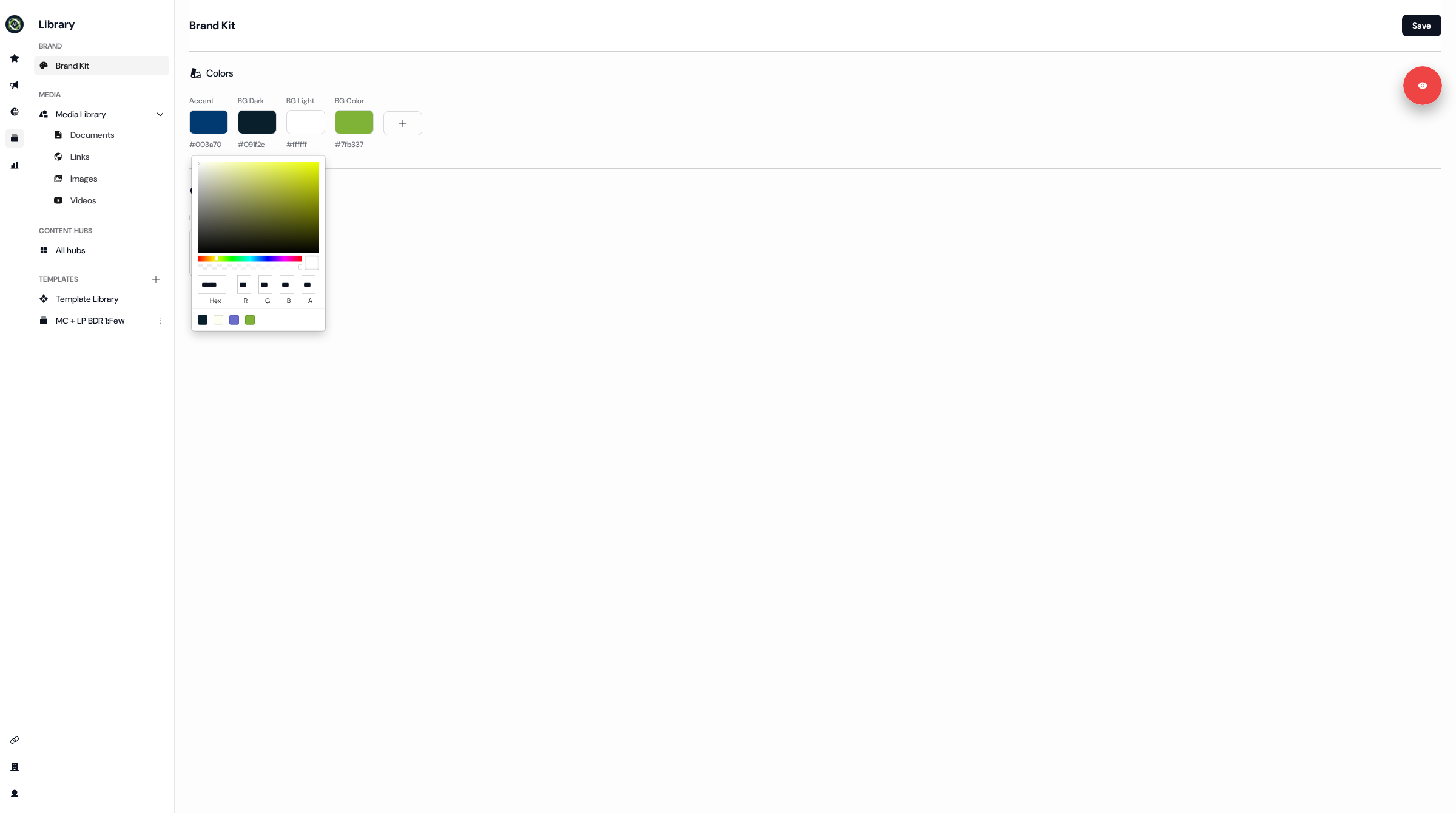
scroll to position [0, 0]
click at [379, 404] on html "For the best experience switch devices to a bigger screen. Go to Userled.io Lib…" at bounding box center [728, 406] width 1456 height 813
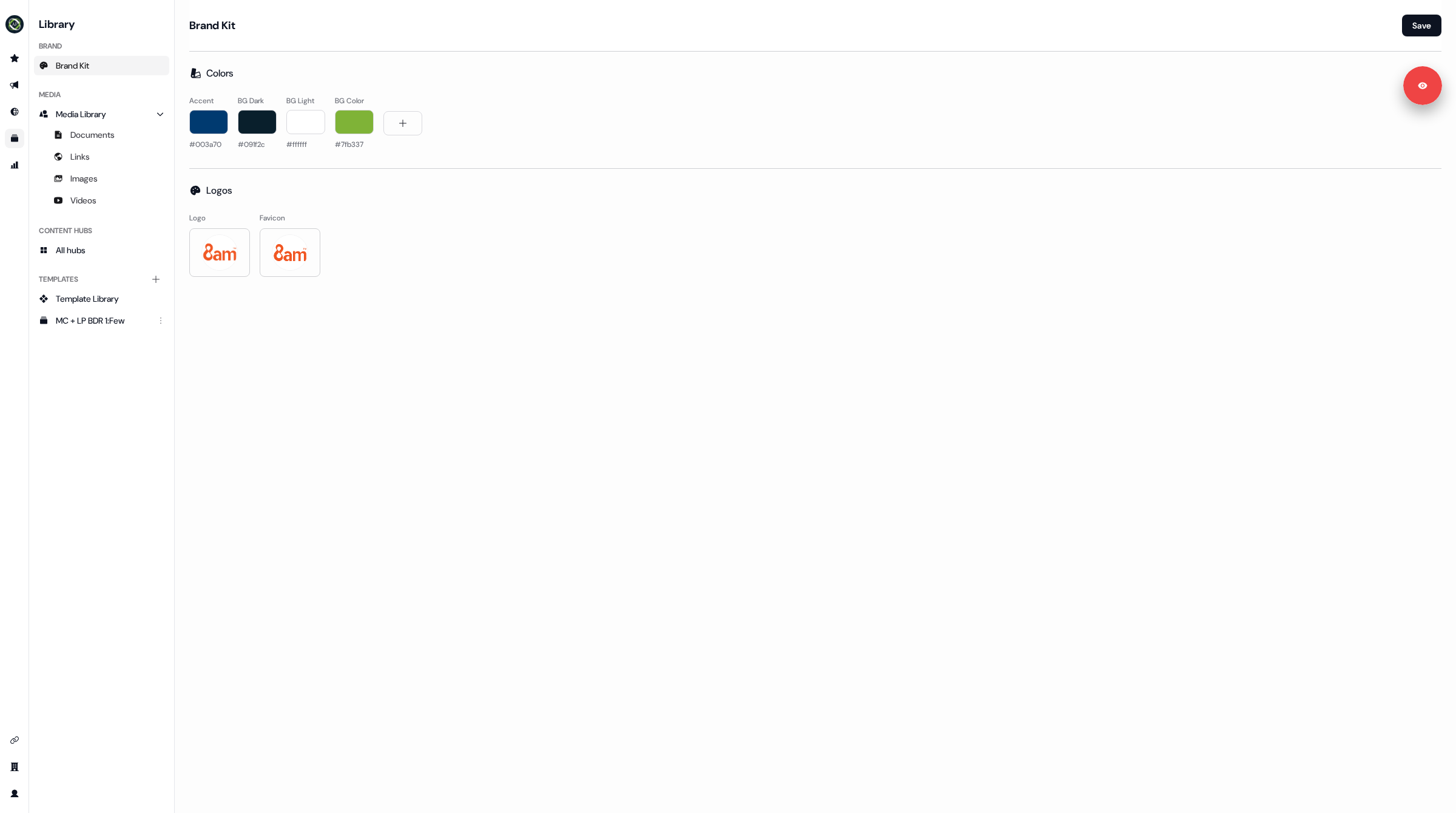
click at [306, 121] on div "button" at bounding box center [306, 122] width 39 height 24
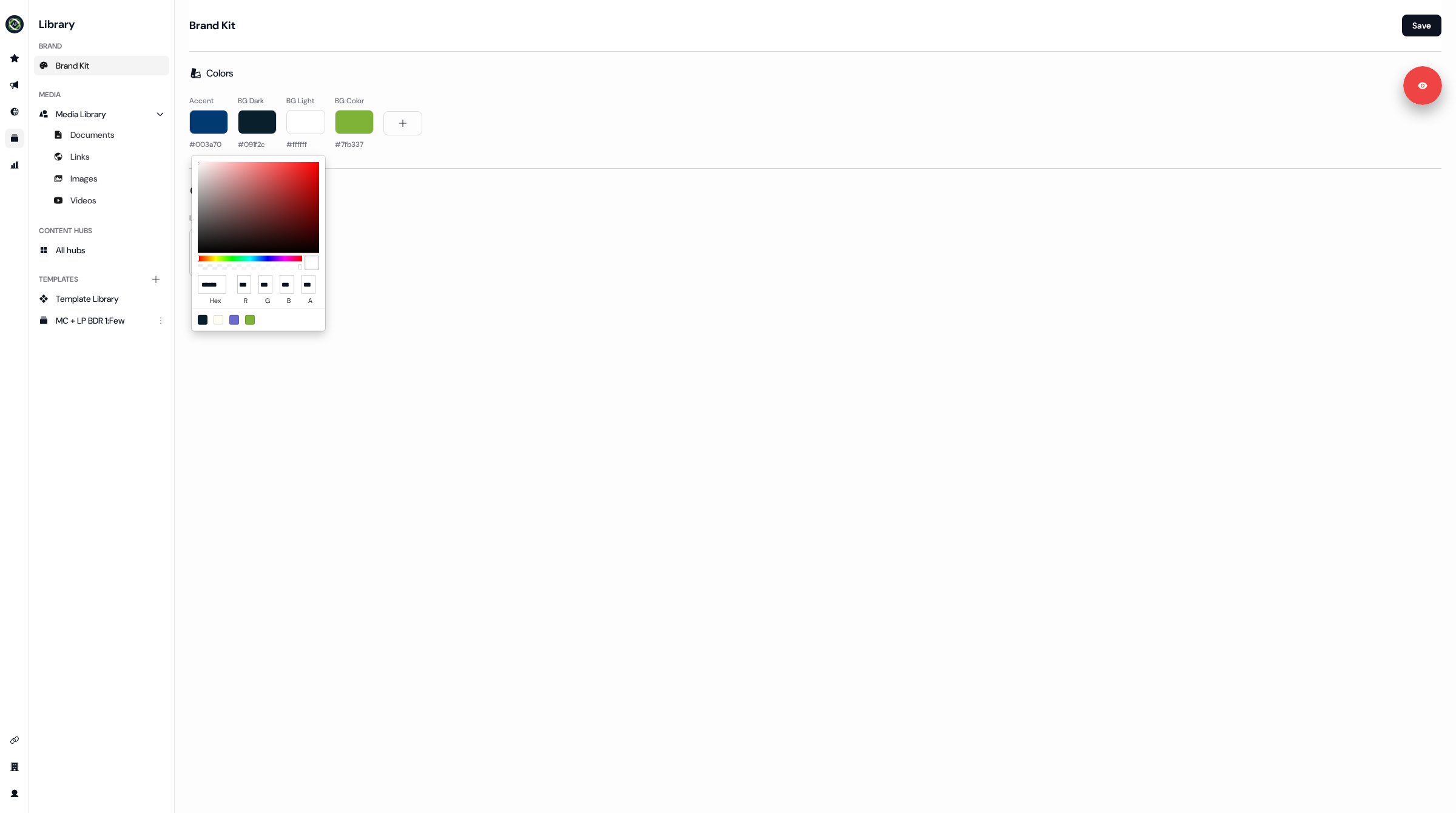
type input "*******"
type input "***"
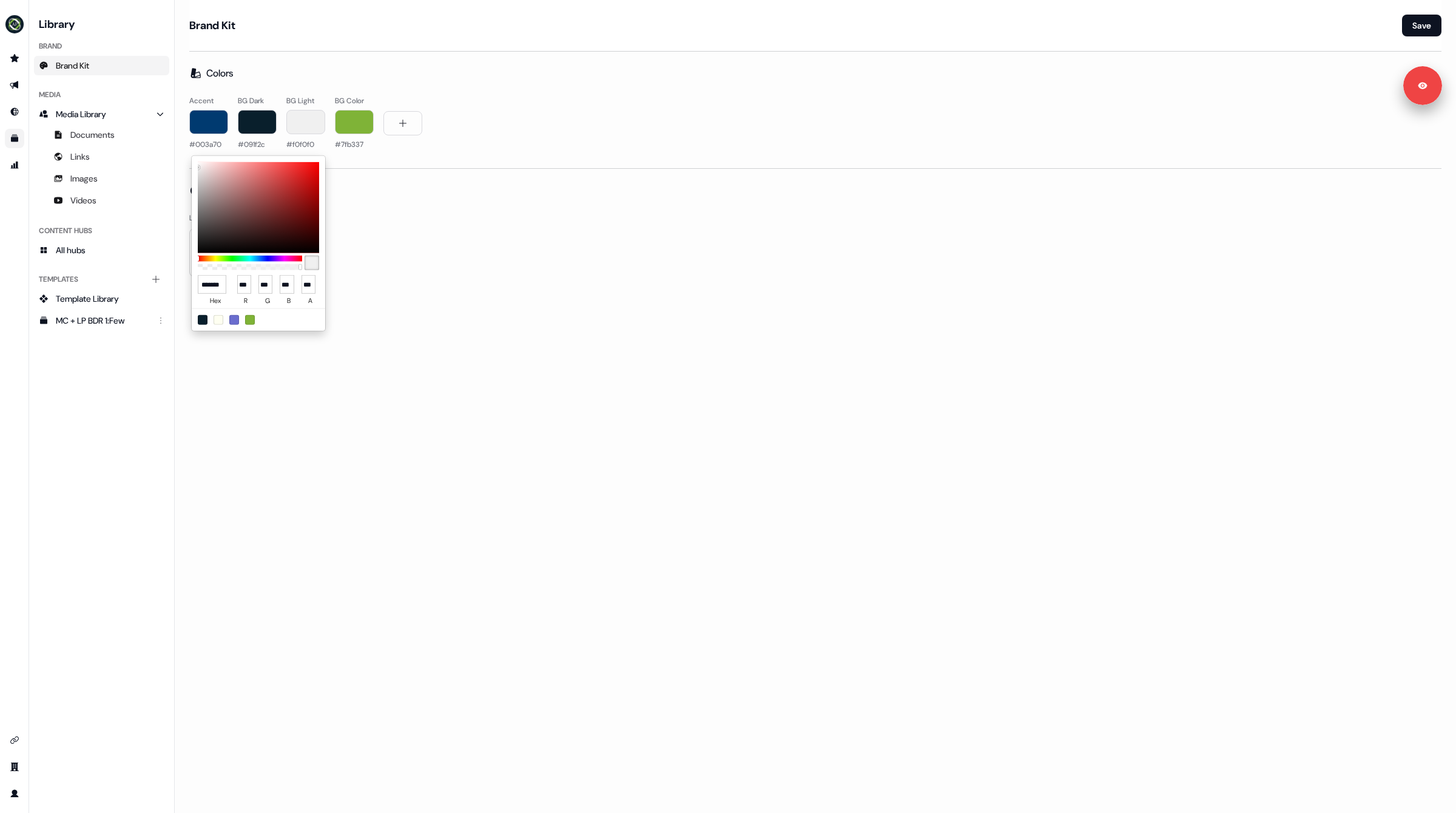
type input "******"
drag, startPoint x: 563, startPoint y: 332, endPoint x: 469, endPoint y: 287, distance: 104.2
click at [563, 332] on html "For the best experience switch devices to a bigger screen. Go to Userled.io Lib…" at bounding box center [728, 406] width 1456 height 813
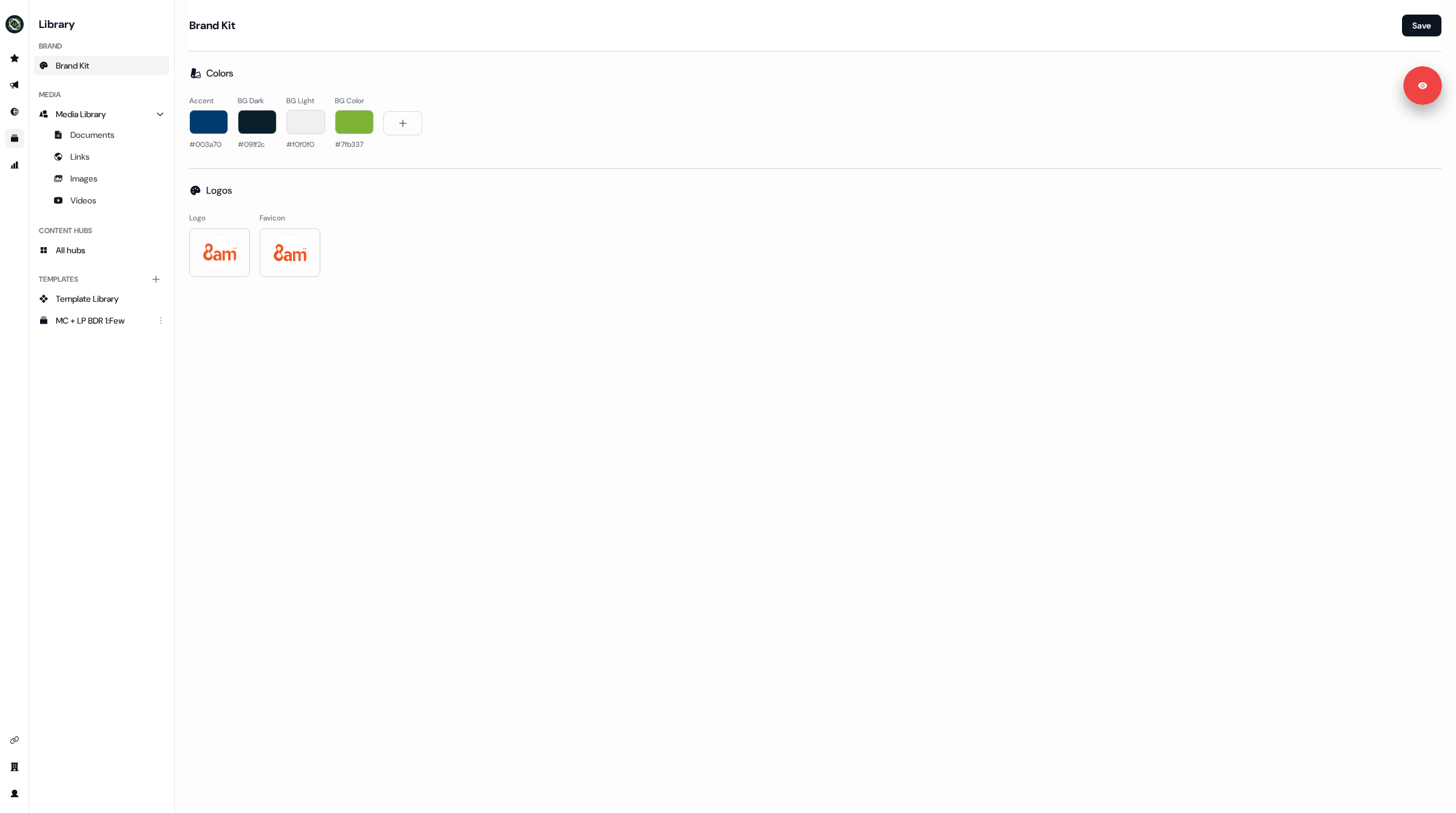
click at [347, 129] on div "button" at bounding box center [355, 122] width 39 height 24
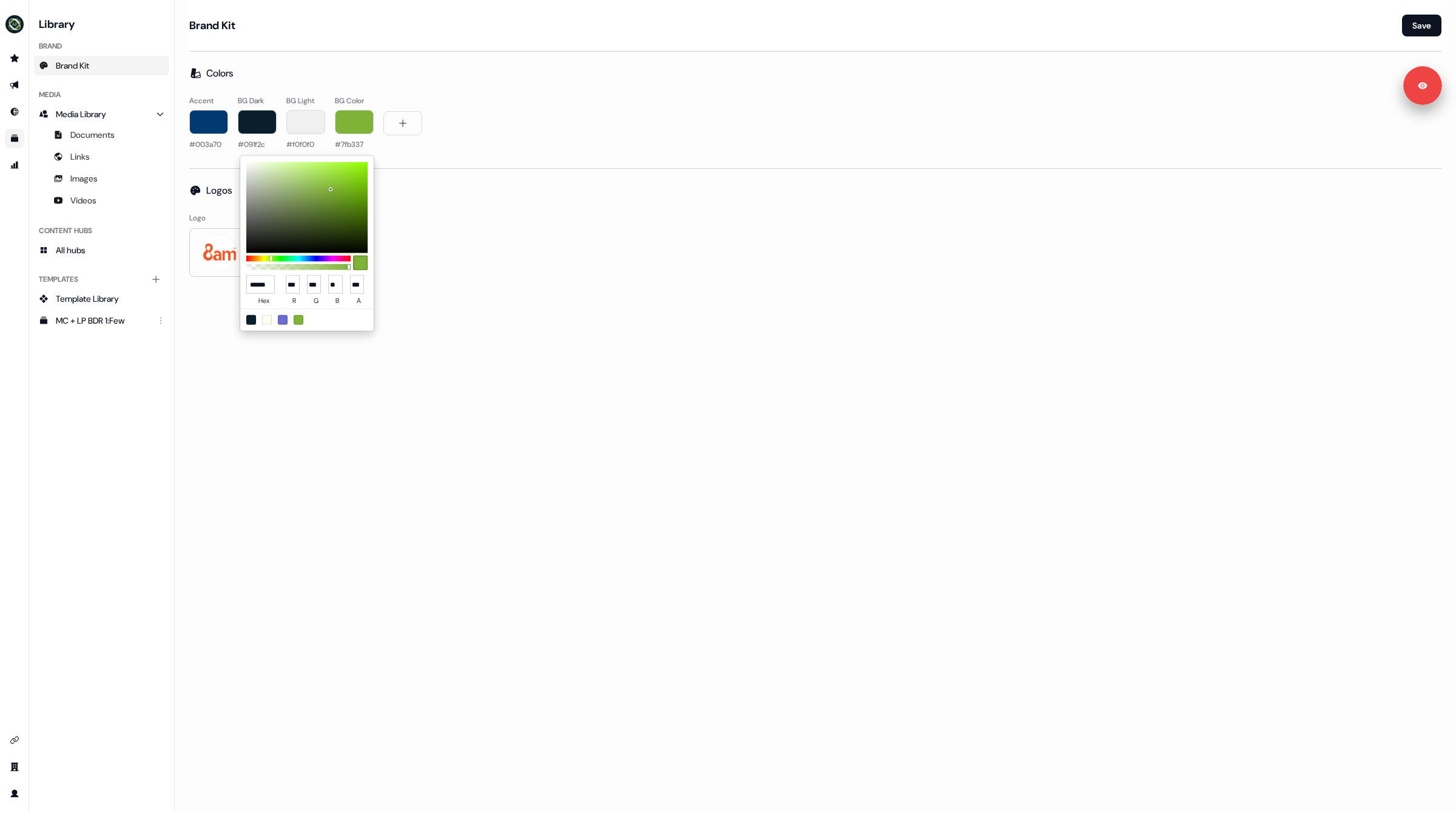
paste input "*"
type input "*******"
type input "***"
type input "**"
type input "*"
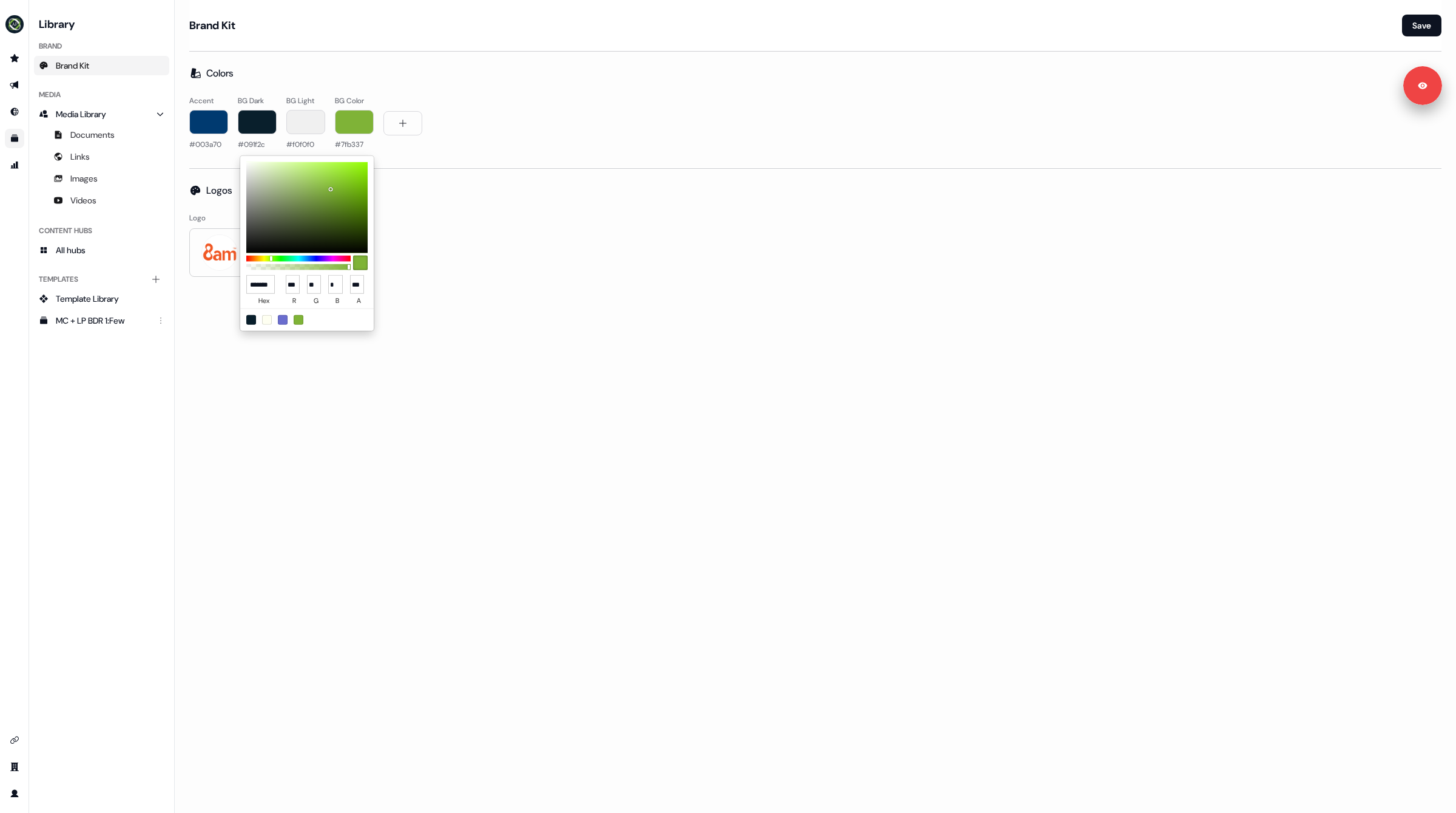
scroll to position [0, 9]
type input "******"
click at [588, 486] on html "For the best experience switch devices to a bigger screen. Go to Userled.io Lib…" at bounding box center [728, 406] width 1456 height 813
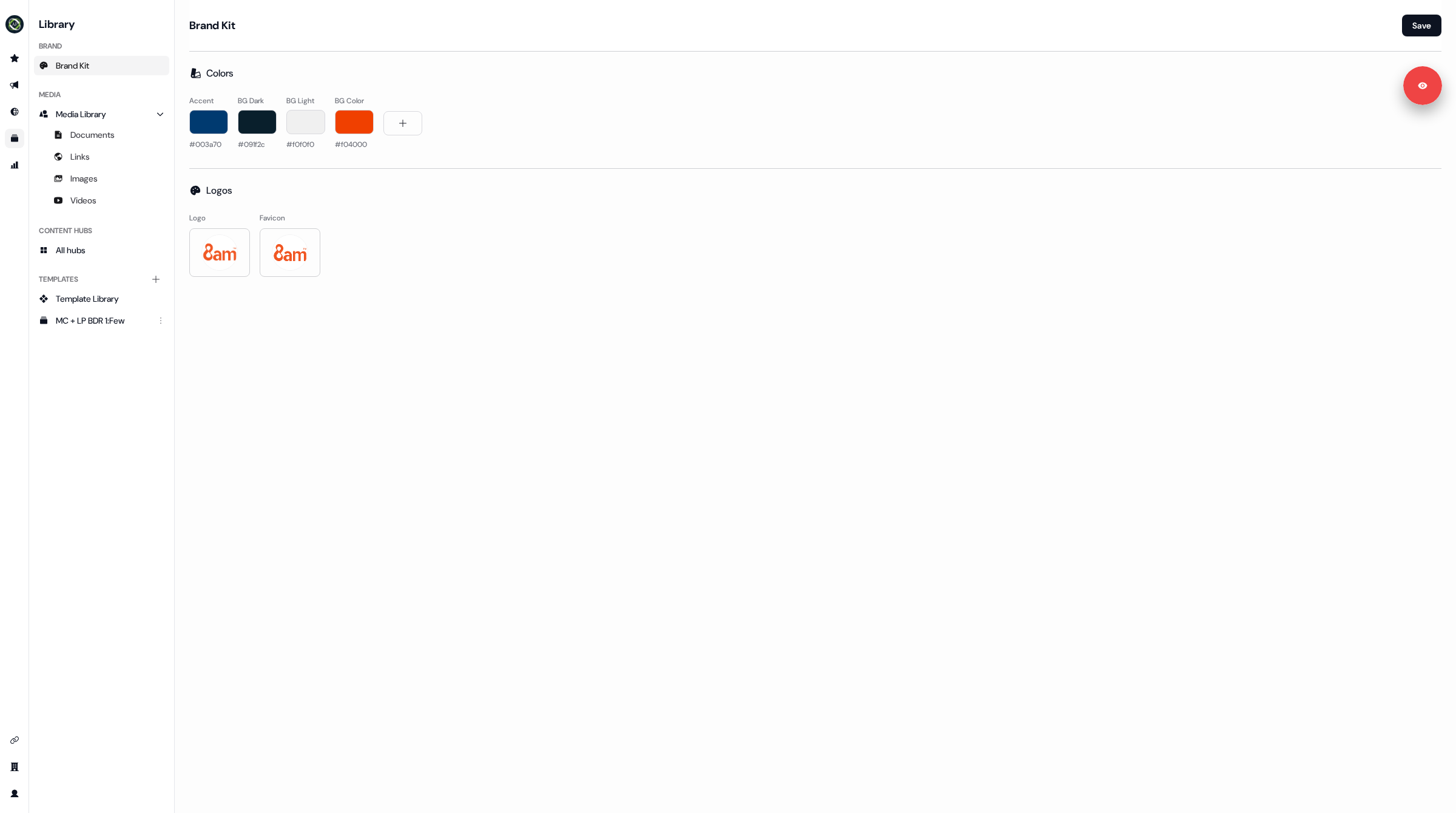
click at [383, 396] on div "Brand Kit Save Colors Accent #003a70 BG Dark #091f2c BG Light #f0f0f0 BG Color …" at bounding box center [815, 406] width 1282 height 813
click at [208, 119] on div "button" at bounding box center [208, 122] width 39 height 24
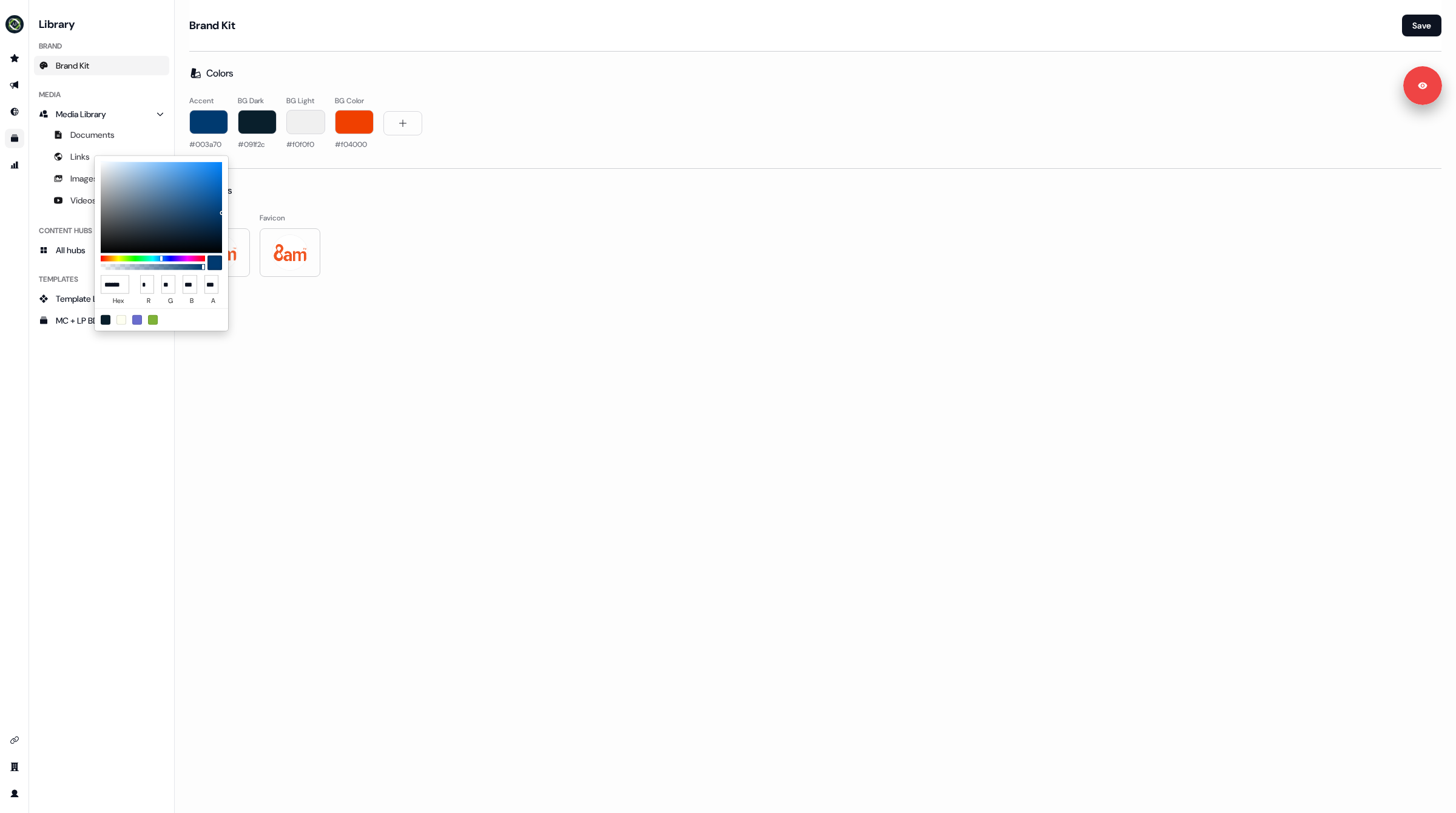
click at [120, 294] on input "******" at bounding box center [114, 284] width 28 height 18
click at [117, 288] on input "******" at bounding box center [114, 284] width 28 height 18
click at [118, 288] on input "******" at bounding box center [114, 284] width 28 height 18
paste input "*"
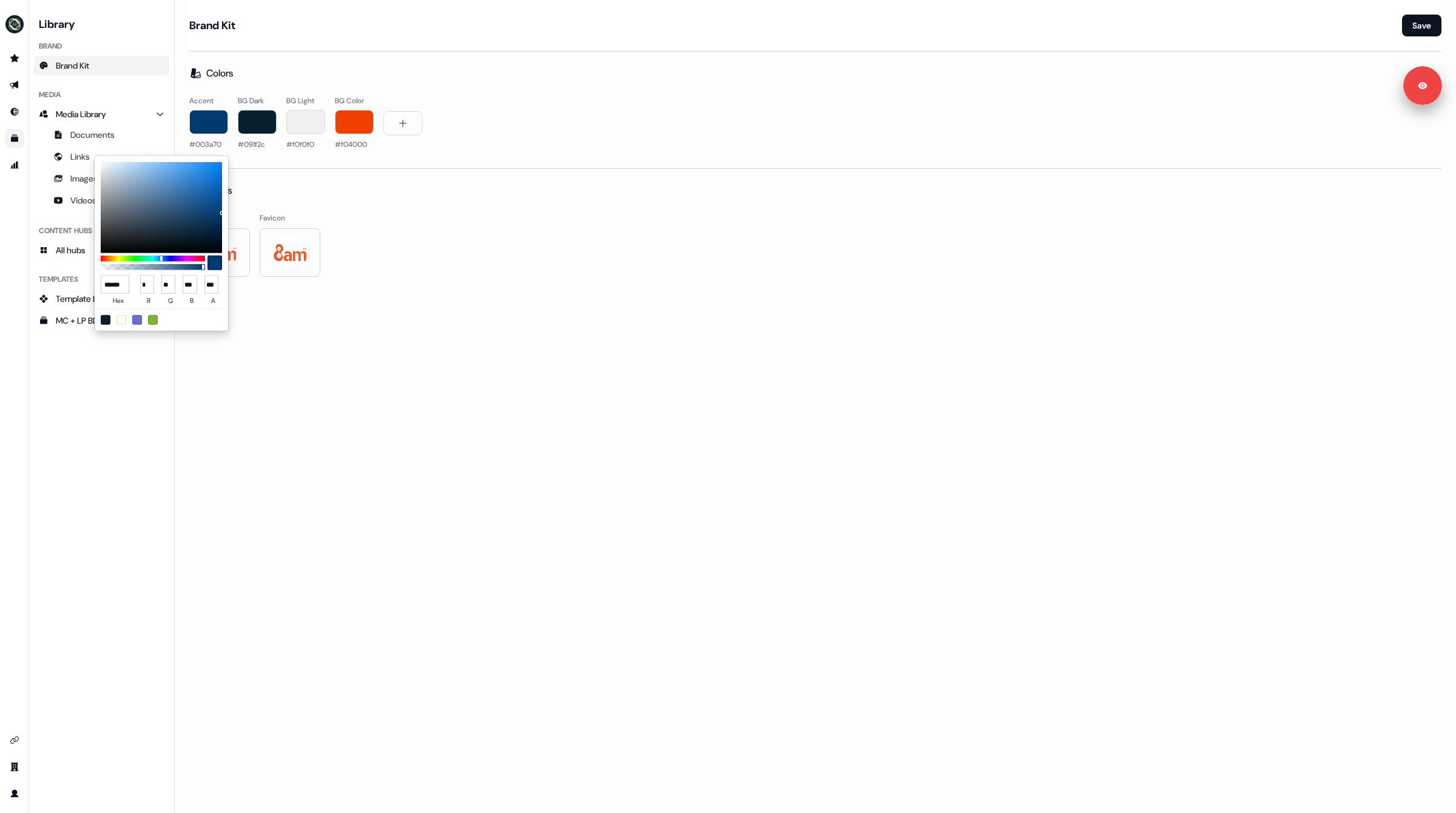
type input "*******"
type input "**"
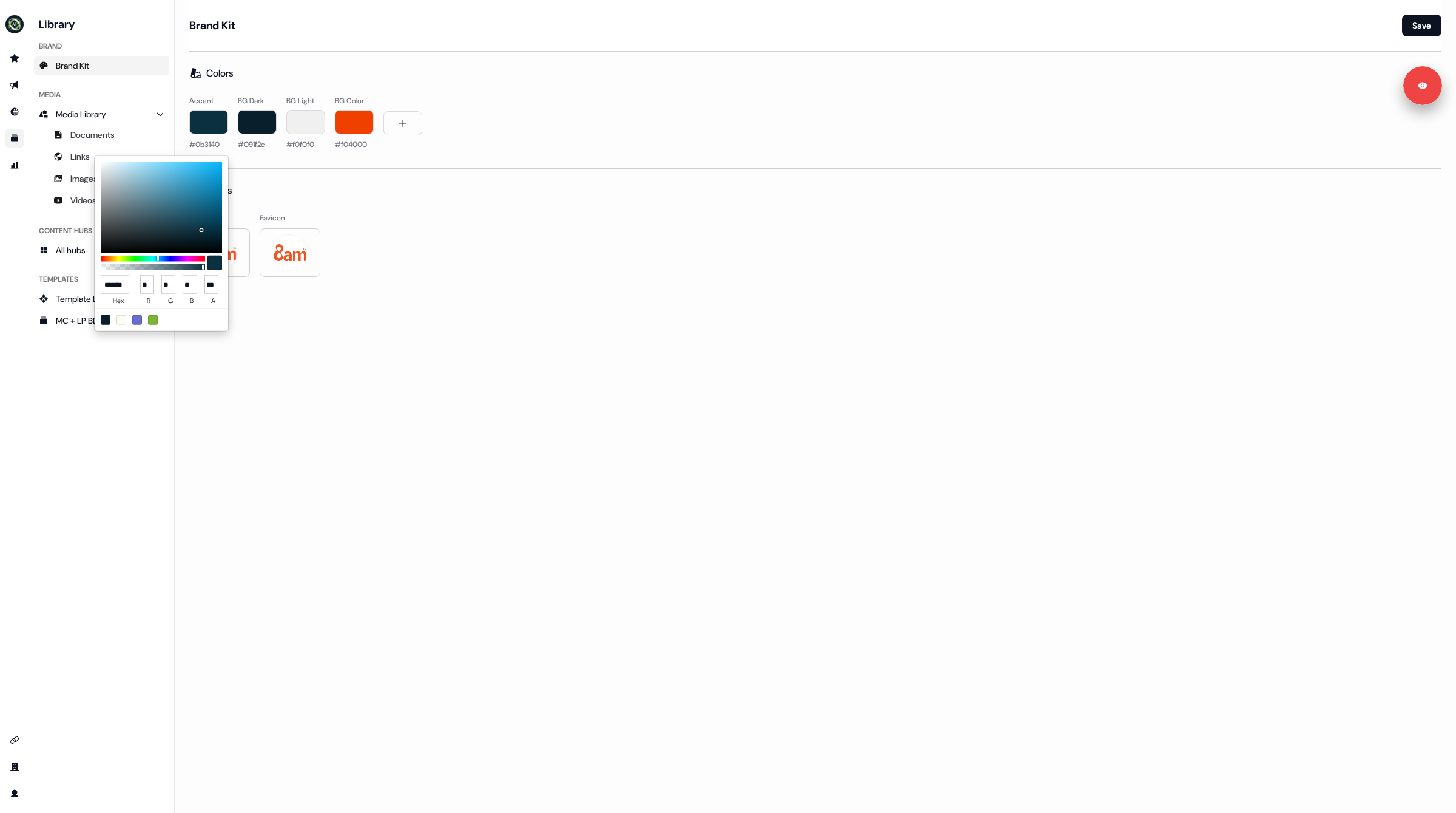
type input "******"
drag, startPoint x: 399, startPoint y: 482, endPoint x: 401, endPoint y: 462, distance: 20.1
click at [399, 482] on html "For the best experience switch devices to a bigger screen. Go to Userled.io Lib…" at bounding box center [728, 406] width 1456 height 813
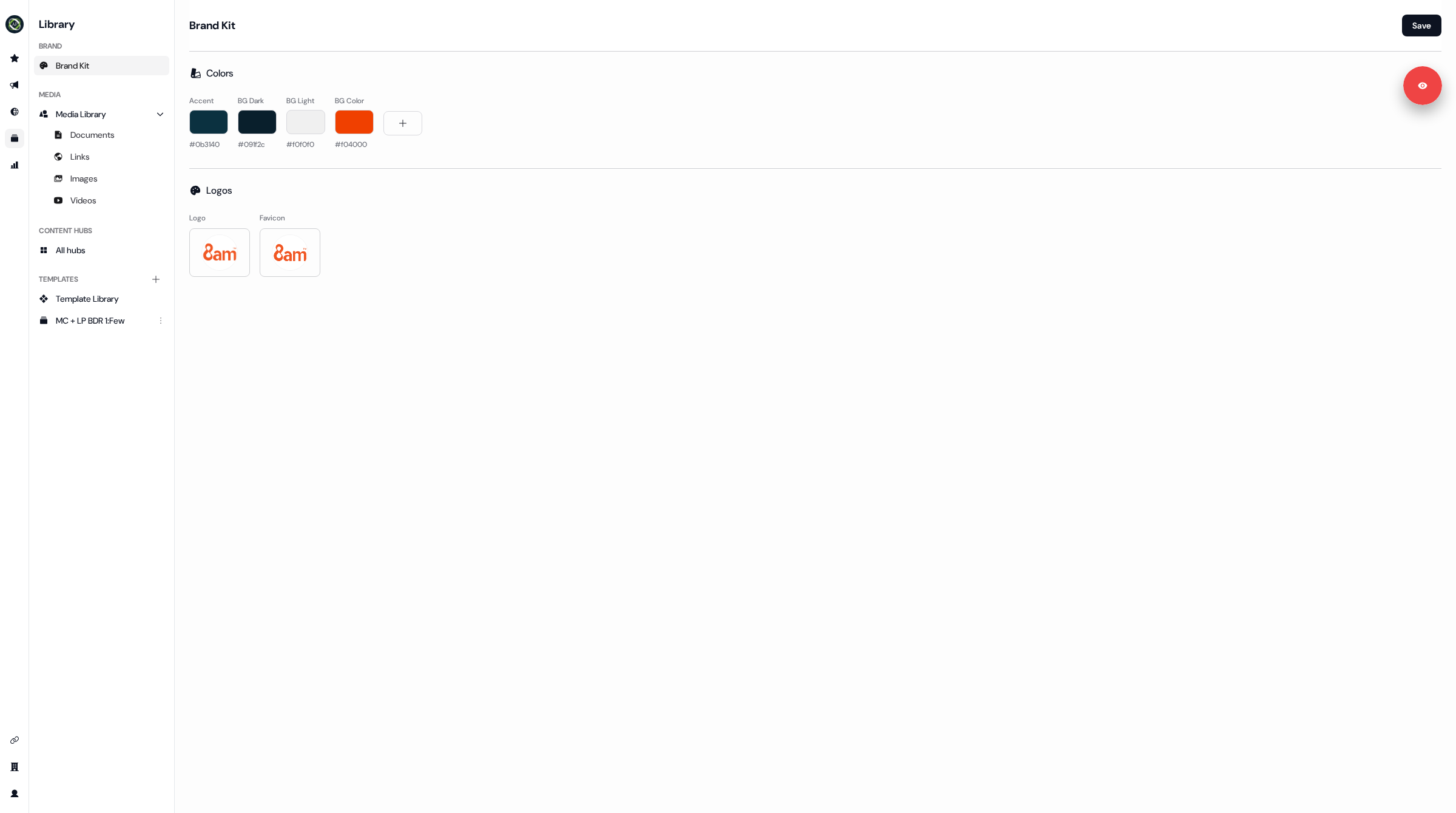
click at [207, 115] on div "button" at bounding box center [208, 122] width 39 height 24
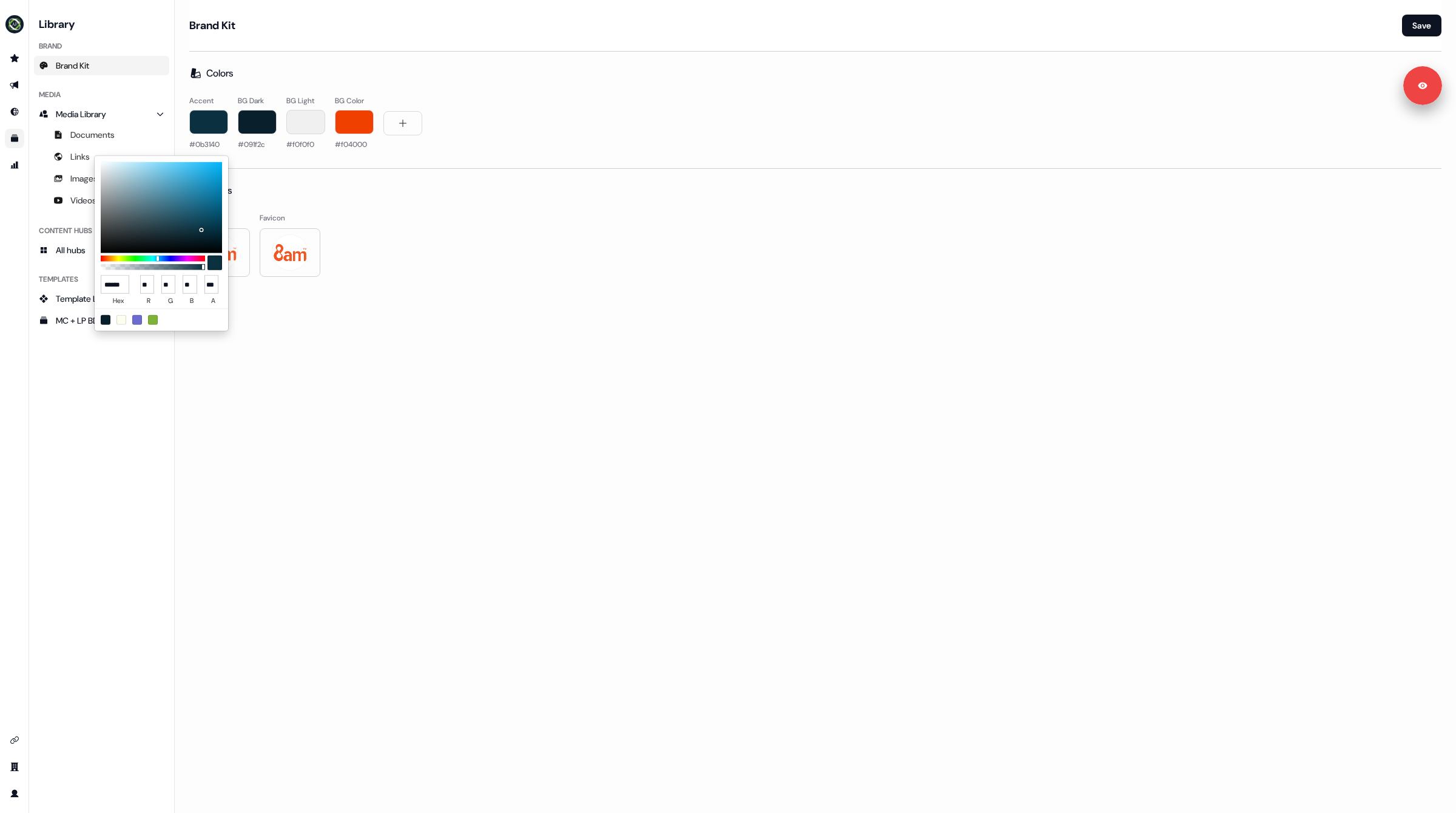
type input "*******"
type input "*"
type input "**"
type input "***"
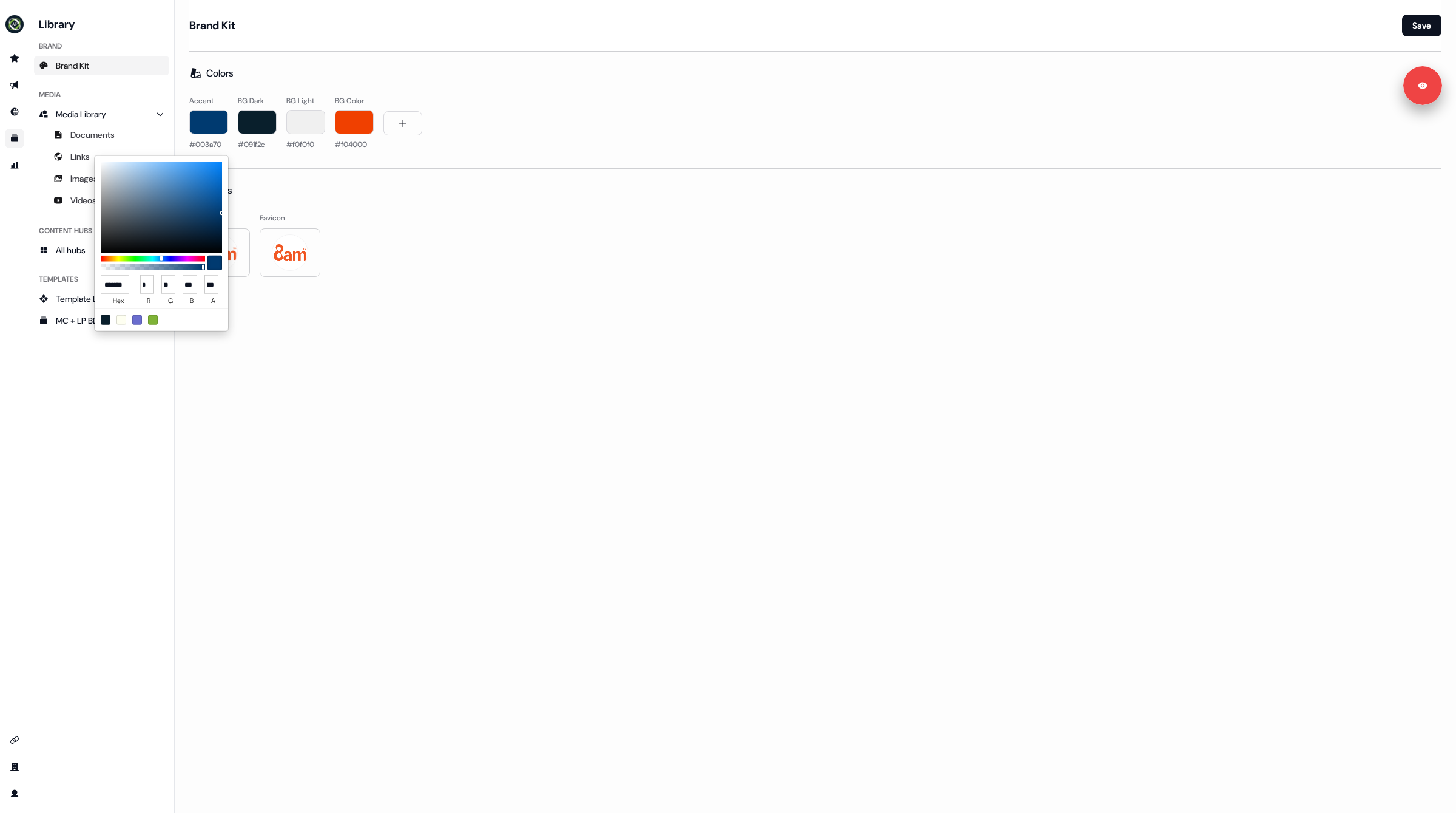
type input "******"
click at [558, 473] on html "For the best experience switch devices to a bigger screen. Go to Userled.io Lib…" at bounding box center [728, 406] width 1456 height 813
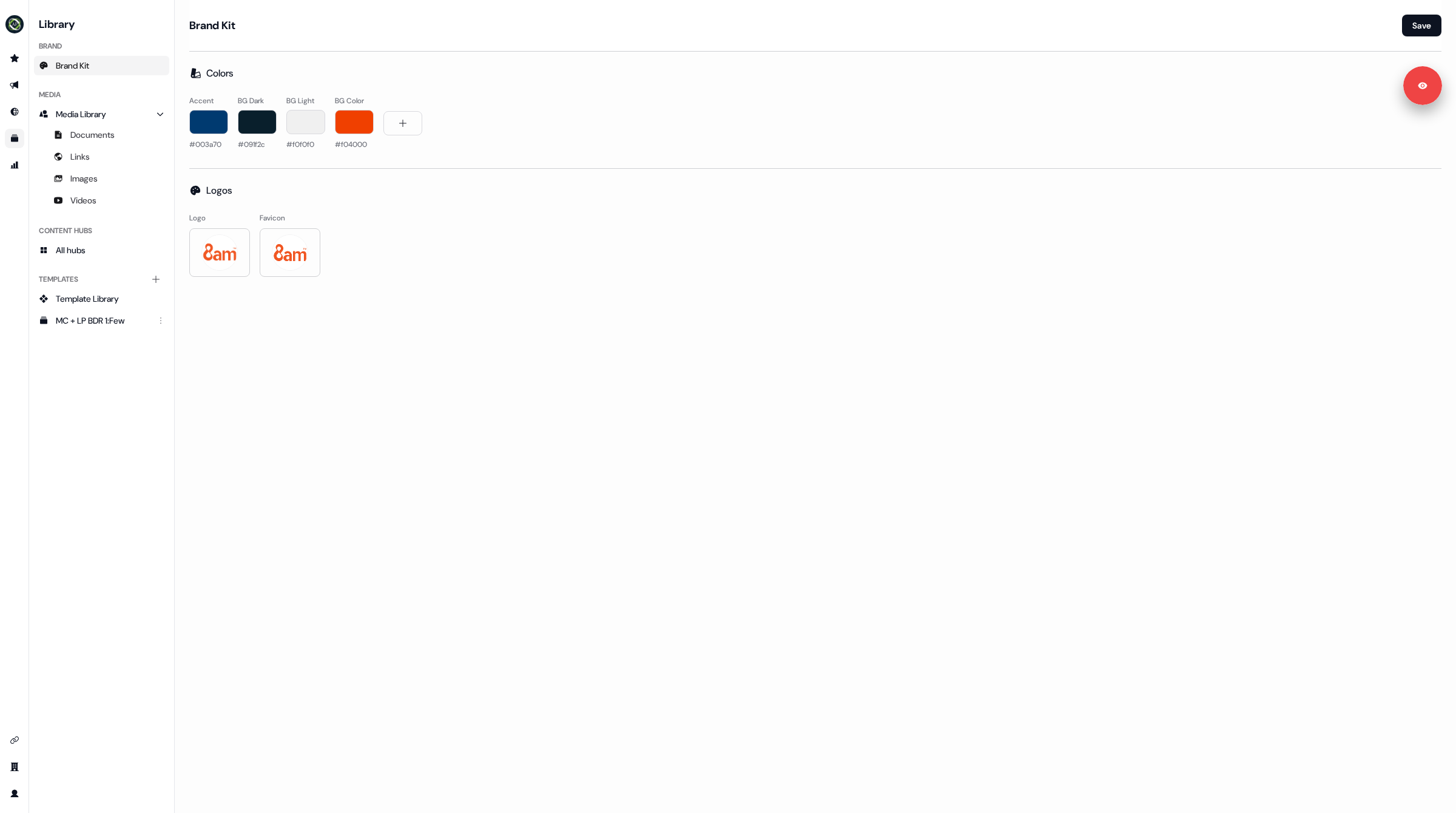
drag, startPoint x: 625, startPoint y: 442, endPoint x: 1029, endPoint y: 259, distance: 443.5
click at [625, 441] on div "Brand Kit Save Colors Accent #003a70 BG Dark #091f2c BG Light #f0f0f0 BG Color …" at bounding box center [815, 406] width 1282 height 813
click at [1433, 32] on button "Save" at bounding box center [1421, 25] width 39 height 22
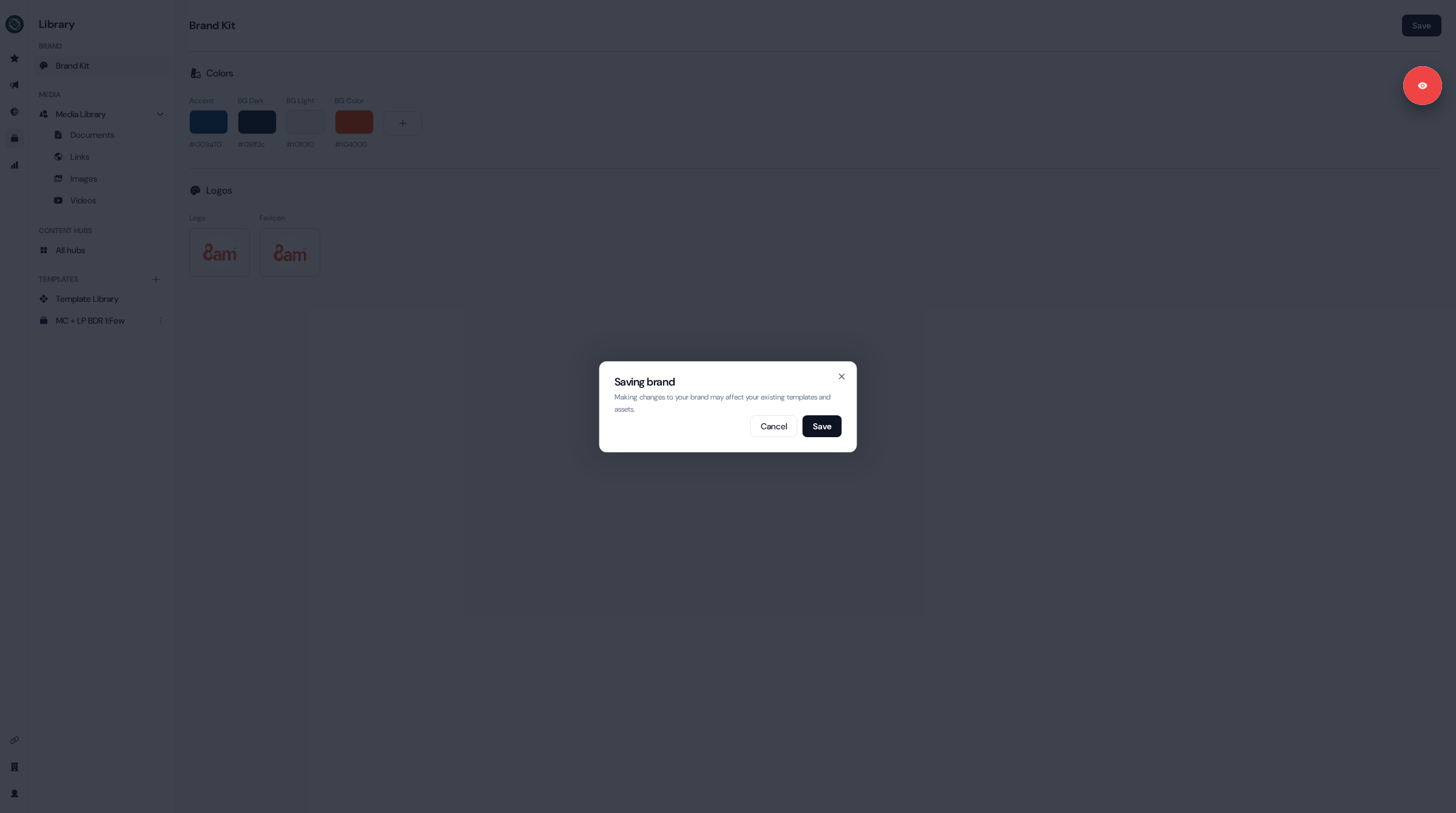
drag, startPoint x: 829, startPoint y: 610, endPoint x: 872, endPoint y: 433, distance: 182.1
click at [829, 610] on div "Saving brand Making changes to your brand may affect your existing templates an…" at bounding box center [728, 406] width 1456 height 813
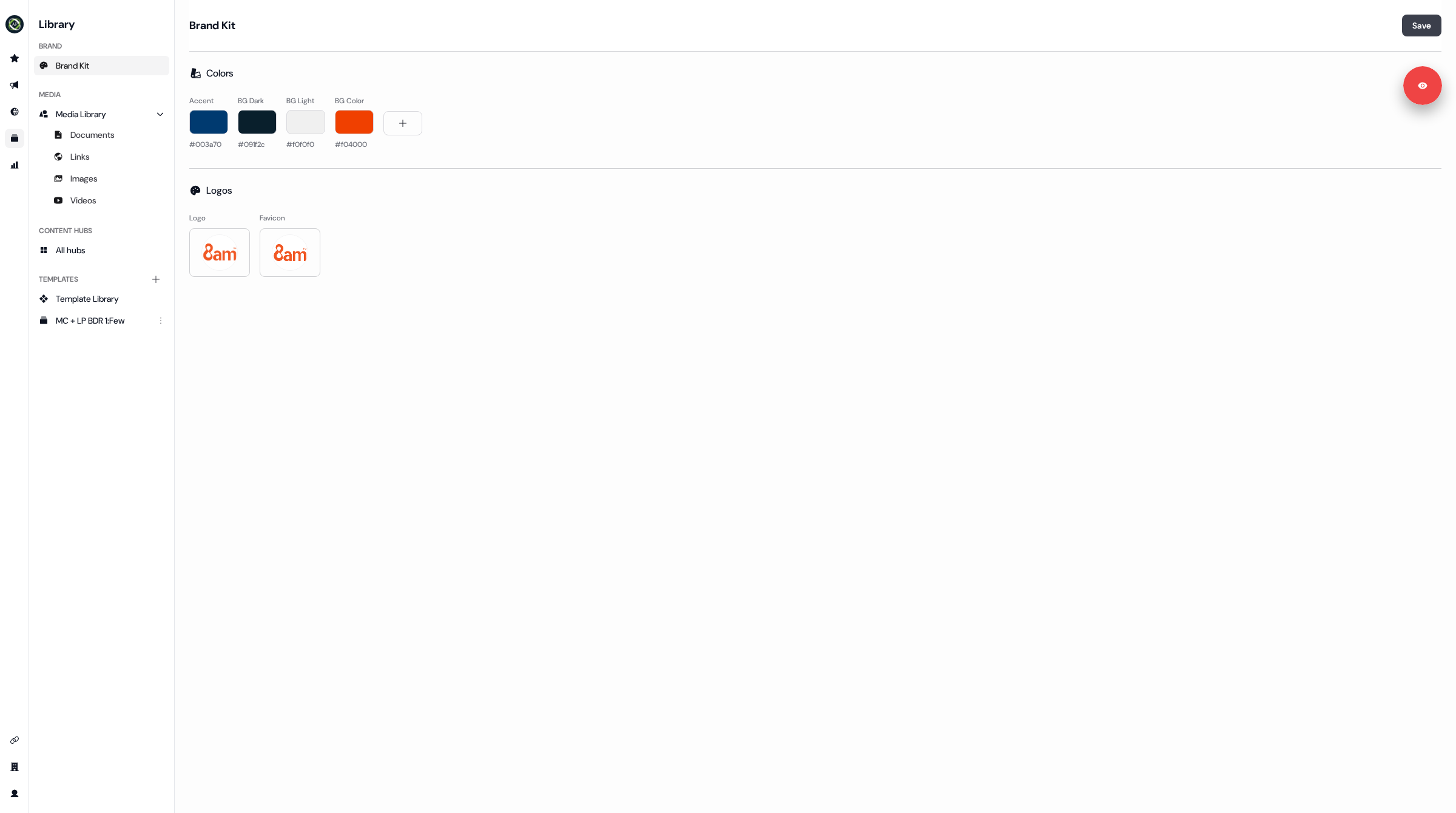
click at [1415, 23] on button "Save" at bounding box center [1421, 25] width 39 height 22
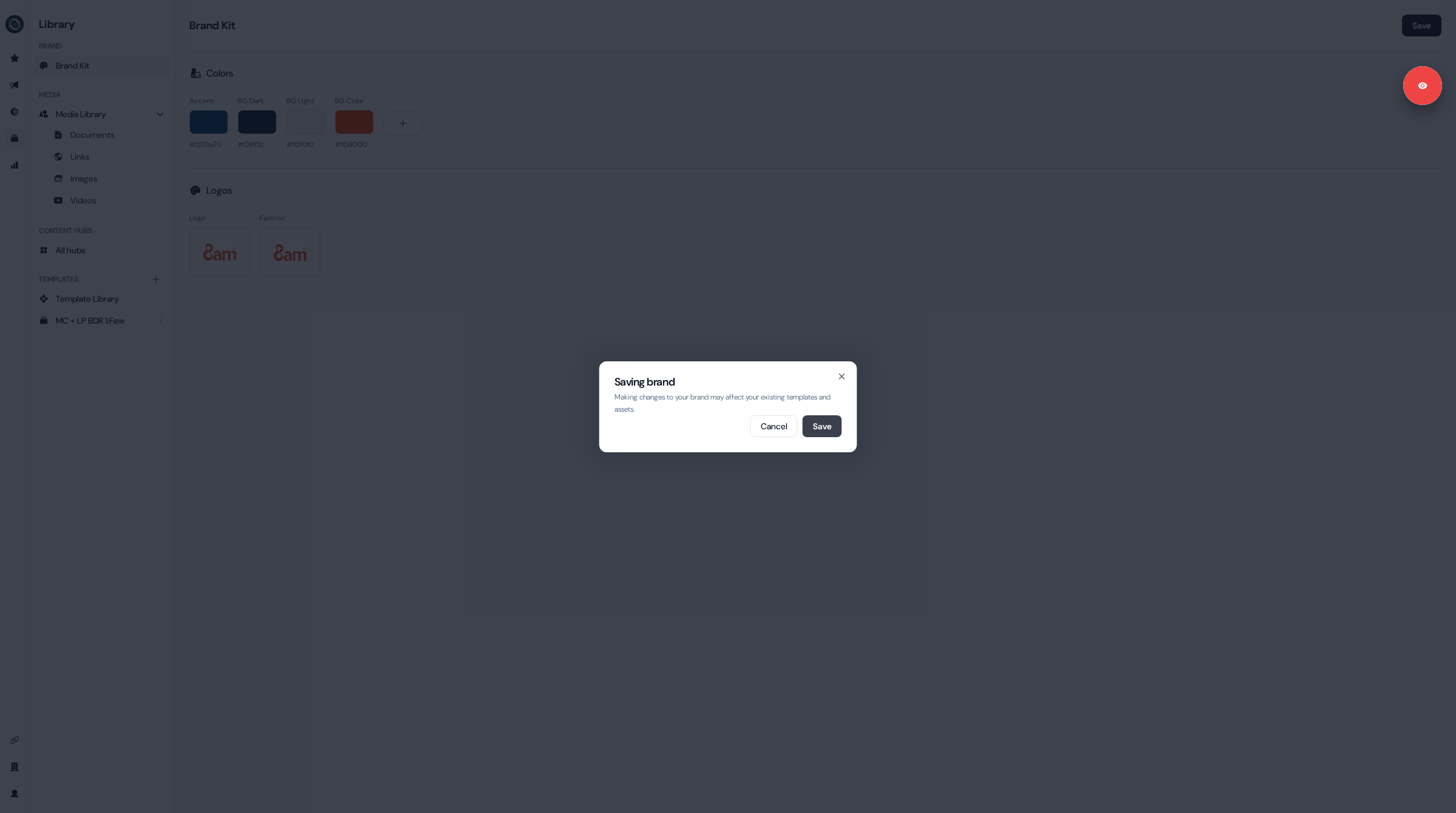
click at [821, 428] on button "Save" at bounding box center [822, 425] width 39 height 22
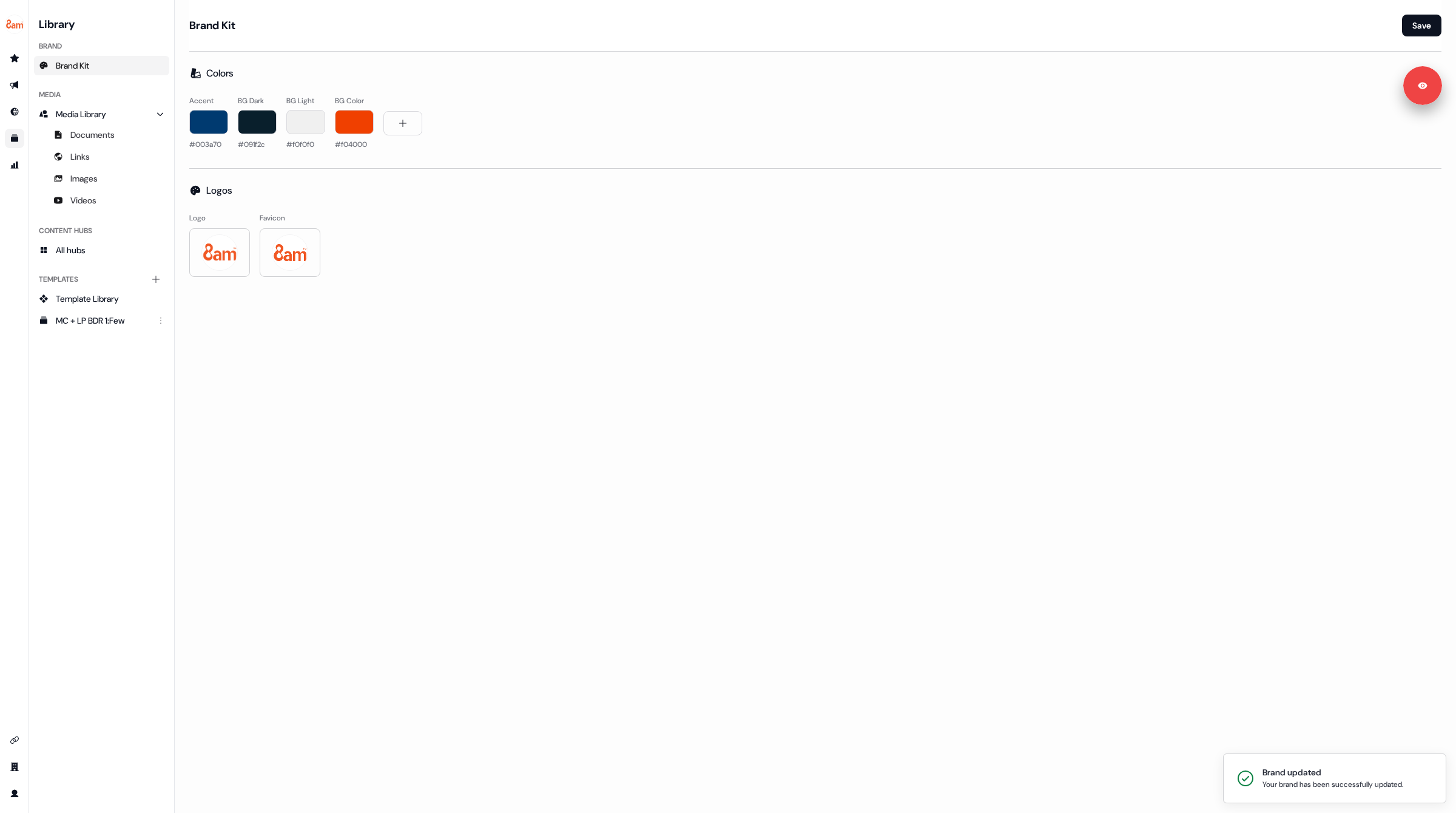
drag, startPoint x: 397, startPoint y: 375, endPoint x: 135, endPoint y: 271, distance: 281.9
click at [397, 375] on div "Brand Kit Save Colors Accent #003a70 BG Dark #091f2c BG Light #f0f0f0 BG Color …" at bounding box center [815, 406] width 1282 height 813
click at [19, 82] on link "Go to outbound experience" at bounding box center [14, 85] width 19 height 19
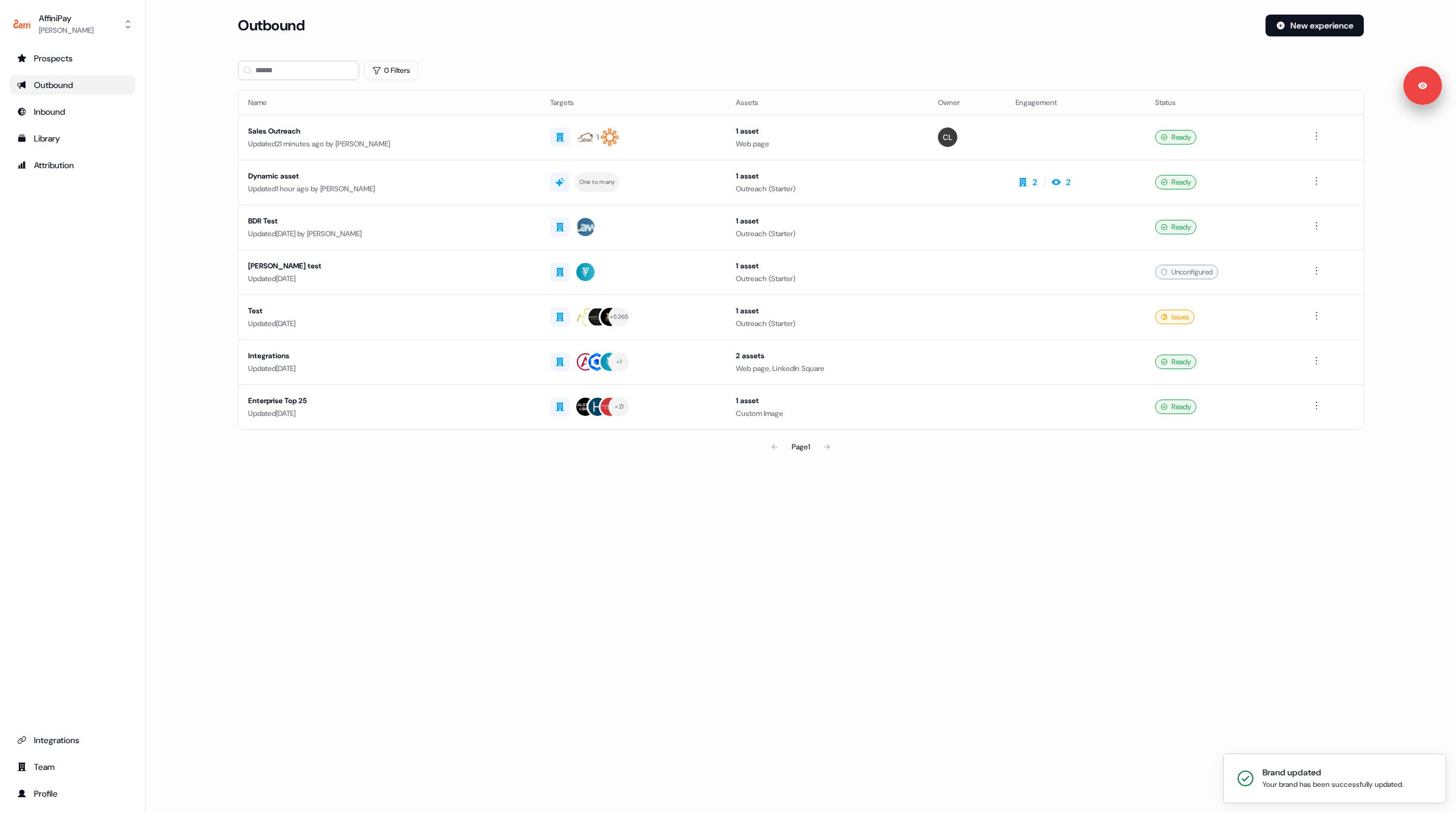
click at [100, 366] on div "Prospects Outbound Inbound Library Attribution Integrations Team Profile" at bounding box center [72, 425] width 125 height 754
click at [831, 444] on div "Page 1" at bounding box center [801, 446] width 369 height 24
drag, startPoint x: 828, startPoint y: 444, endPoint x: 682, endPoint y: 360, distance: 168.4
click at [828, 444] on div "Page 1" at bounding box center [801, 446] width 369 height 24
click at [59, 144] on div "Library" at bounding box center [72, 138] width 111 height 12
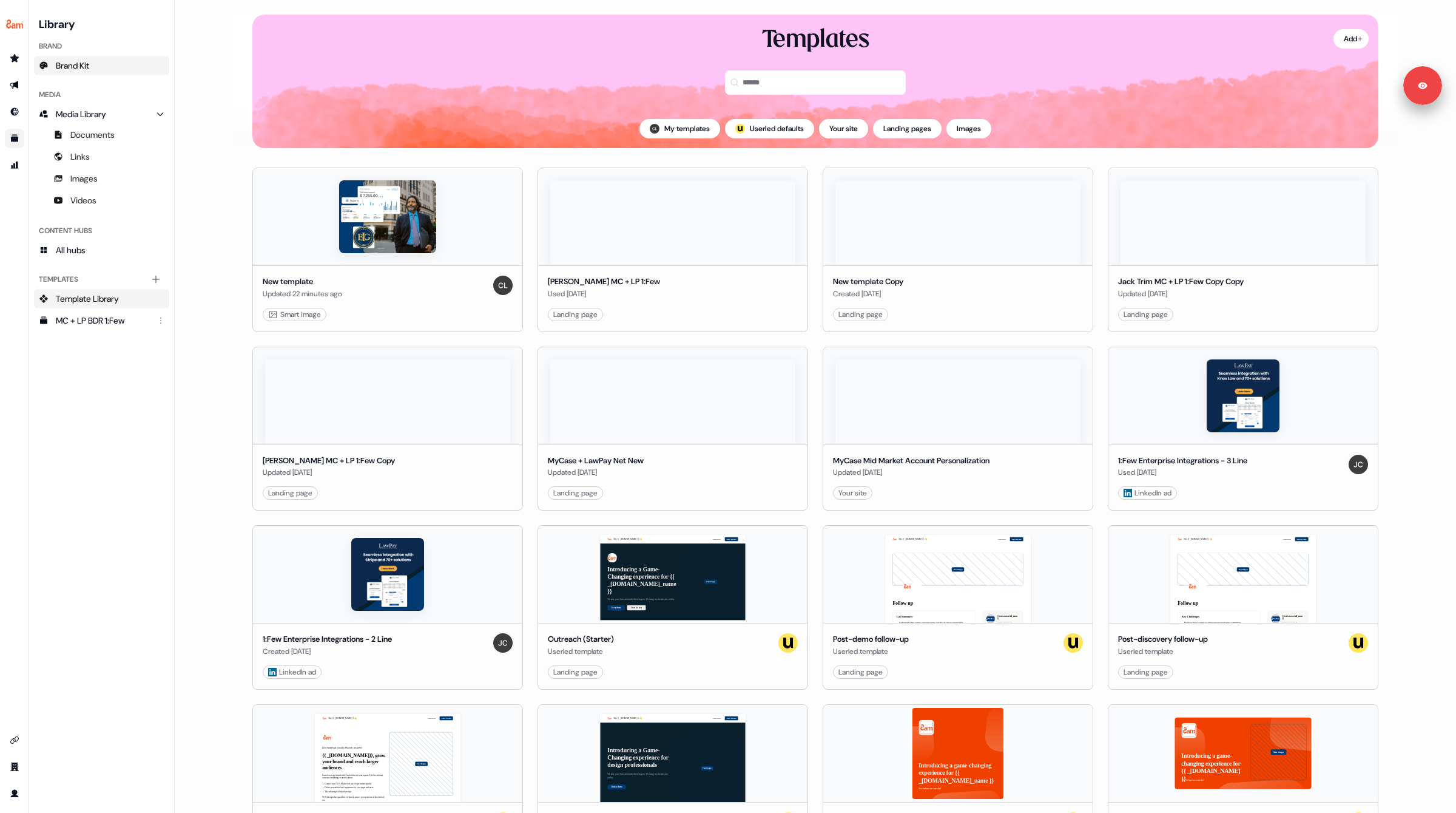
drag, startPoint x: 98, startPoint y: 443, endPoint x: 120, endPoint y: 59, distance: 384.6
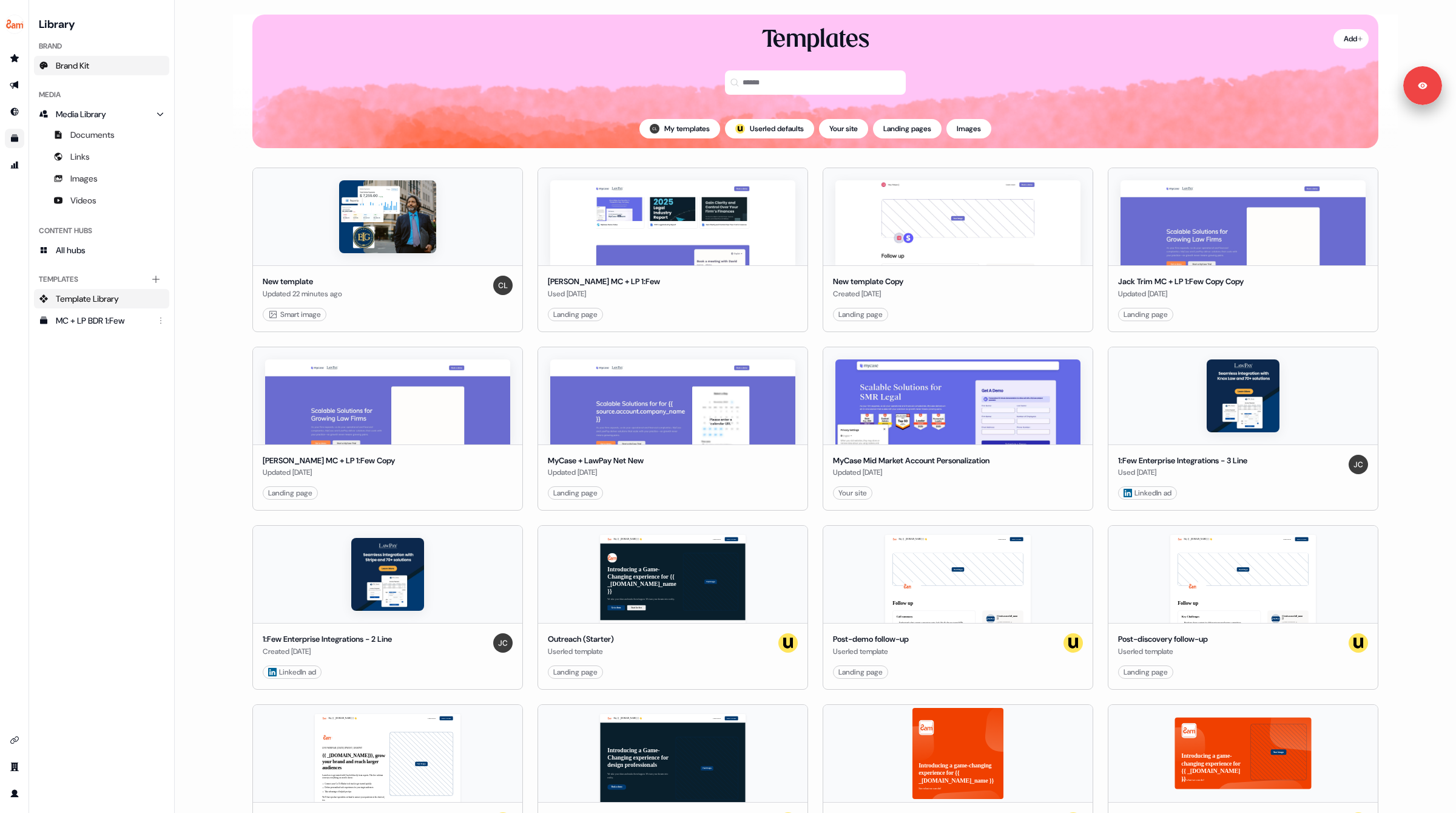
click at [98, 442] on div "Library Brand Brand Kit Media Media Library Documents Links Images Videos Conte…" at bounding box center [101, 406] width 135 height 783
click at [19, 85] on link "Go to outbound experience" at bounding box center [14, 85] width 19 height 19
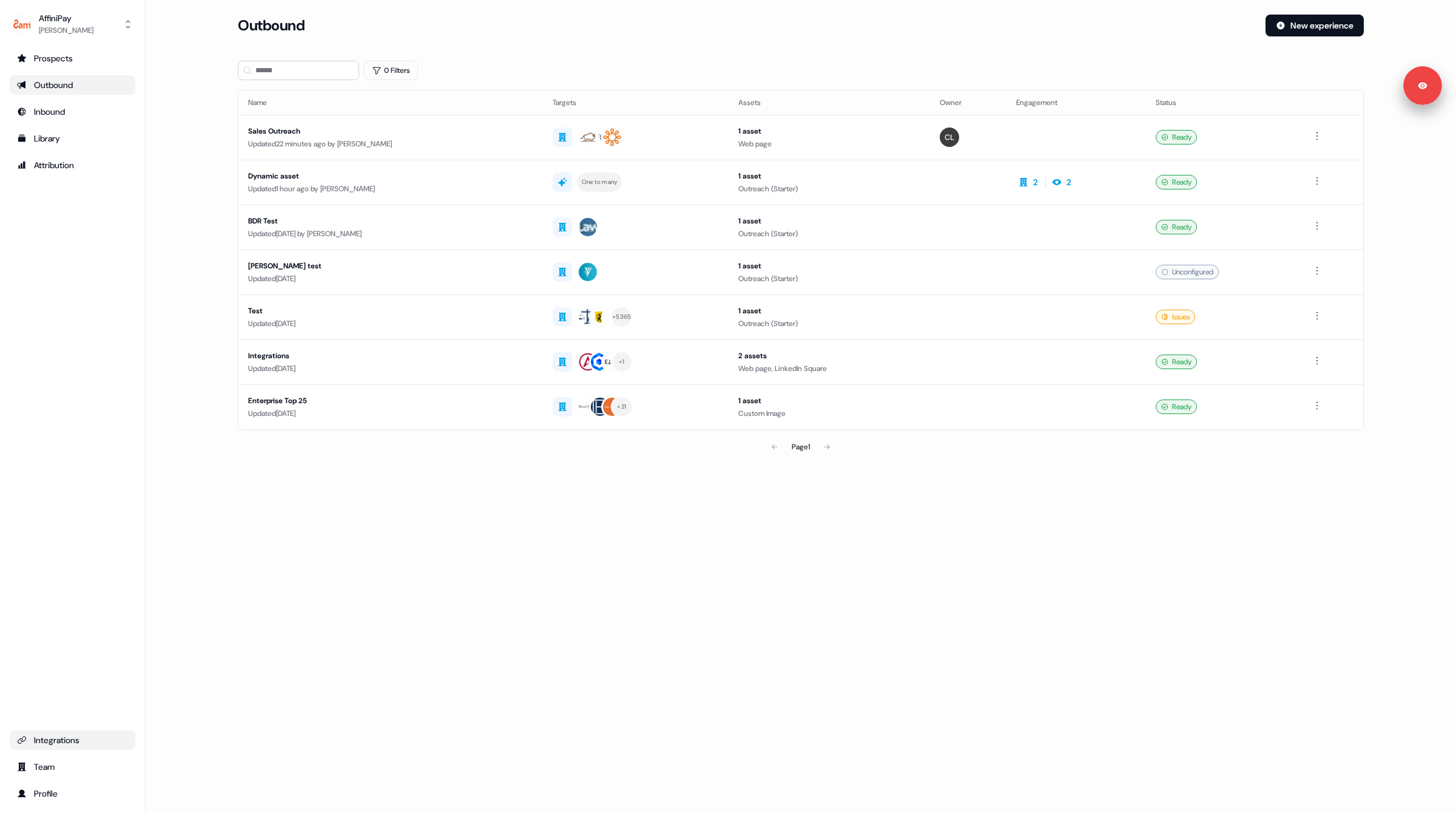
click at [63, 729] on div "Prospects Outbound Inbound Library Attribution Integrations Team Profile" at bounding box center [72, 425] width 125 height 754
click at [63, 737] on div "Integrations" at bounding box center [72, 740] width 111 height 12
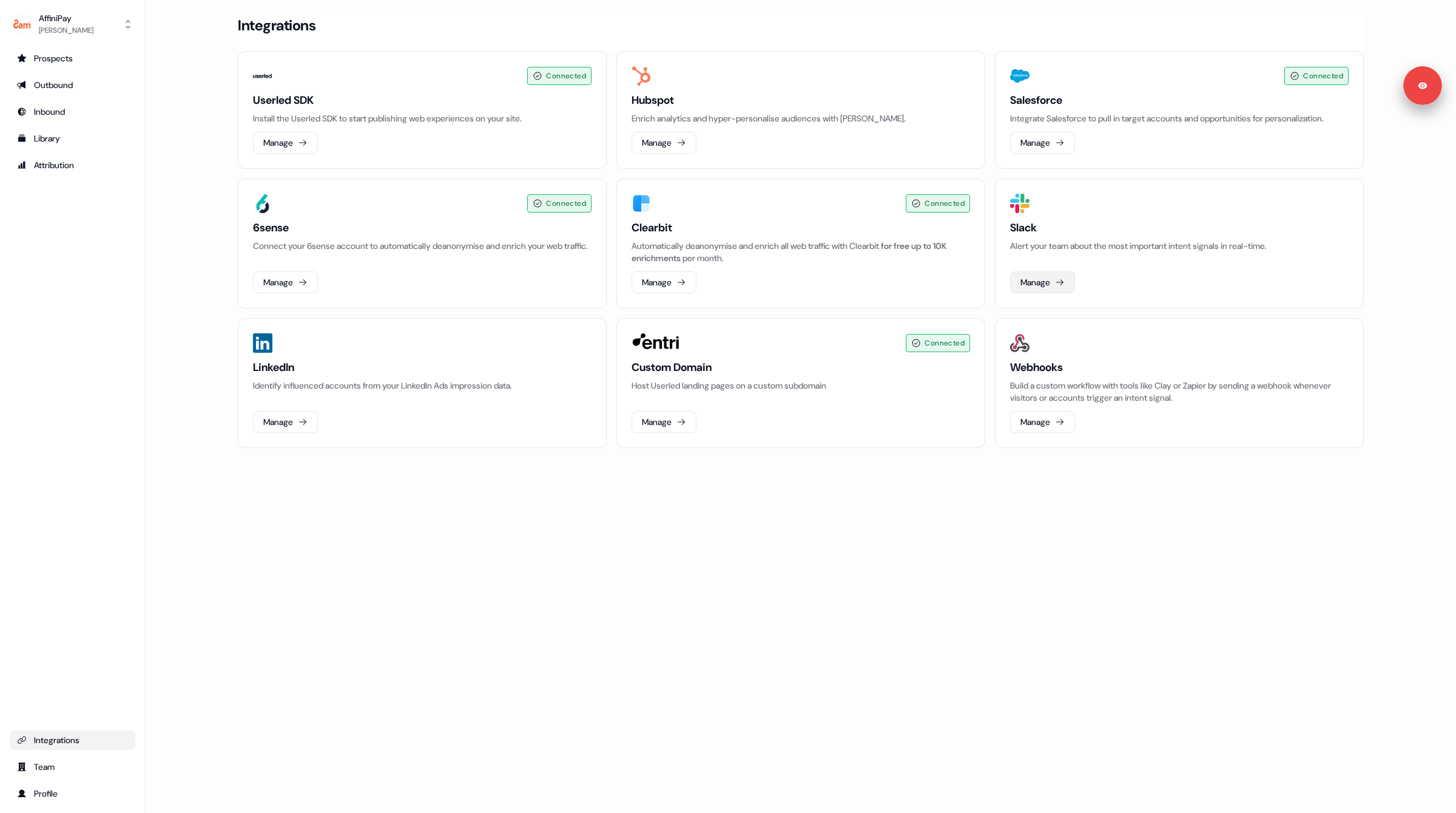
click at [1038, 285] on button "Manage" at bounding box center [1043, 281] width 65 height 22
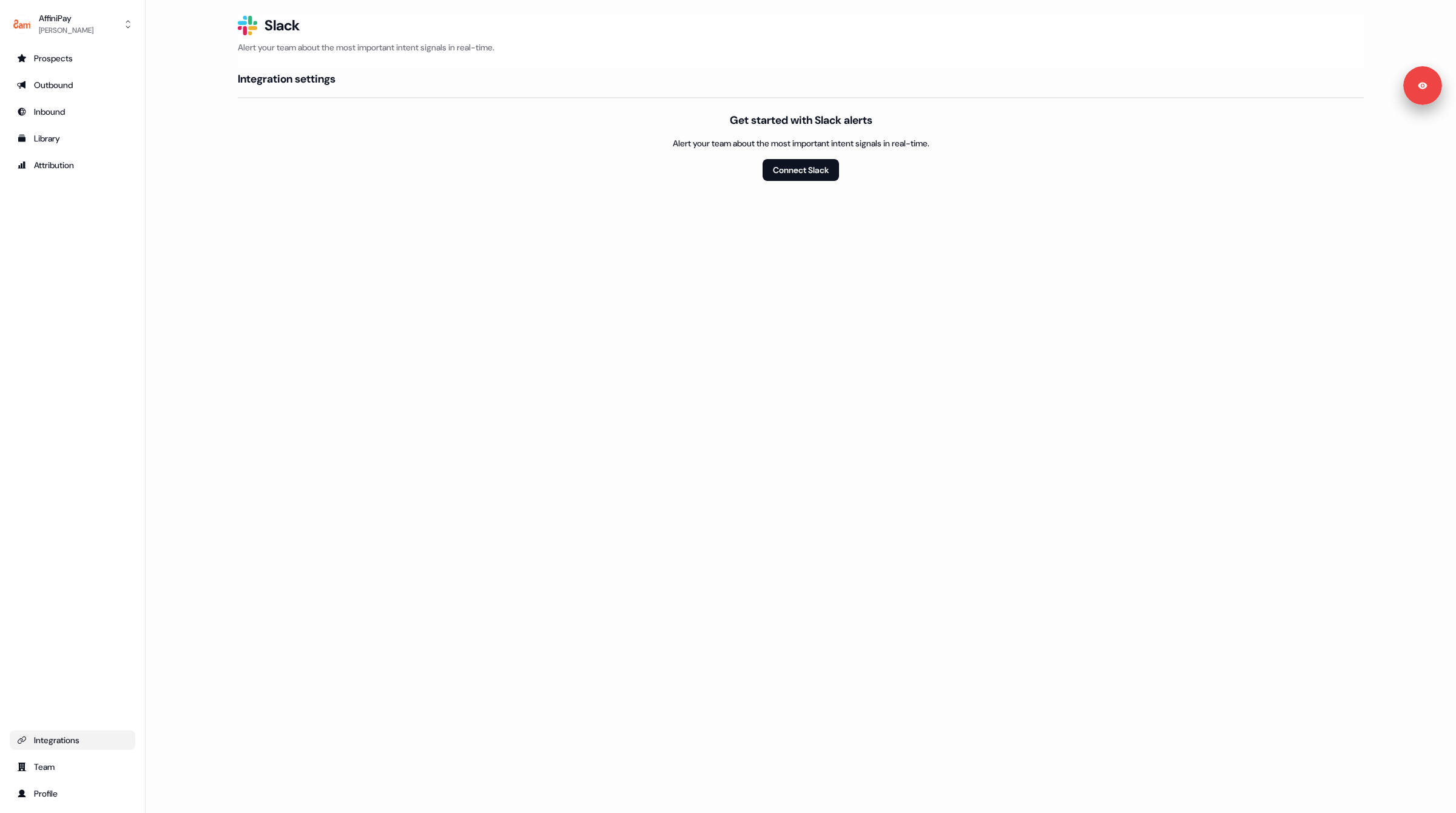
click at [520, 165] on div "Get started with Slack alerts Alert your team about the most important intent s…" at bounding box center [801, 146] width 1126 height 68
click at [792, 165] on button "Connect Slack" at bounding box center [801, 170] width 76 height 22
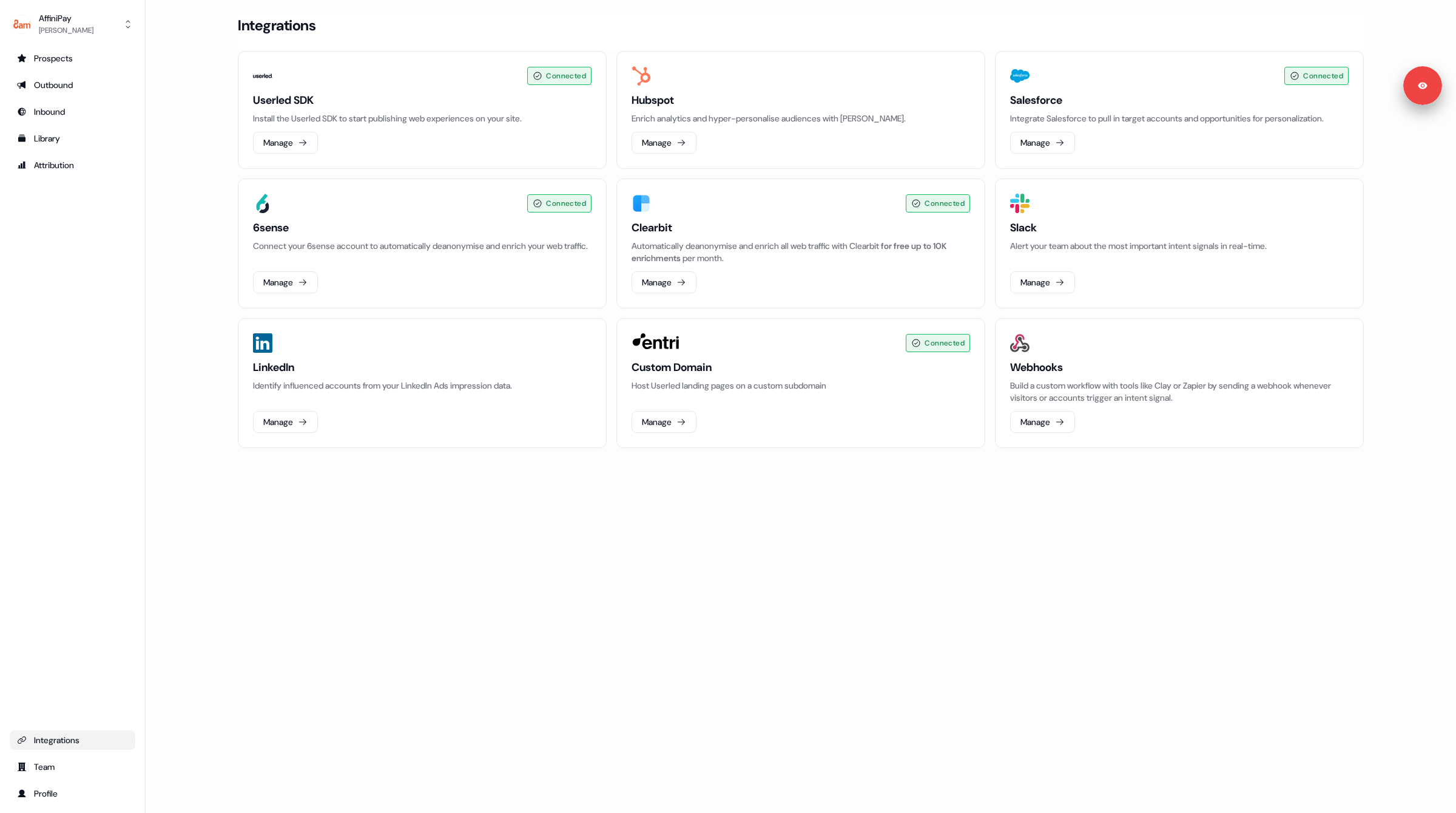
click at [170, 216] on main "Loading... Integrations Connected Userled SDK Install the Userled SDK to start …" at bounding box center [801, 248] width 1310 height 467
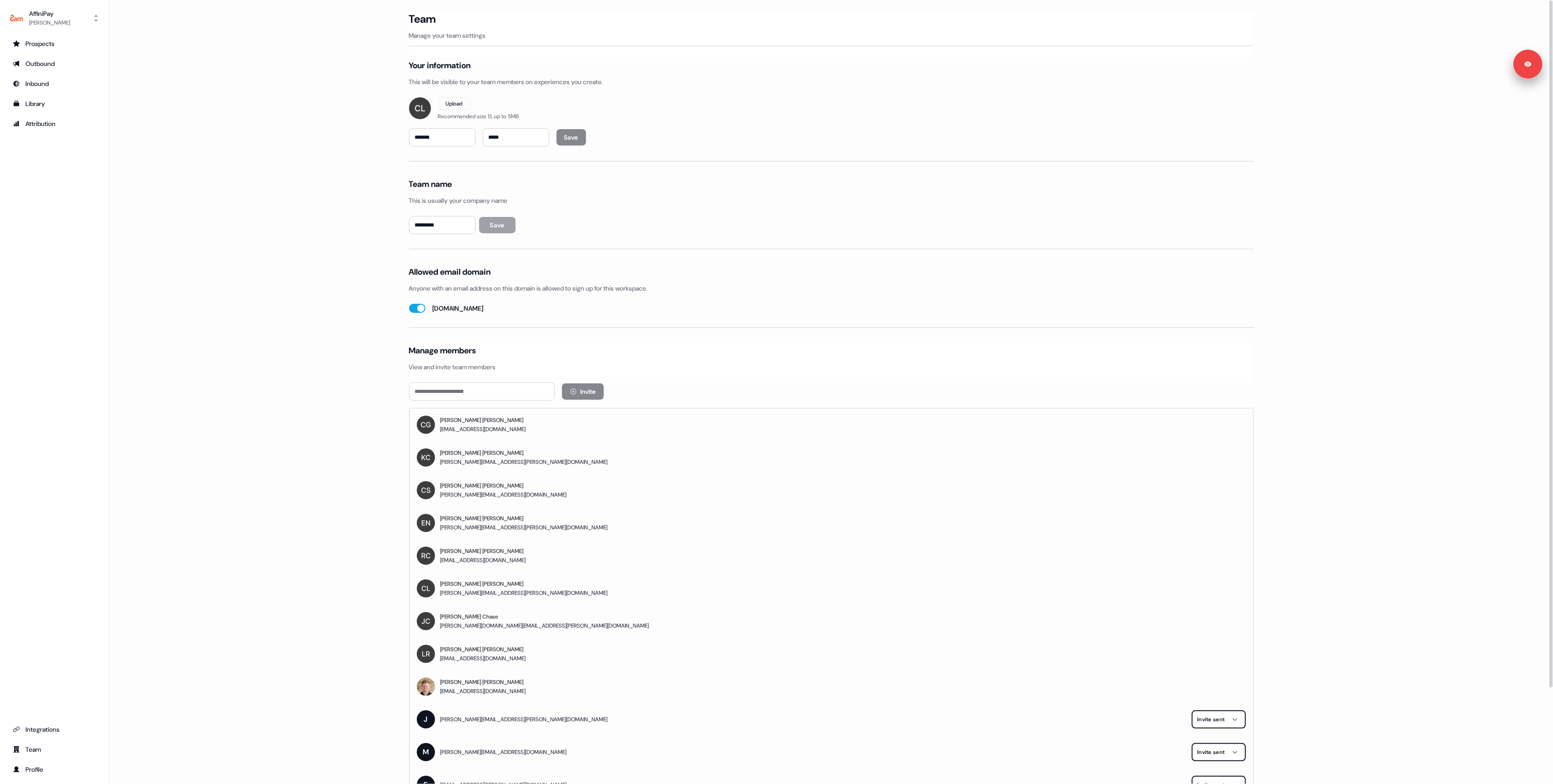
click at [274, 248] on main "Loading... Team Manage your team settings Your information This will be visible…" at bounding box center [831, 451] width 1444 height 882
click at [239, 124] on main "Loading... Team Manage your team settings Your information This will be visible…" at bounding box center [831, 451] width 1444 height 882
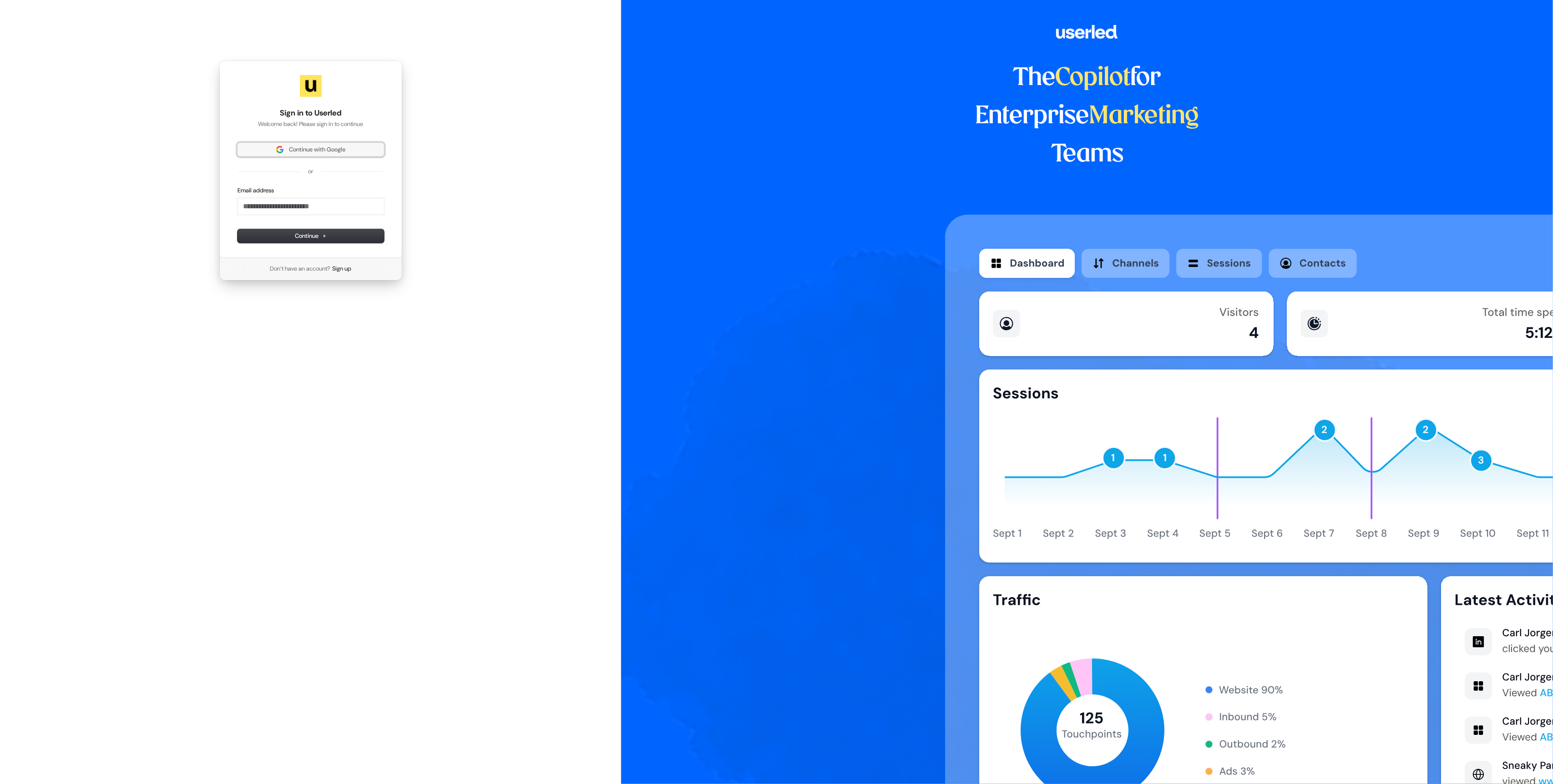
click at [300, 153] on span "Continue with Google" at bounding box center [317, 150] width 57 height 8
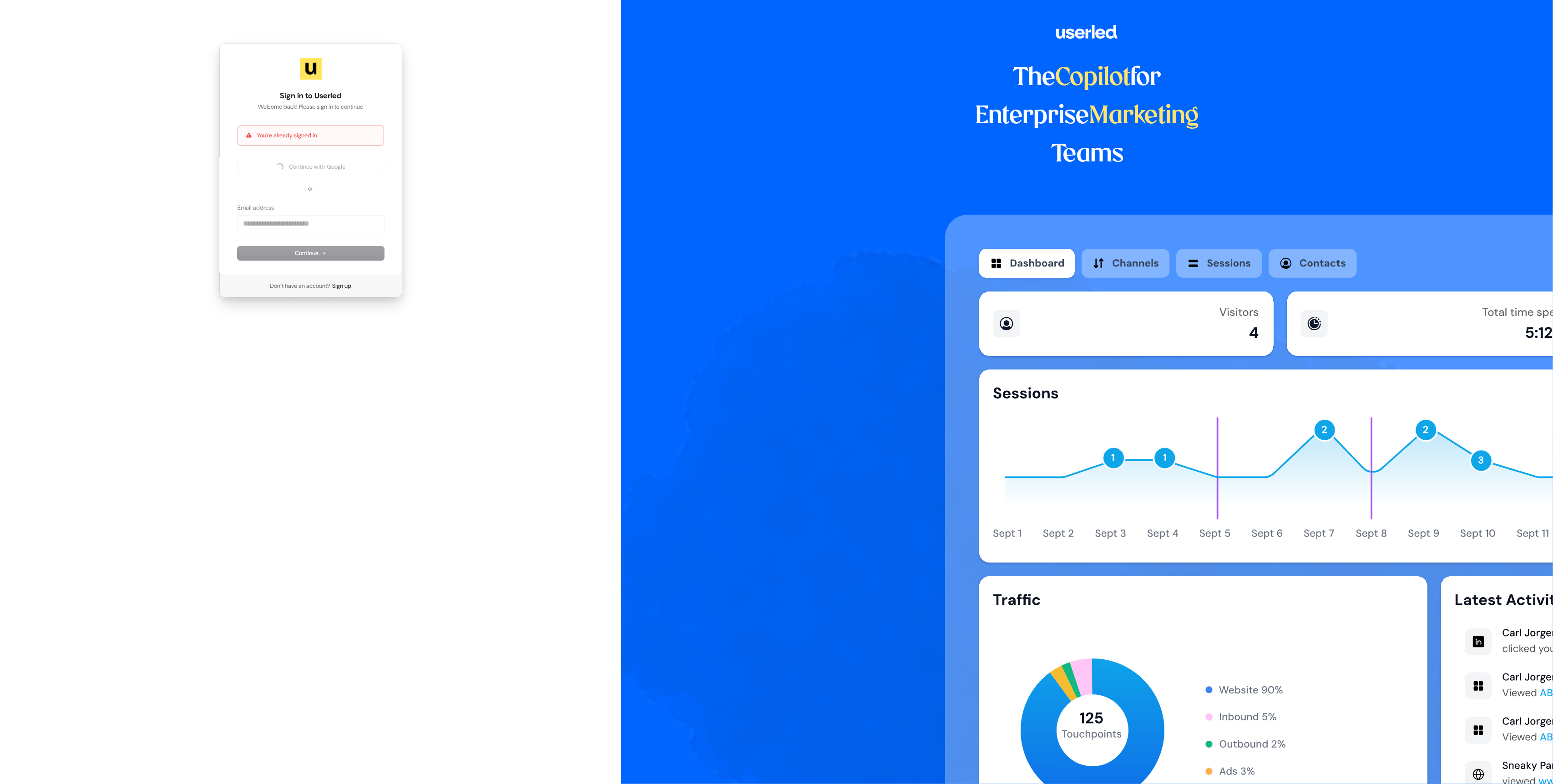
click at [139, 79] on div "Sign in to Userled Welcome back! Please sign in to continue You're already sign…" at bounding box center [310, 171] width 621 height 341
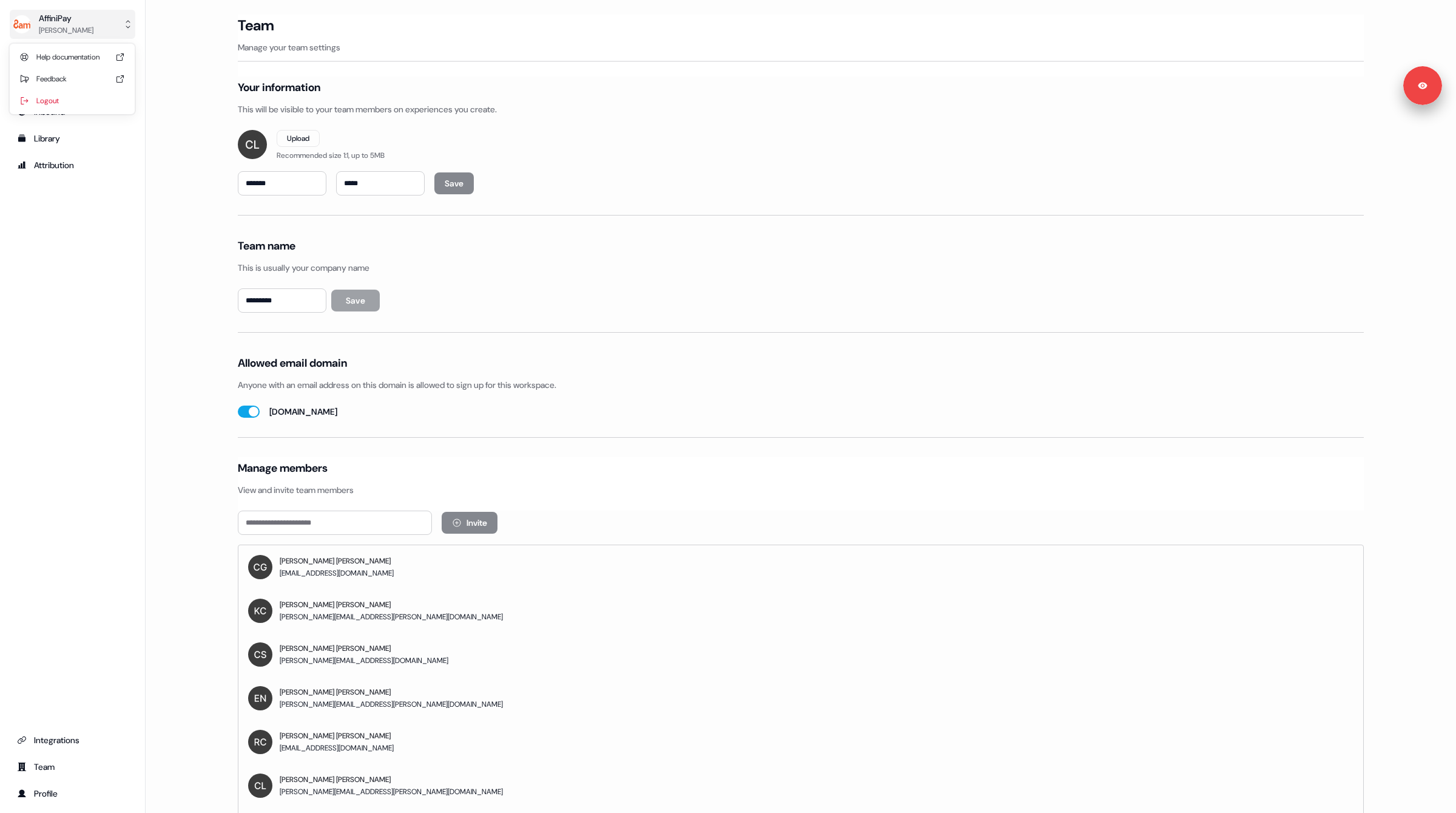
click at [46, 27] on div "[PERSON_NAME]" at bounding box center [66, 30] width 55 height 12
click at [63, 105] on div "Logout" at bounding box center [72, 101] width 115 height 22
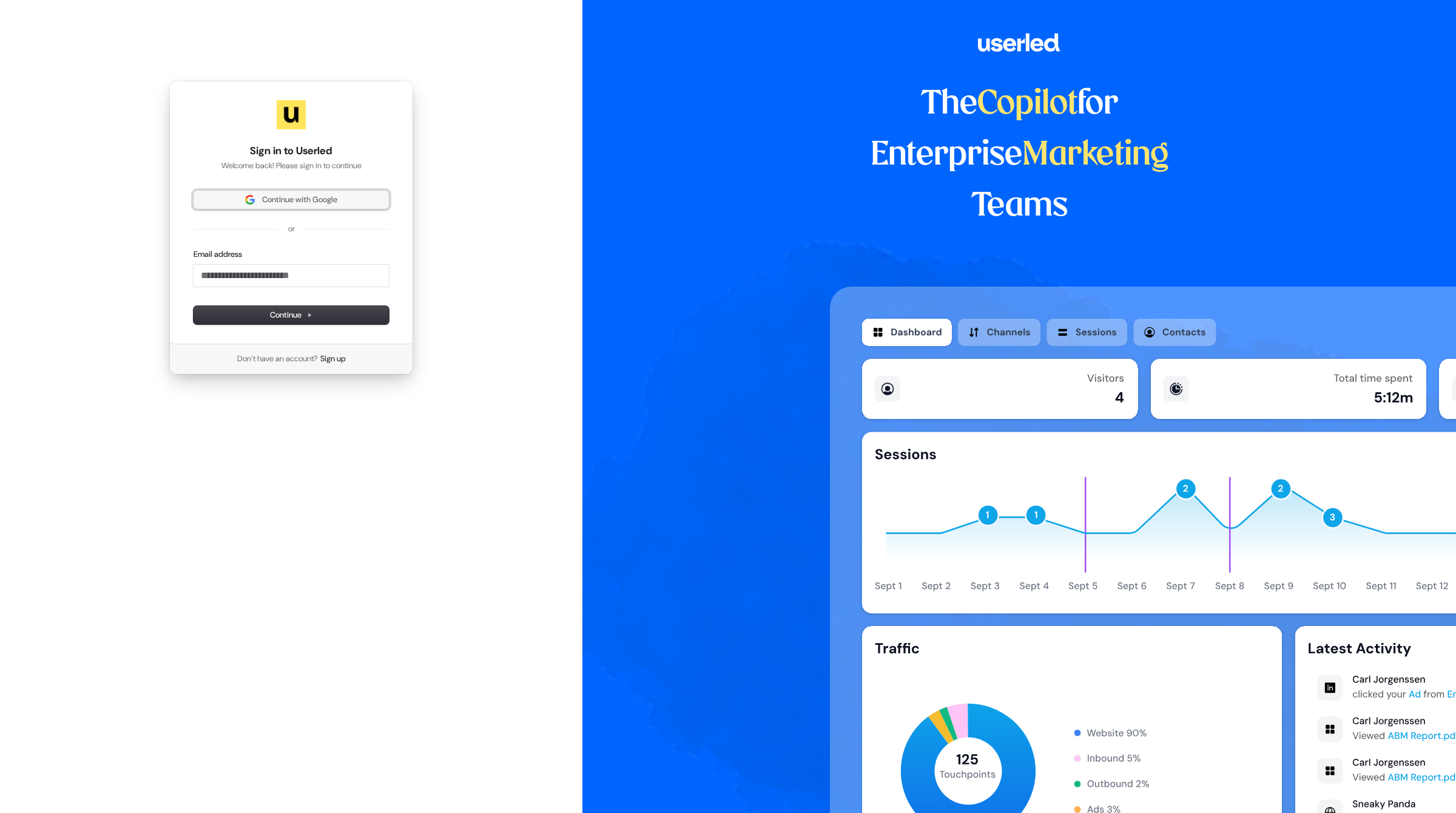
click at [246, 195] on span "Continue with Google" at bounding box center [291, 200] width 181 height 11
